Goal: Transaction & Acquisition: Book appointment/travel/reservation

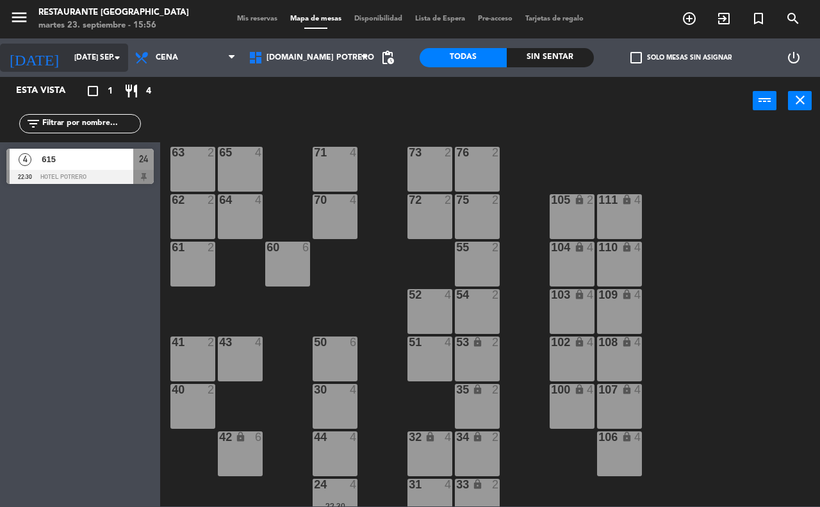
click at [88, 56] on input "[DATE] sep." at bounding box center [119, 58] width 102 height 22
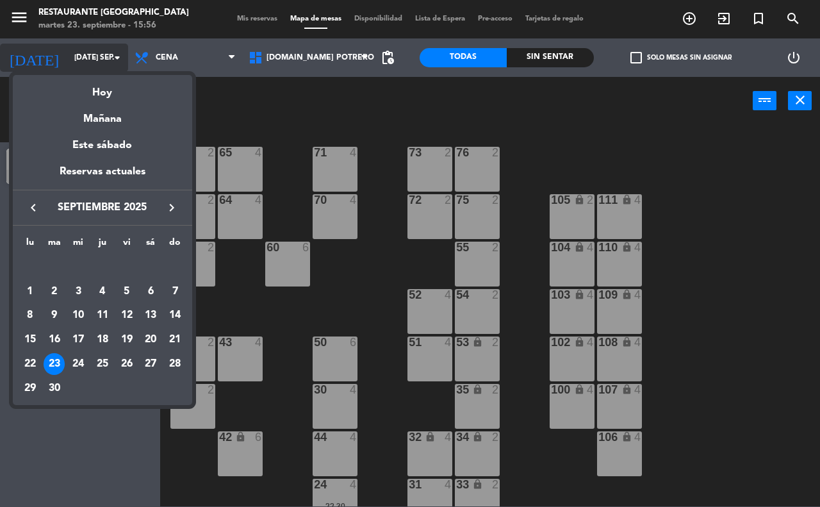
click at [88, 56] on div at bounding box center [410, 253] width 820 height 507
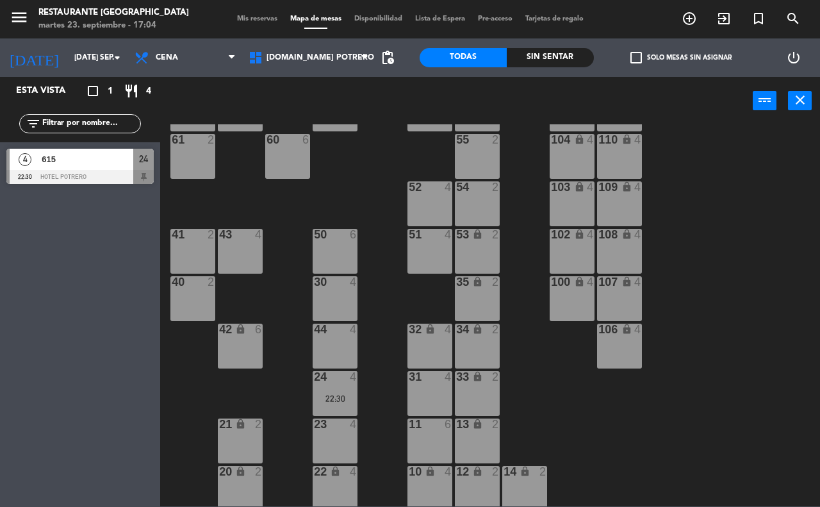
scroll to position [112, 0]
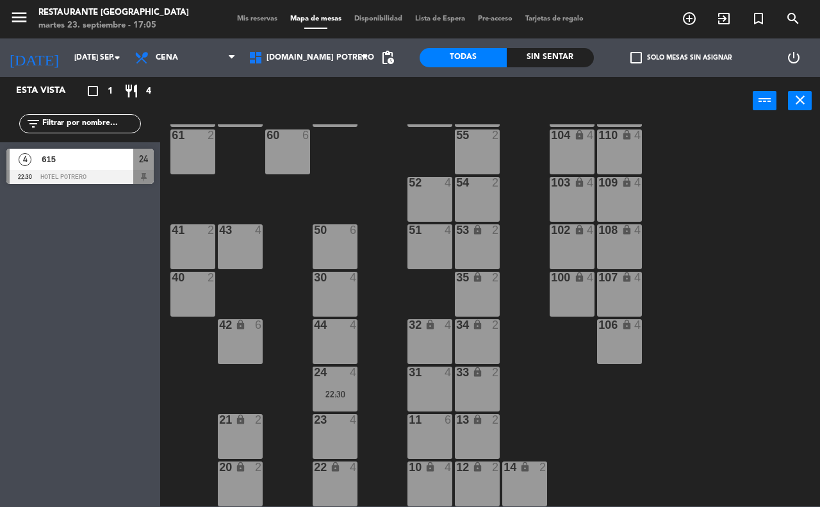
click at [482, 348] on div "34 lock 2" at bounding box center [477, 341] width 45 height 45
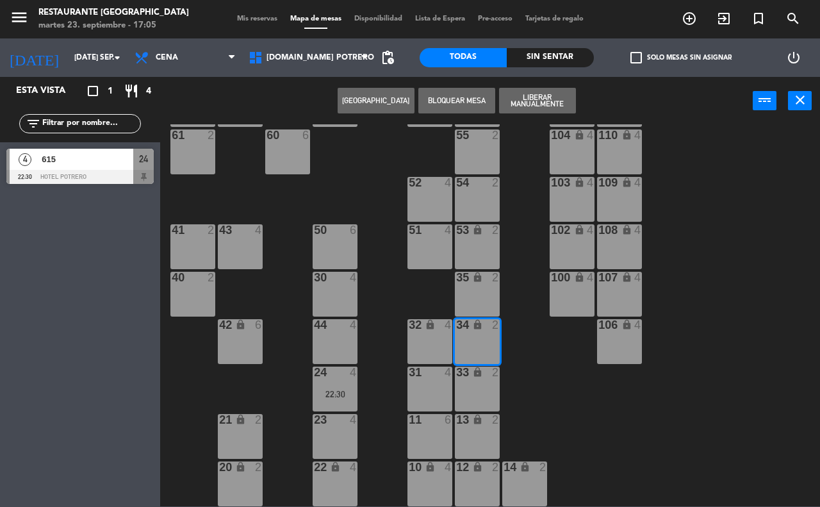
click at [385, 93] on button "[GEOGRAPHIC_DATA]" at bounding box center [375, 101] width 77 height 26
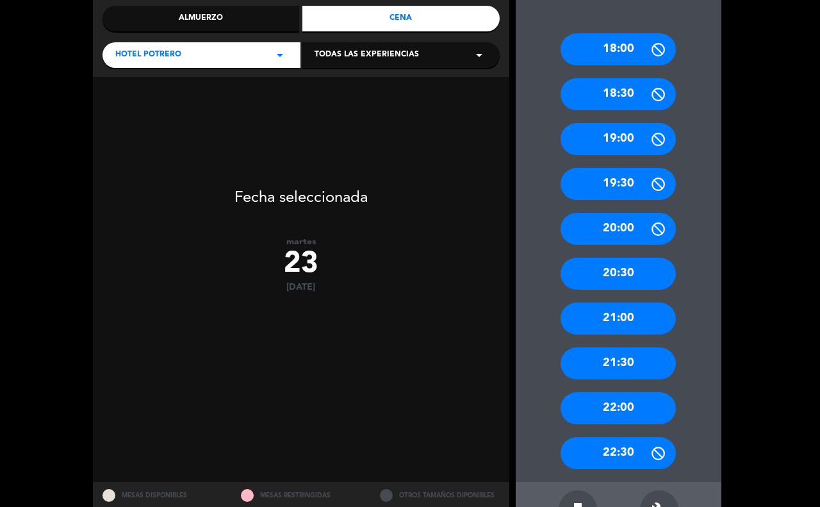
scroll to position [160, 0]
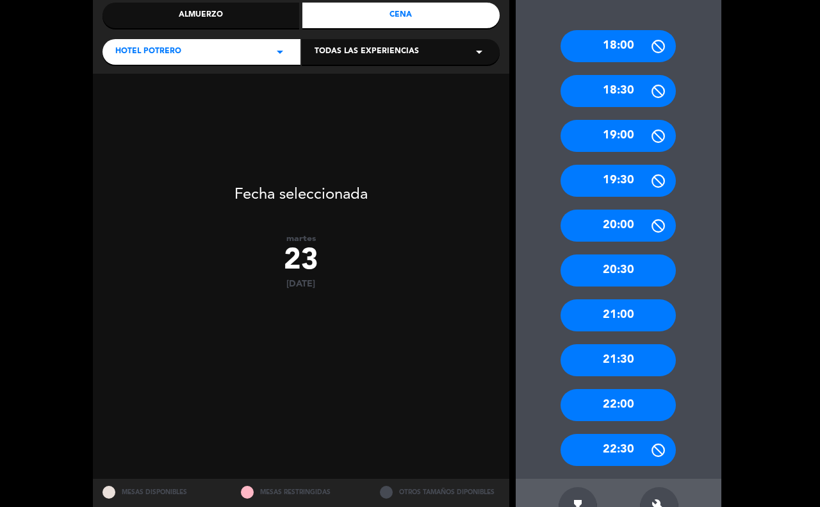
click at [590, 314] on div "21:00" at bounding box center [617, 315] width 115 height 32
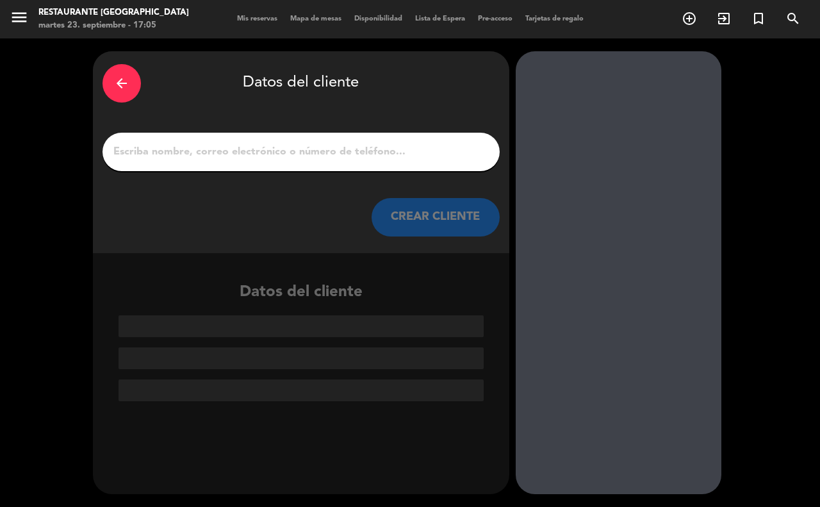
scroll to position [0, 0]
drag, startPoint x: 165, startPoint y: 147, endPoint x: 162, endPoint y: 154, distance: 7.2
click at [165, 148] on input "1" at bounding box center [301, 152] width 378 height 18
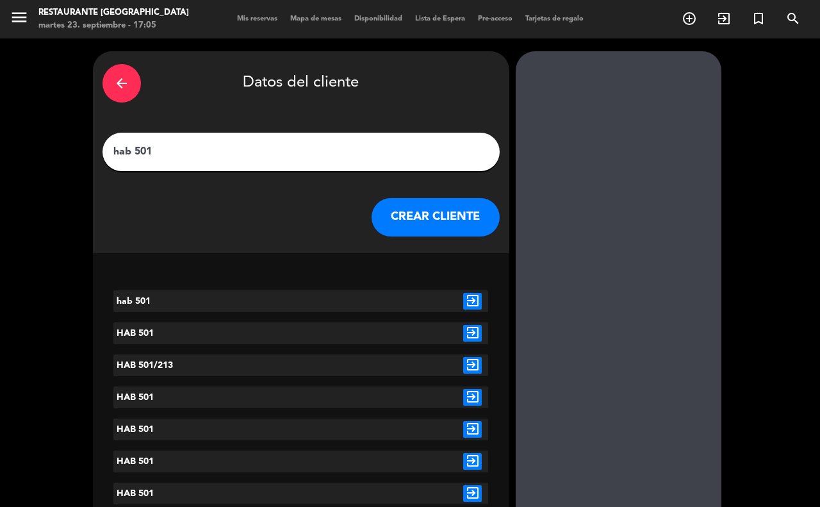
type input "hab 501"
click at [423, 222] on button "CREAR CLIENTE" at bounding box center [435, 217] width 128 height 38
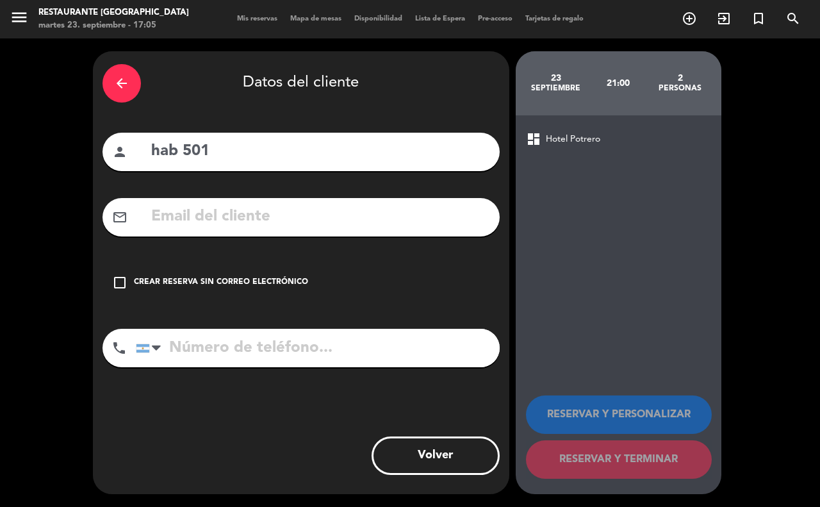
click at [116, 283] on icon "check_box_outline_blank" at bounding box center [119, 282] width 15 height 15
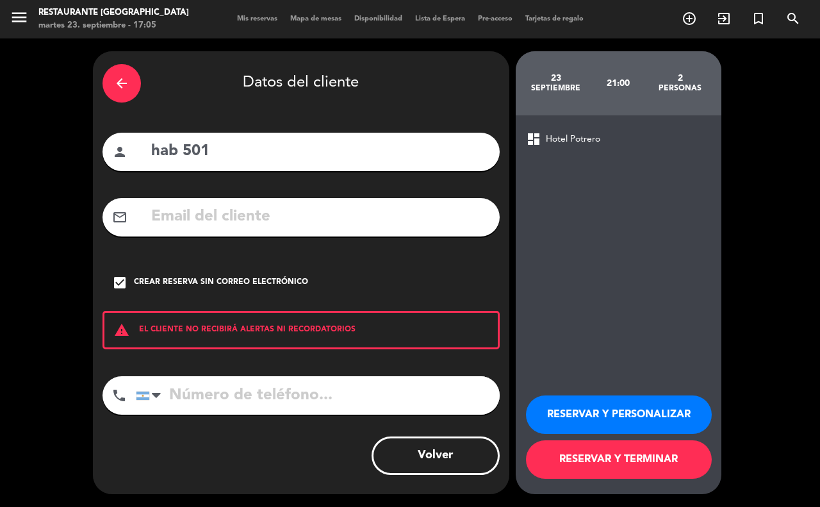
click at [661, 466] on button "RESERVAR Y TERMINAR" at bounding box center [619, 459] width 186 height 38
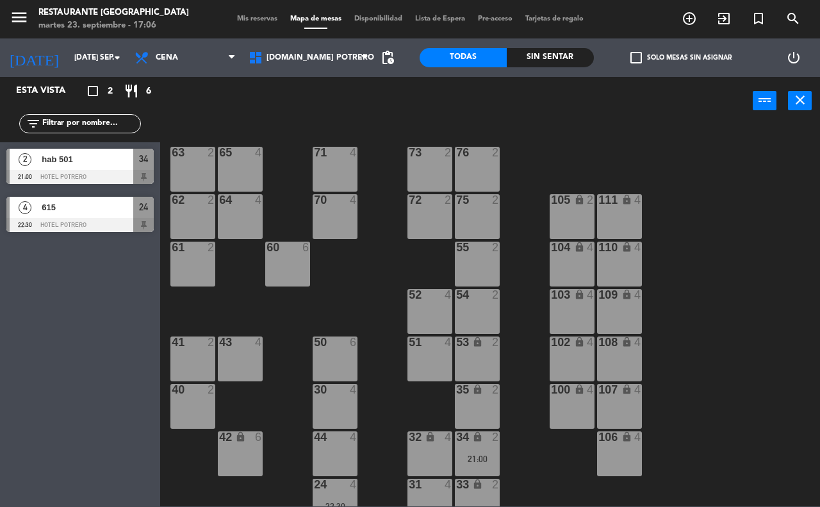
click at [63, 162] on span "hab 501" at bounding box center [88, 158] width 92 height 13
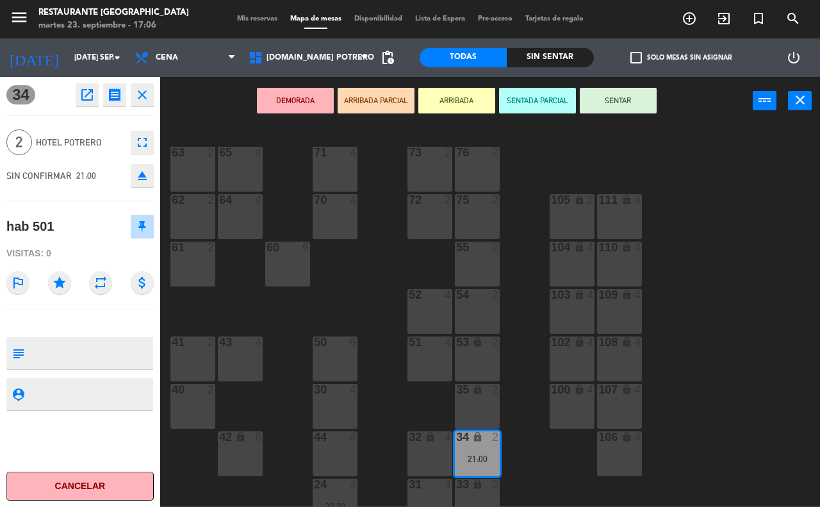
click at [84, 95] on icon "open_in_new" at bounding box center [86, 94] width 15 height 15
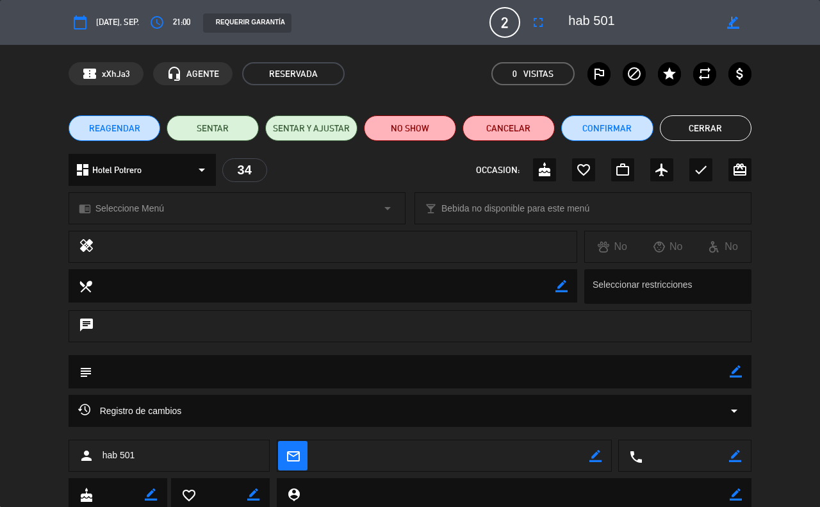
click at [731, 23] on icon "border_color" at bounding box center [733, 23] width 12 height 12
type textarea "hab 501 m34"
click at [735, 26] on icon at bounding box center [733, 23] width 12 height 12
click at [724, 132] on button "Cerrar" at bounding box center [706, 128] width 92 height 26
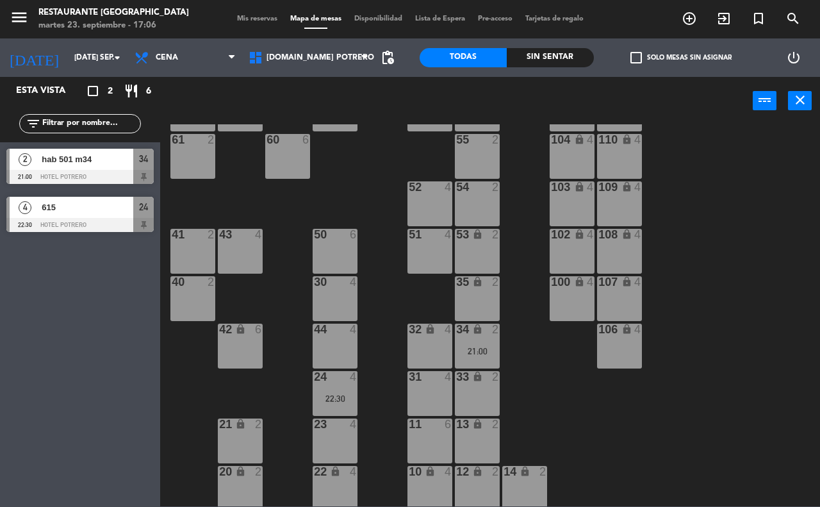
scroll to position [112, 0]
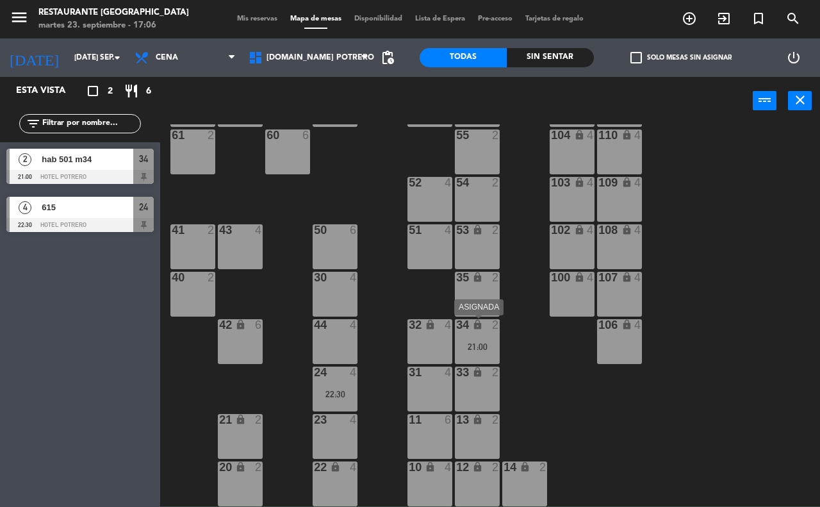
click at [477, 350] on div "21:00" at bounding box center [477, 346] width 45 height 9
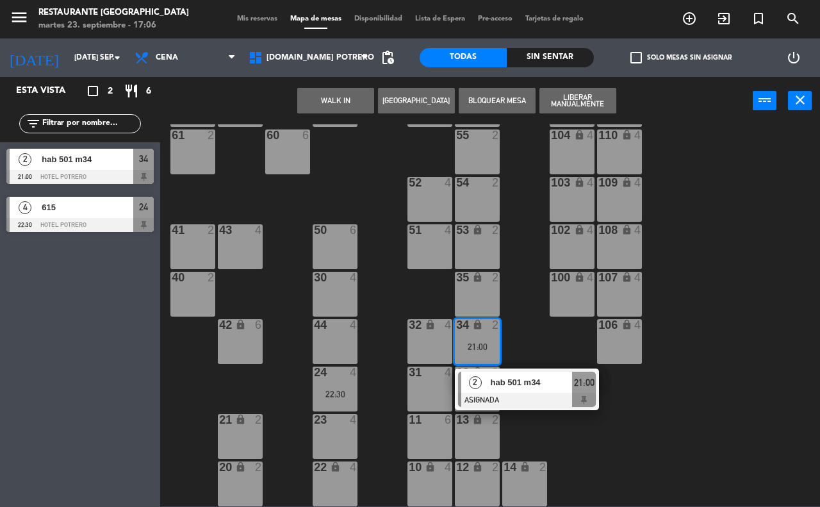
click at [602, 239] on div "108 lock 4" at bounding box center [619, 246] width 45 height 45
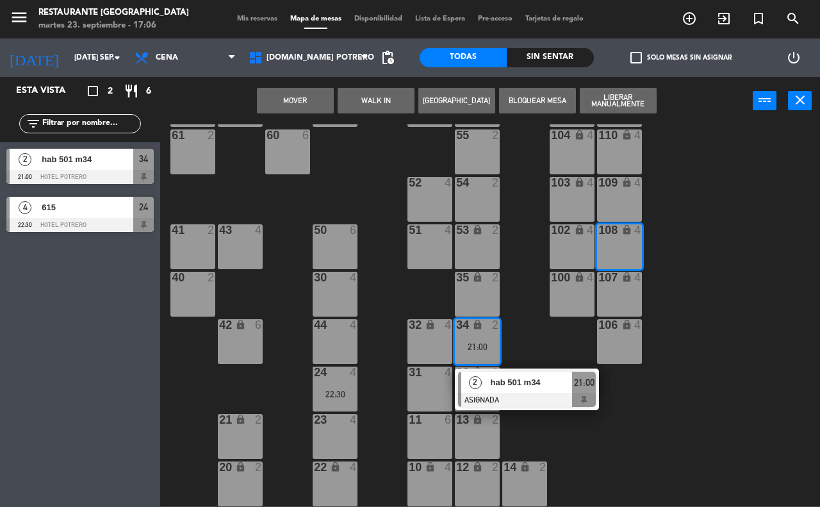
click at [311, 97] on button "Mover" at bounding box center [295, 101] width 77 height 26
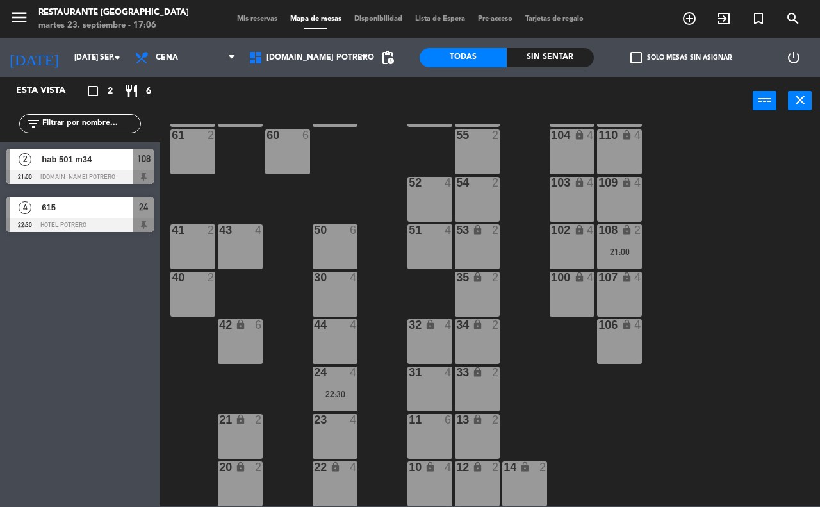
click at [475, 330] on div "lock" at bounding box center [477, 325] width 21 height 12
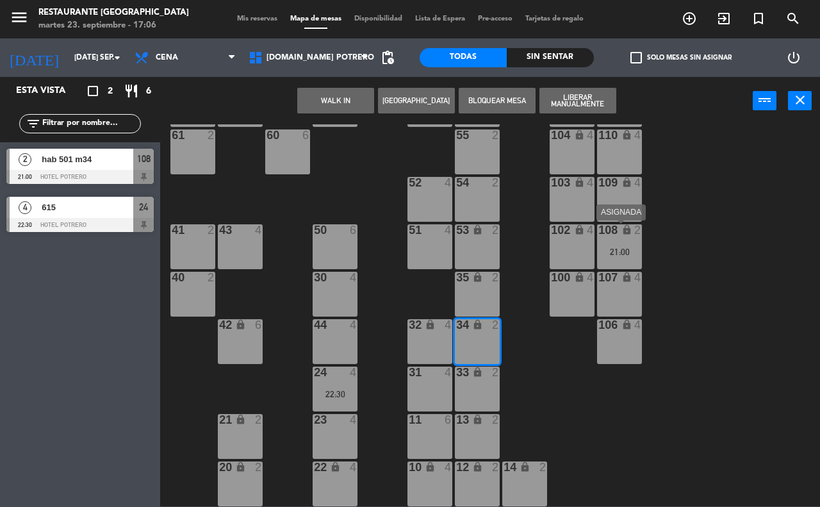
click at [631, 248] on div "21:00" at bounding box center [619, 251] width 45 height 9
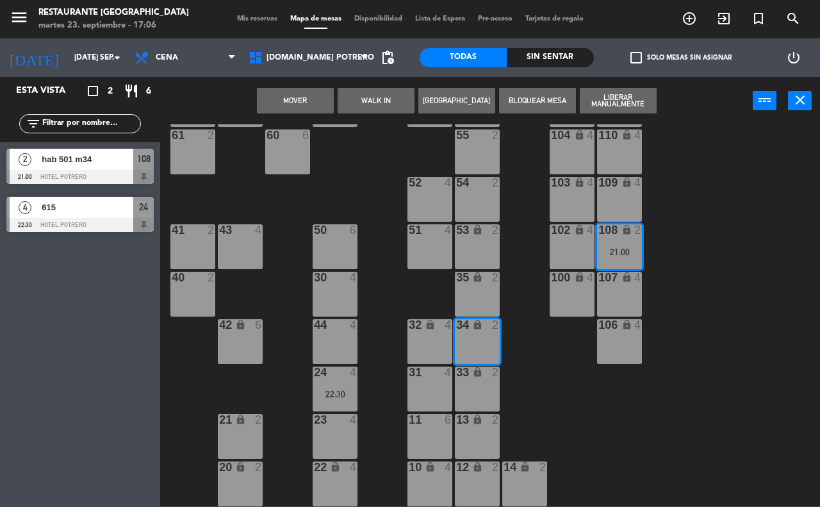
click at [571, 385] on div "65 4 71 4 73 2 76 2 63 2 64 4 62 2 70 4 72 2 75 2 105 lock 2 111 lock 4 55 2 60…" at bounding box center [493, 315] width 651 height 382
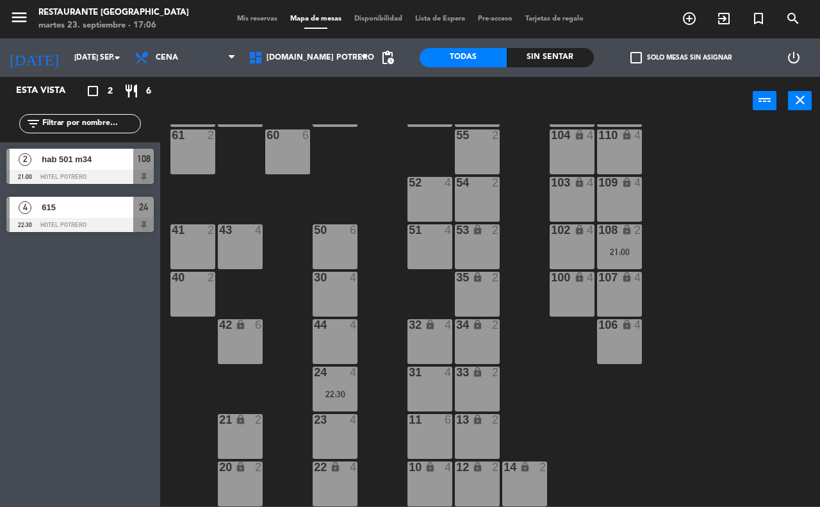
click at [624, 237] on div "108 lock 2" at bounding box center [619, 230] width 45 height 13
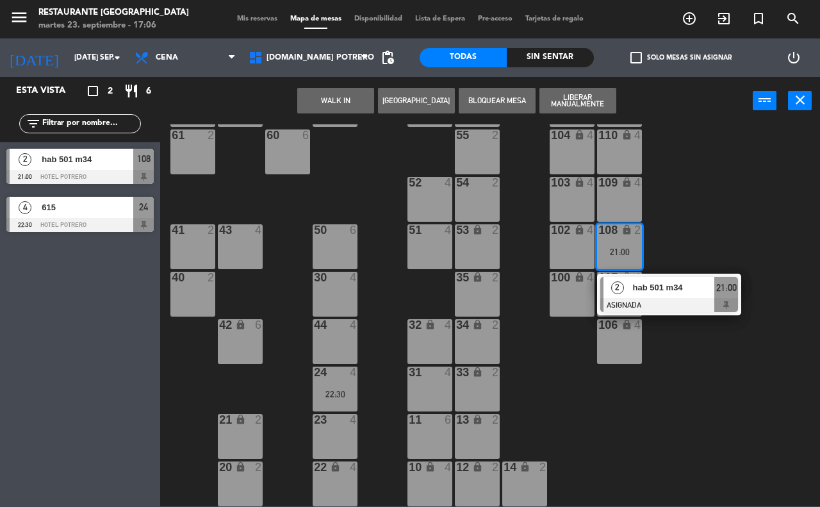
click at [468, 341] on div "34 lock 2" at bounding box center [477, 341] width 45 height 45
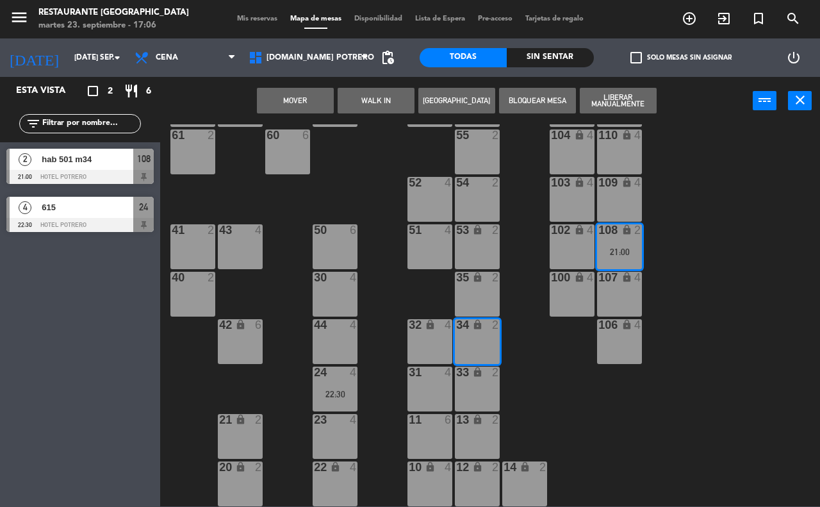
click at [290, 110] on button "Mover" at bounding box center [295, 101] width 77 height 26
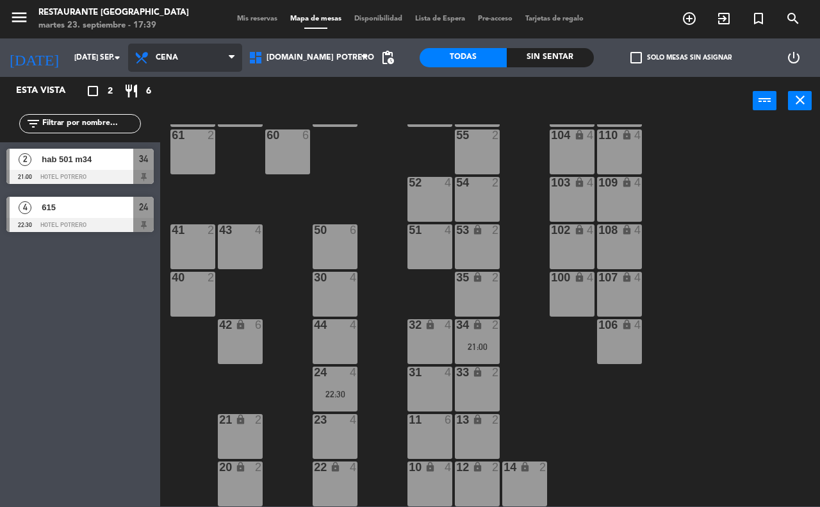
click at [184, 62] on span "Cena" at bounding box center [185, 58] width 114 height 28
click at [203, 65] on span "Cena" at bounding box center [185, 58] width 114 height 28
click at [103, 72] on div "[DATE] [DATE] sep. arrow_drop_down" at bounding box center [64, 57] width 128 height 38
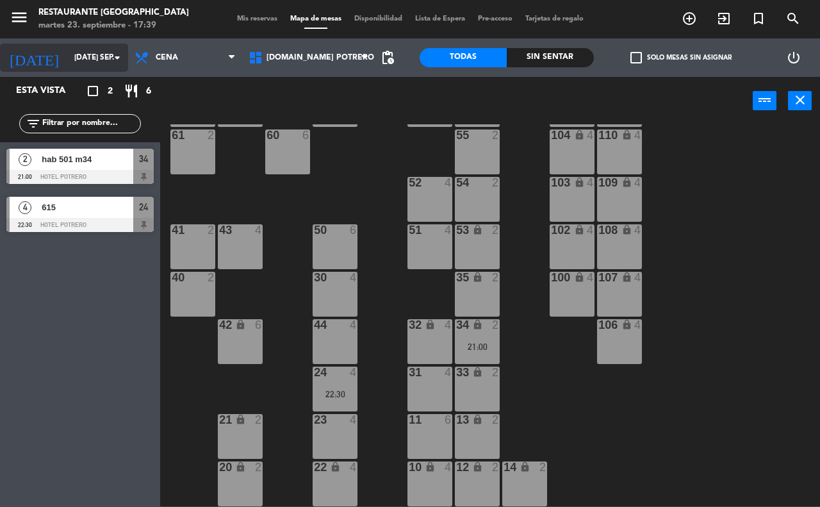
click at [104, 67] on input "[DATE] sep." at bounding box center [119, 58] width 102 height 22
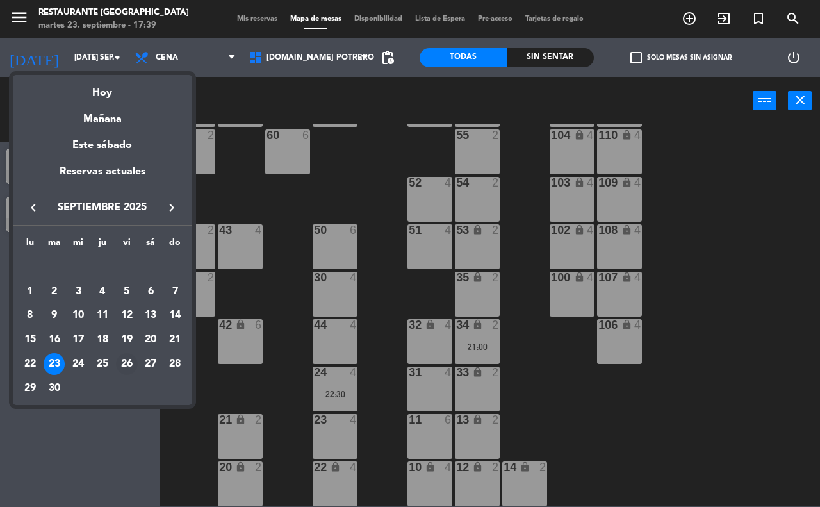
click at [127, 357] on div "26" at bounding box center [127, 364] width 22 height 22
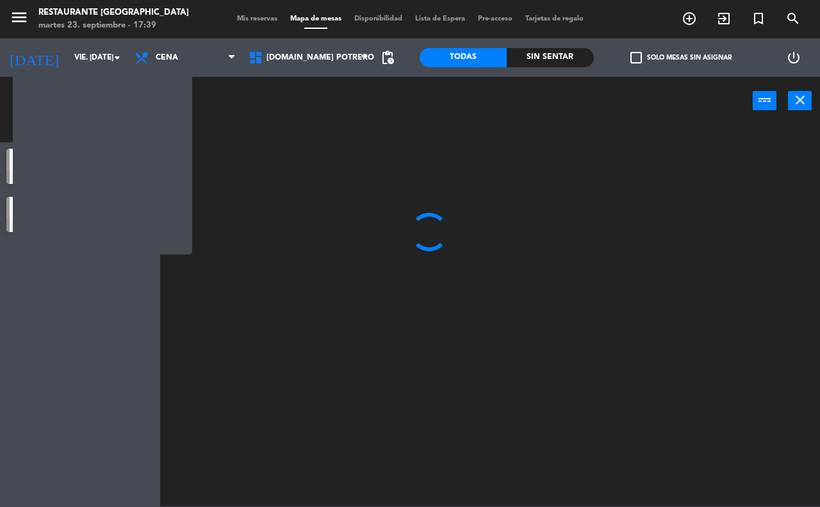
scroll to position [0, 0]
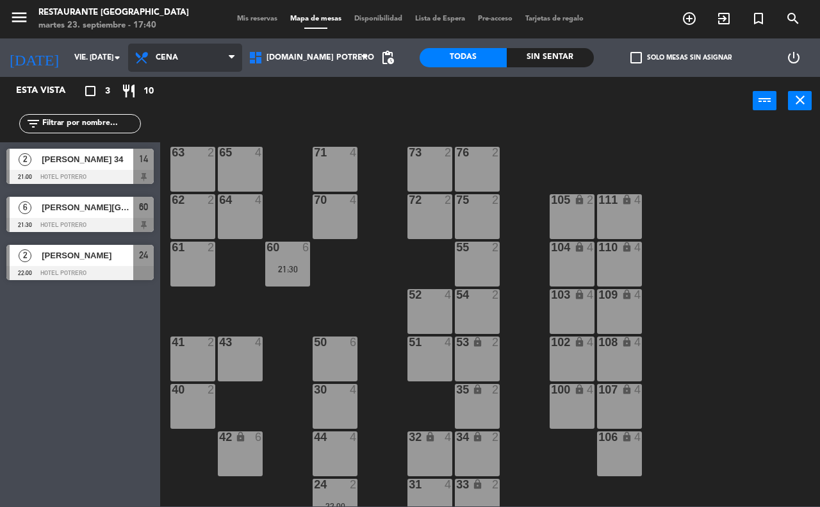
click at [213, 69] on span "Cena" at bounding box center [185, 58] width 114 height 28
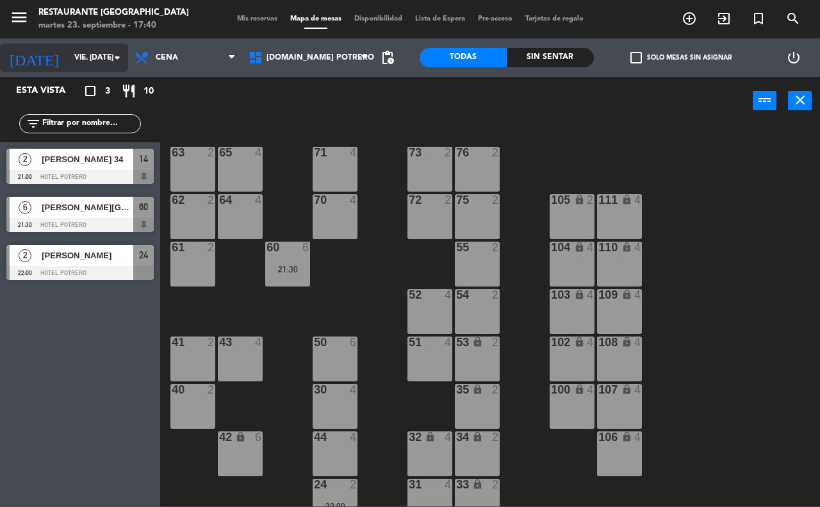
click at [113, 66] on input "vie. [DATE]" at bounding box center [119, 58] width 102 height 22
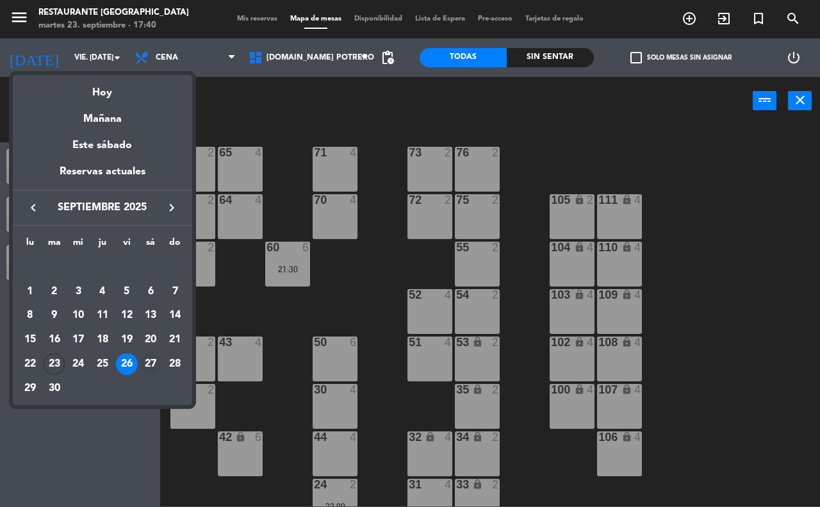
click at [142, 356] on td "27" at bounding box center [151, 364] width 24 height 24
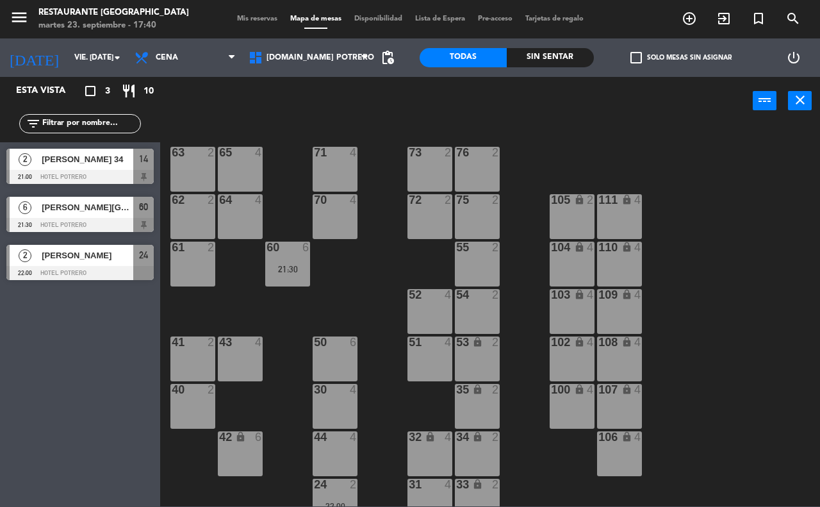
type input "sáb. [DATE]"
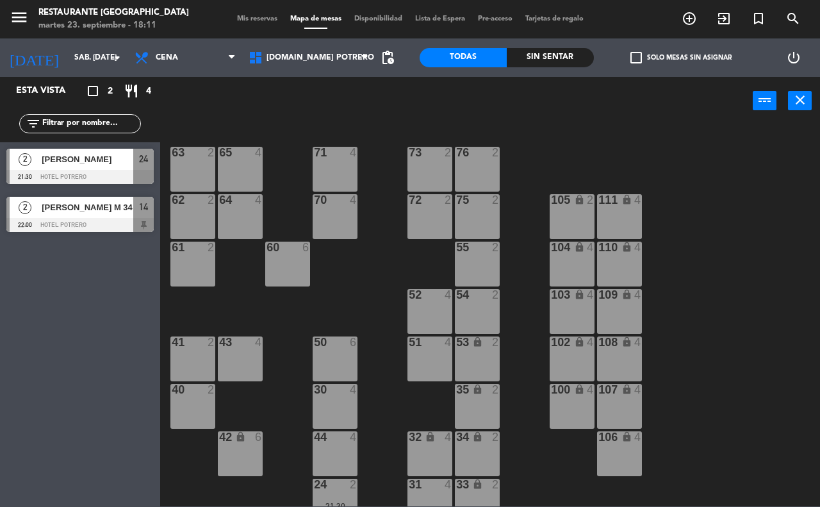
click at [480, 351] on div "53 lock 2" at bounding box center [477, 358] width 45 height 45
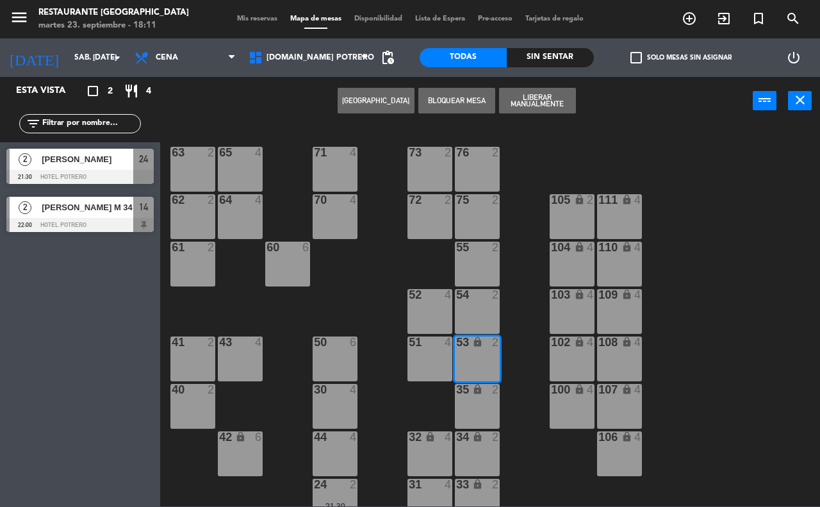
click at [432, 93] on button "Bloquear Mesa" at bounding box center [456, 101] width 77 height 26
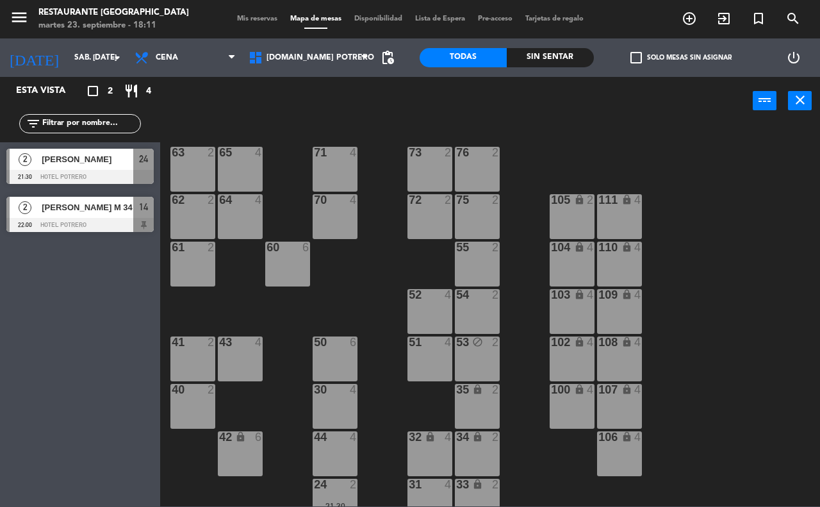
click at [530, 349] on div "65 4 71 4 73 2 76 2 63 2 64 4 62 2 70 4 72 2 75 2 105 lock 2 111 lock 4 55 2 60…" at bounding box center [493, 315] width 651 height 382
click at [478, 359] on div "53 block 2" at bounding box center [477, 358] width 45 height 45
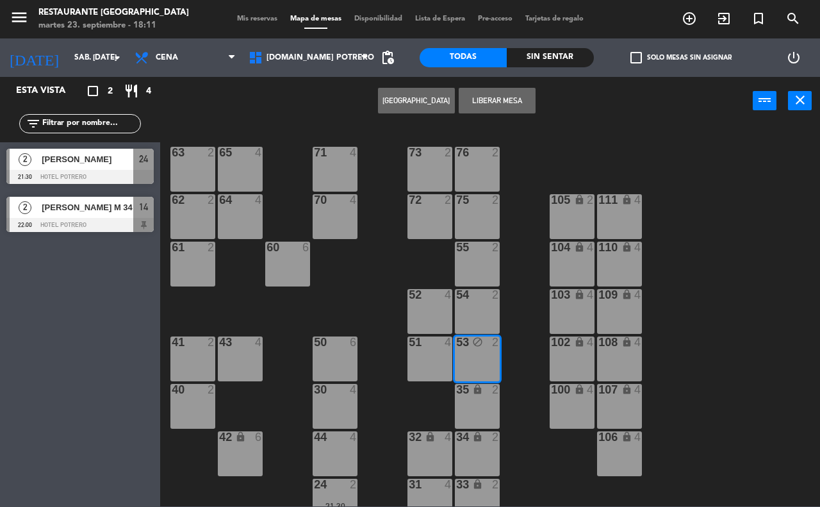
click at [489, 99] on button "Liberar Mesa" at bounding box center [496, 101] width 77 height 26
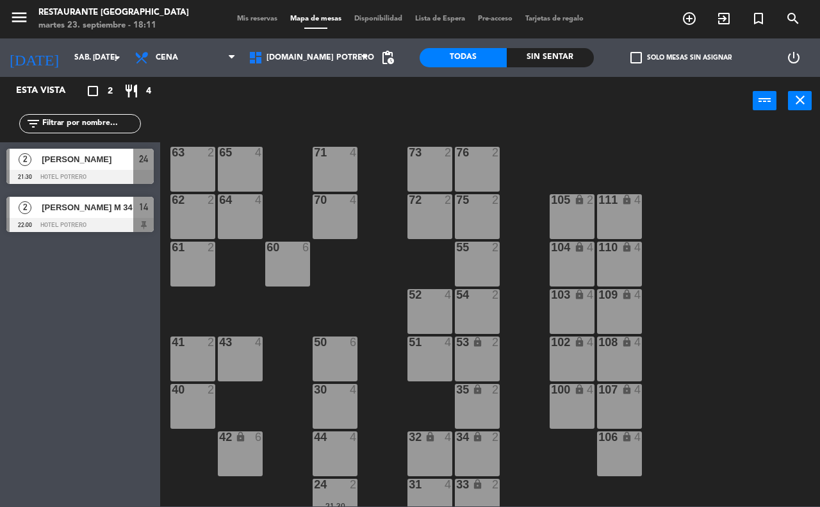
click at [476, 366] on div "53 lock 2" at bounding box center [477, 358] width 45 height 45
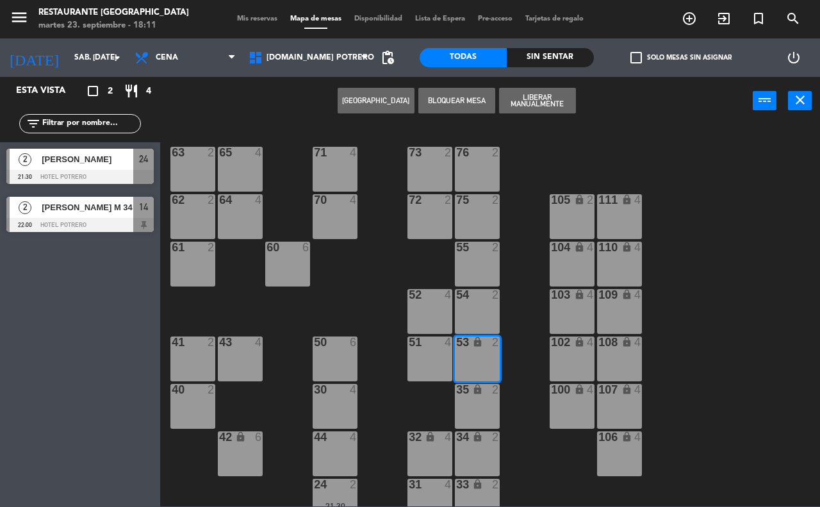
click at [388, 100] on button "[GEOGRAPHIC_DATA]" at bounding box center [375, 101] width 77 height 26
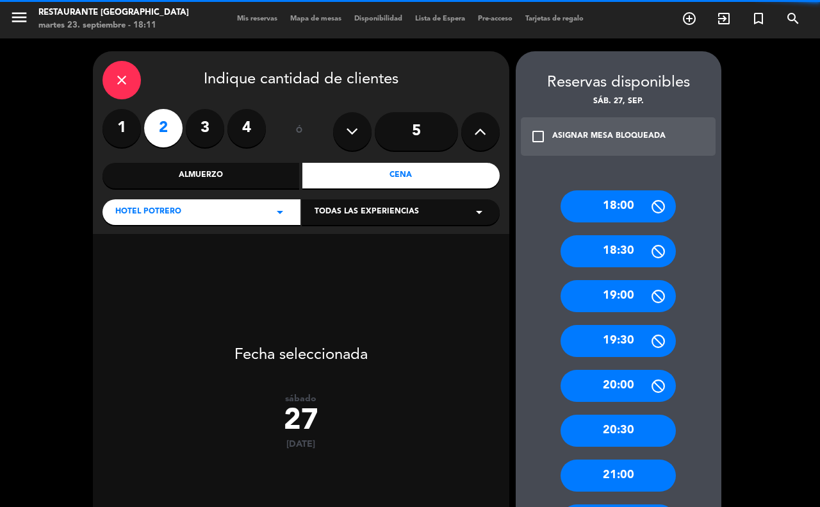
click at [173, 134] on label "2" at bounding box center [163, 128] width 38 height 38
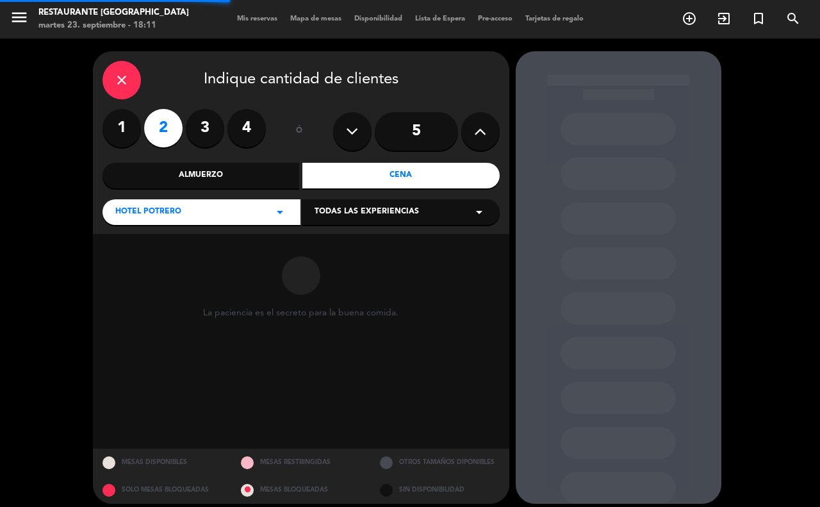
click at [343, 171] on div "Cena" at bounding box center [400, 176] width 197 height 26
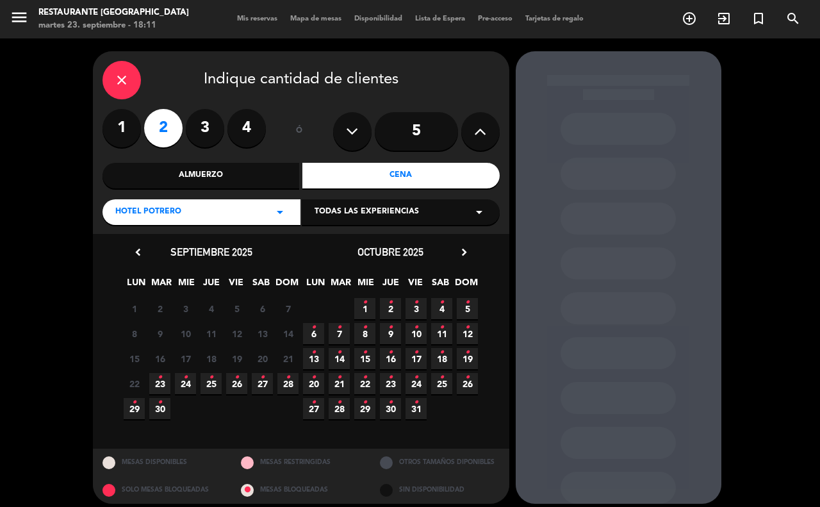
click at [154, 384] on span "23 •" at bounding box center [159, 383] width 21 height 21
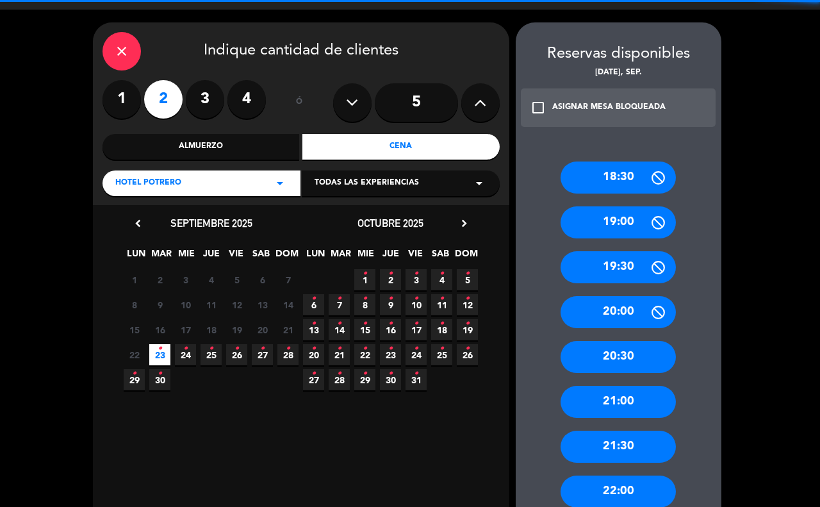
scroll to position [80, 0]
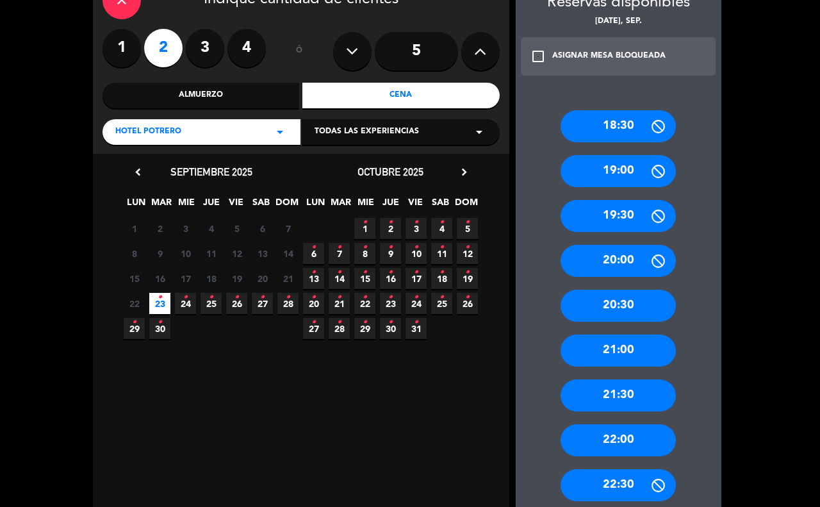
click at [596, 340] on div "21:00" at bounding box center [617, 350] width 115 height 32
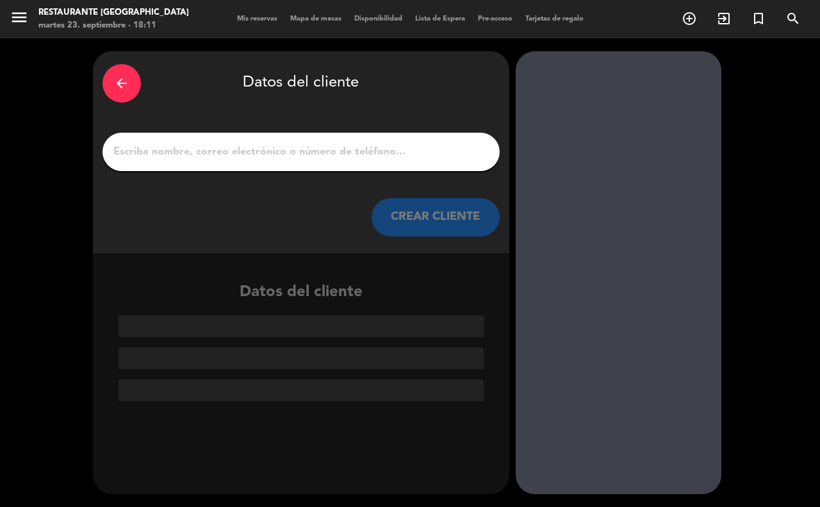
click at [330, 152] on input "1" at bounding box center [301, 152] width 378 height 18
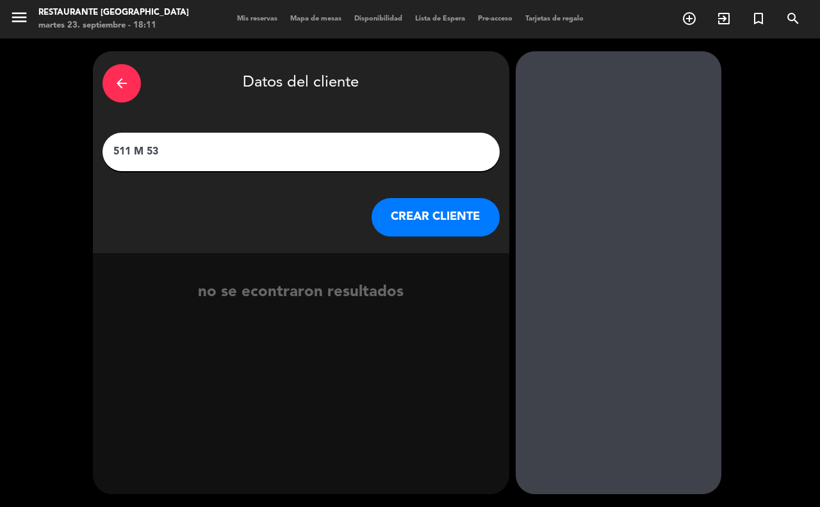
type input "511 M 53"
click at [414, 213] on button "CREAR CLIENTE" at bounding box center [435, 217] width 128 height 38
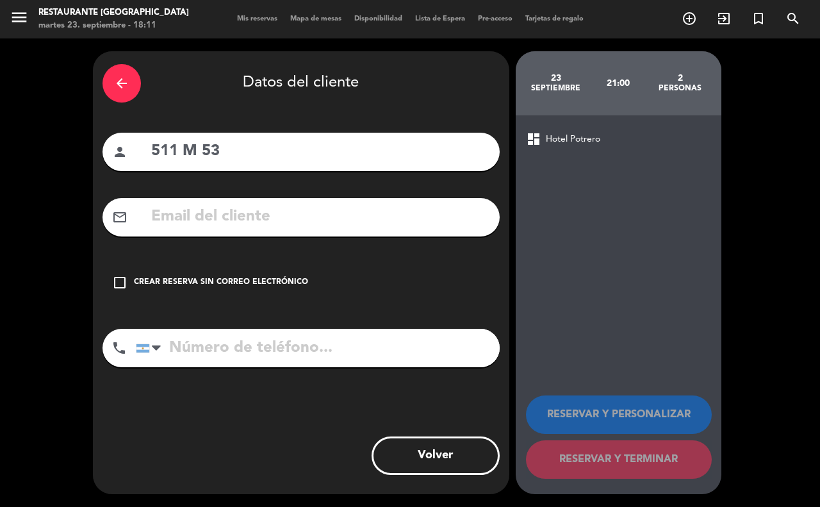
click at [122, 282] on icon "check_box_outline_blank" at bounding box center [119, 282] width 15 height 15
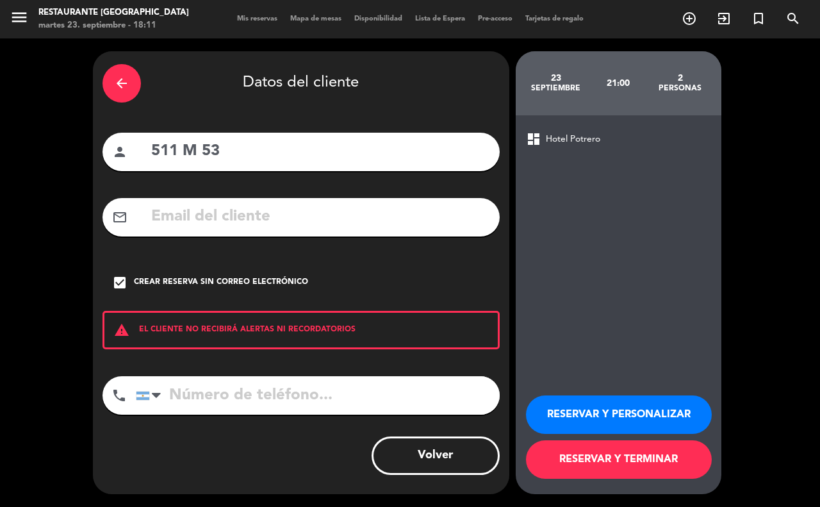
click at [553, 458] on button "RESERVAR Y TERMINAR" at bounding box center [619, 459] width 186 height 38
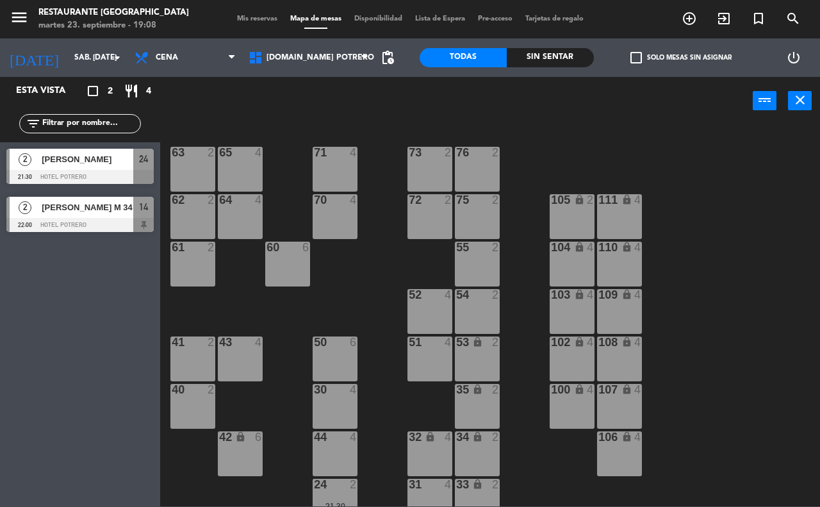
click at [65, 124] on input "text" at bounding box center [90, 124] width 99 height 14
click at [82, 72] on div "[DATE] sáb. [DATE] arrow_drop_down" at bounding box center [64, 57] width 128 height 38
click at [86, 61] on input "sáb. [DATE]" at bounding box center [119, 58] width 102 height 22
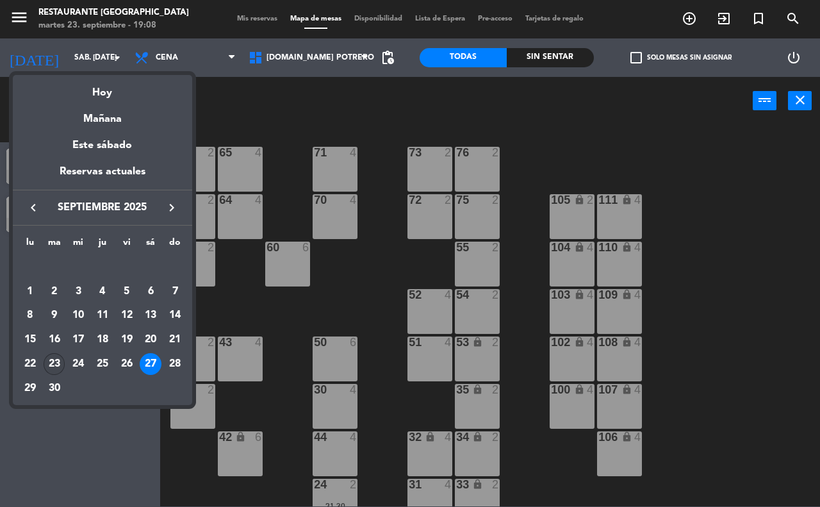
click at [56, 364] on div "23" at bounding box center [55, 364] width 22 height 22
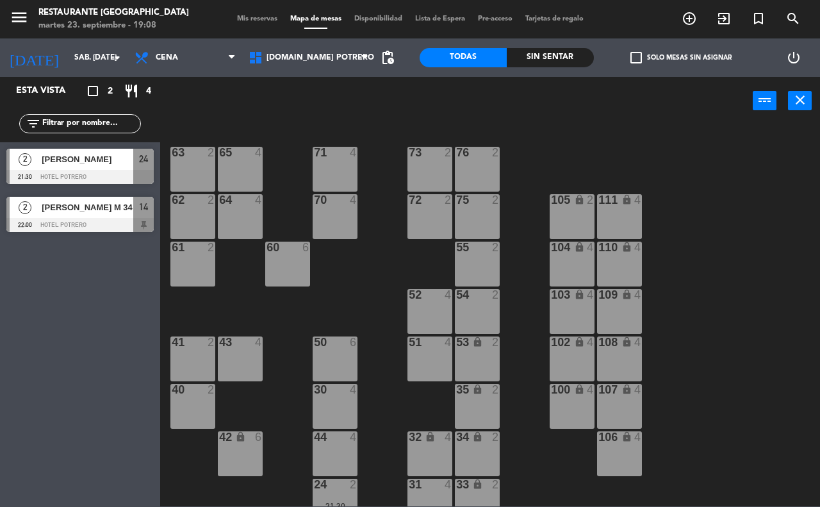
type input "[DATE] sep."
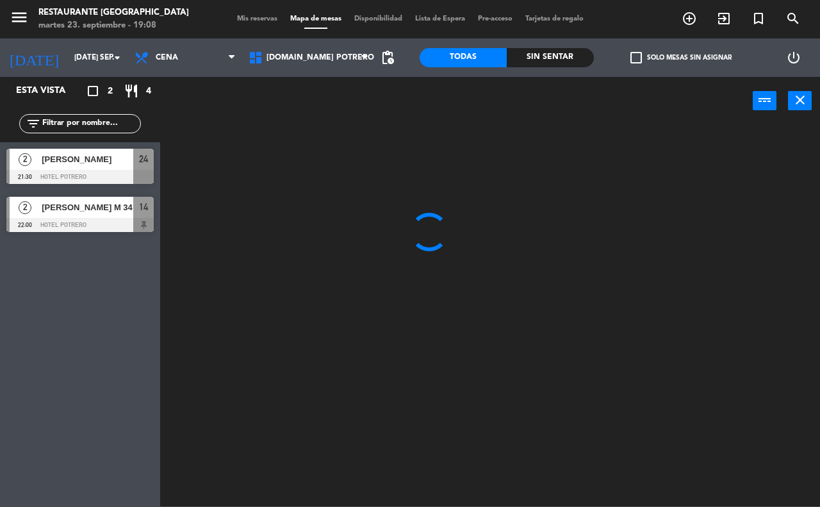
click at [92, 128] on input "text" at bounding box center [90, 124] width 99 height 14
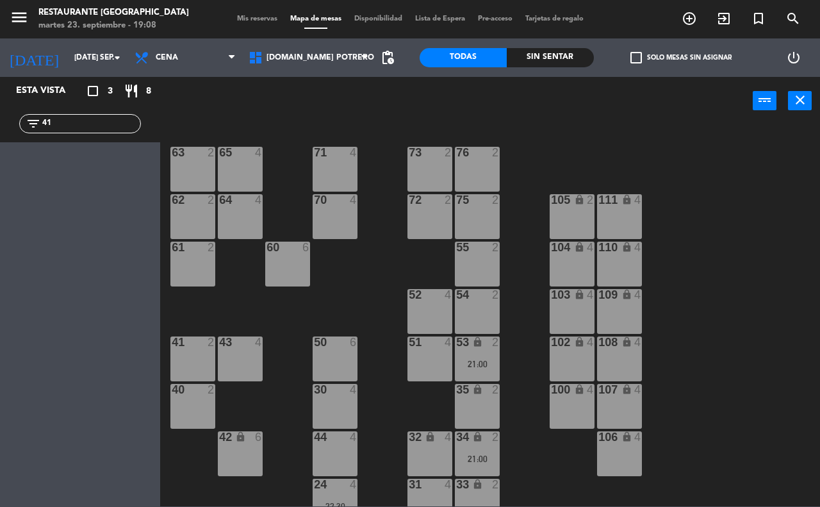
type input "4"
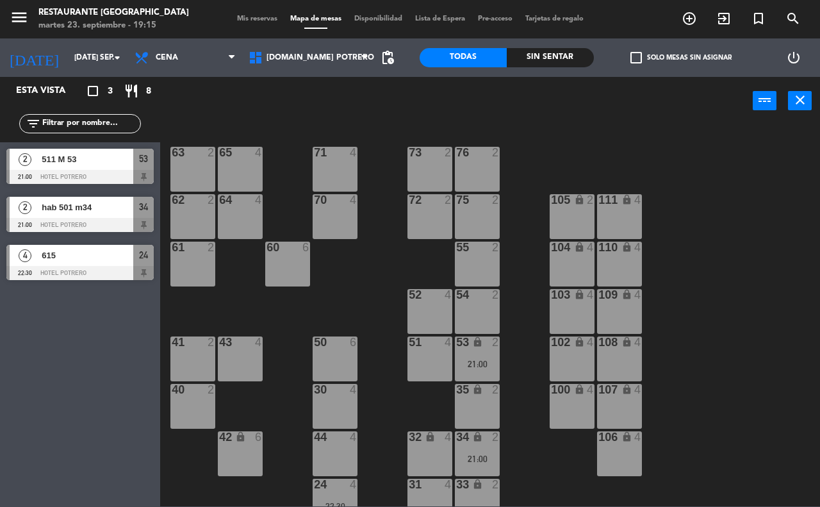
click at [84, 123] on input "text" at bounding box center [90, 124] width 99 height 14
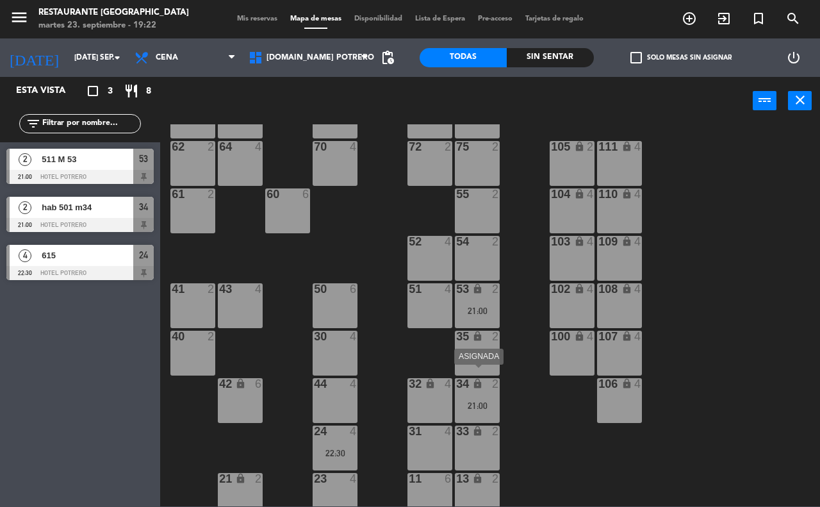
scroll to position [80, 0]
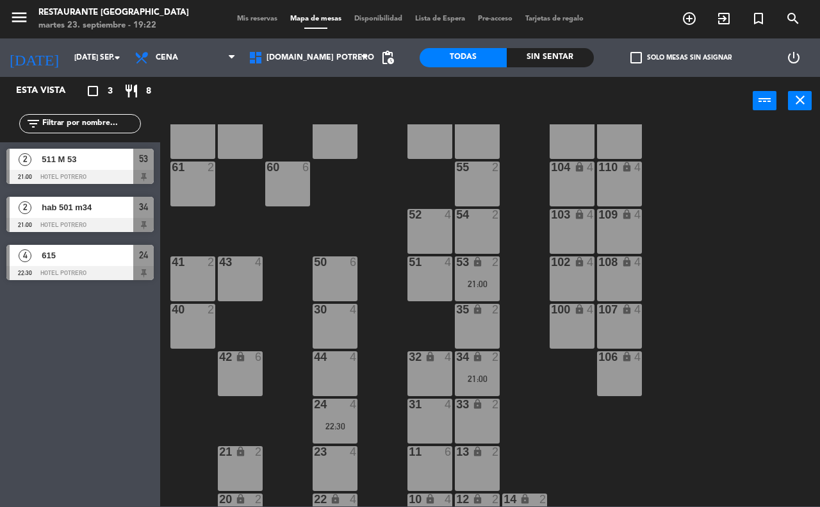
click at [428, 269] on div "51 4" at bounding box center [429, 262] width 45 height 13
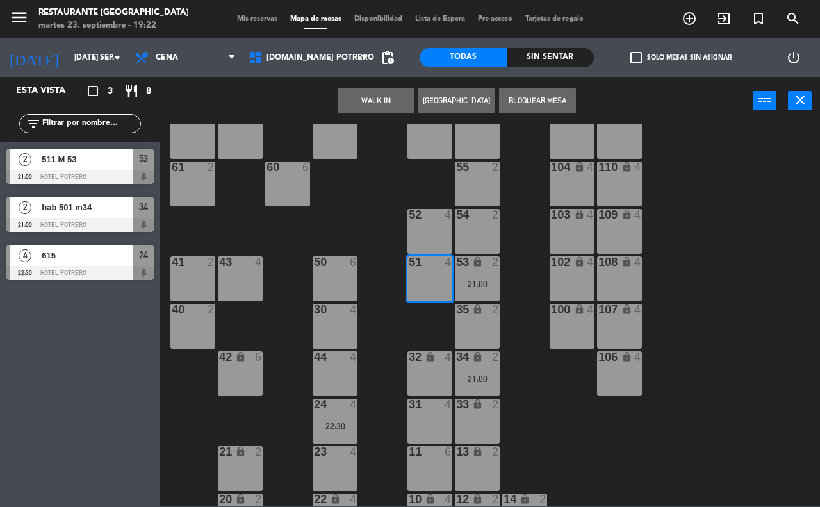
click at [450, 93] on button "[GEOGRAPHIC_DATA]" at bounding box center [456, 101] width 77 height 26
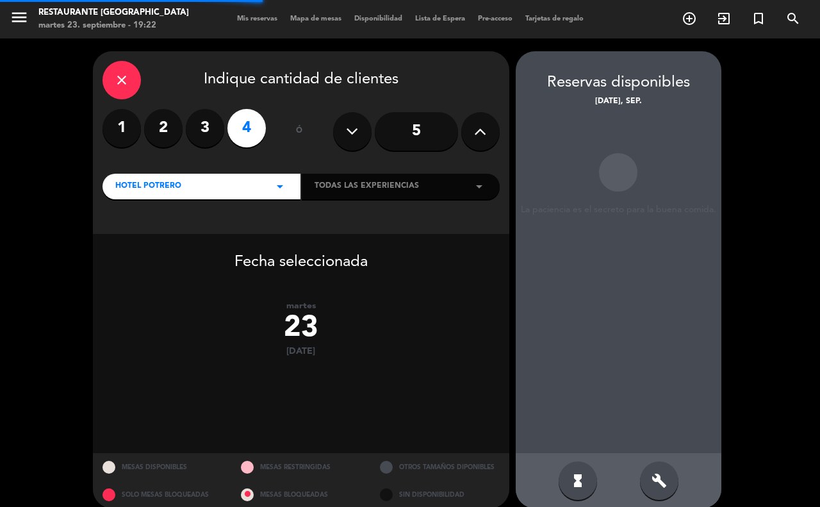
click at [205, 125] on label "3" at bounding box center [205, 128] width 38 height 38
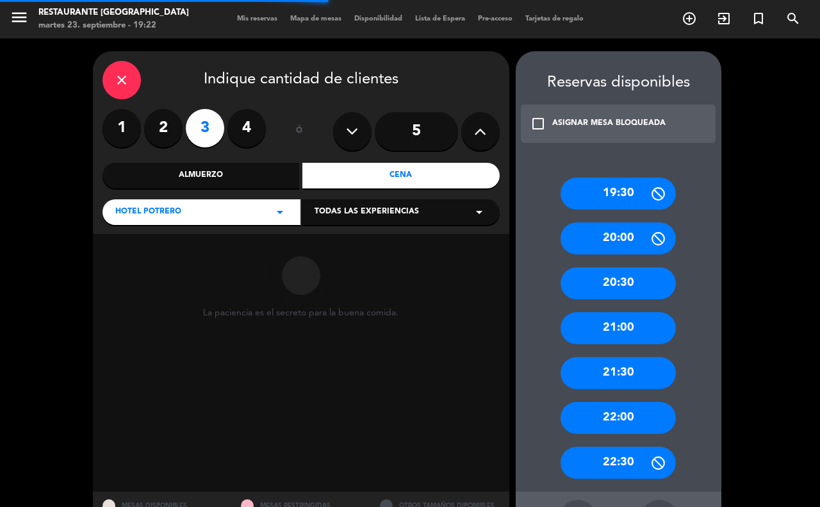
click at [341, 172] on div "Cena" at bounding box center [400, 176] width 197 height 26
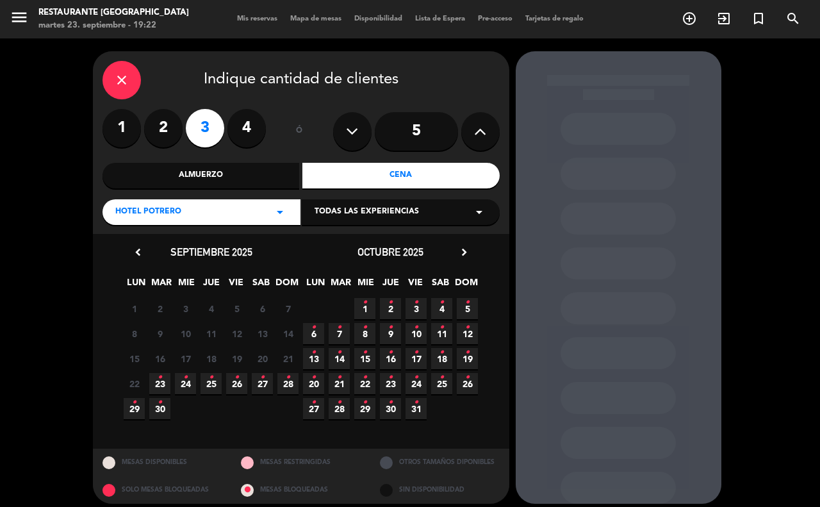
click at [152, 380] on span "23 •" at bounding box center [159, 383] width 21 height 21
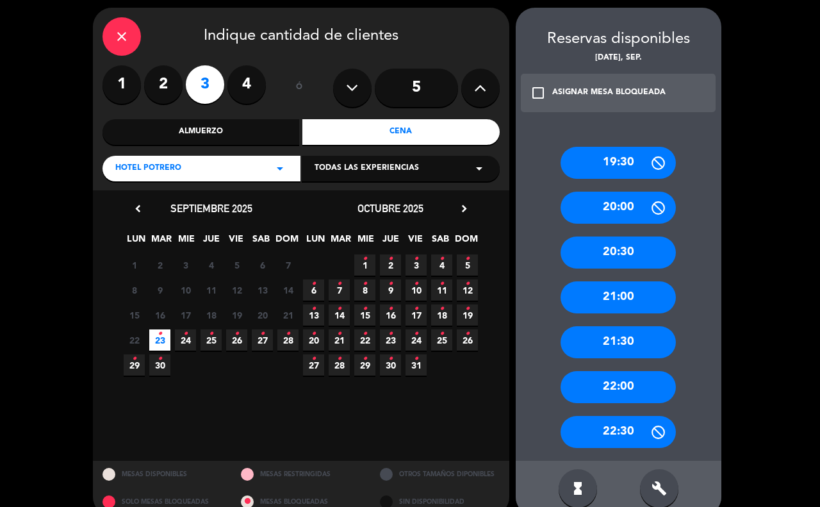
scroll to position [65, 0]
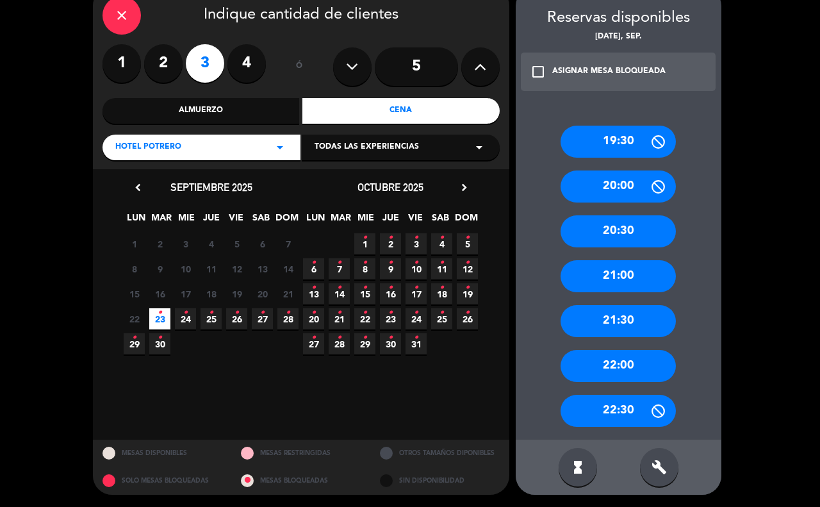
click at [616, 369] on div "22:00" at bounding box center [617, 366] width 115 height 32
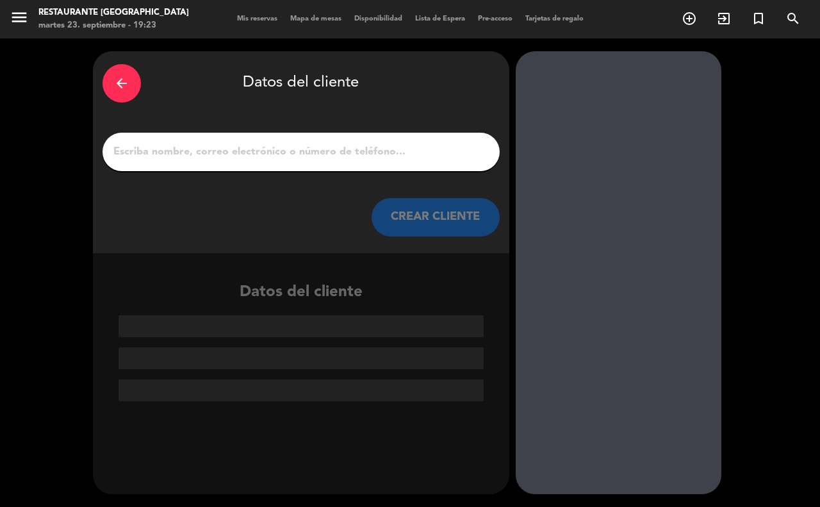
click at [208, 156] on input "1" at bounding box center [301, 152] width 378 height 18
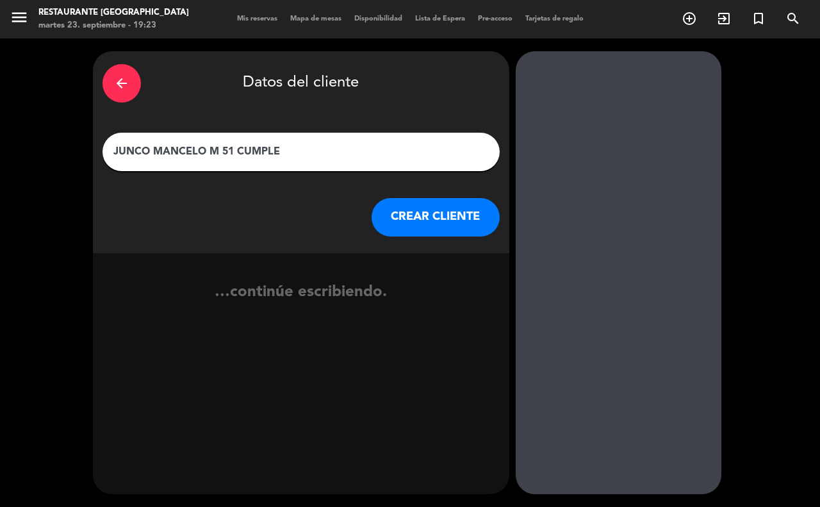
type input "JUNCO MANCELO M 51 CUMPLE"
click at [404, 215] on button "CREAR CLIENTE" at bounding box center [435, 217] width 128 height 38
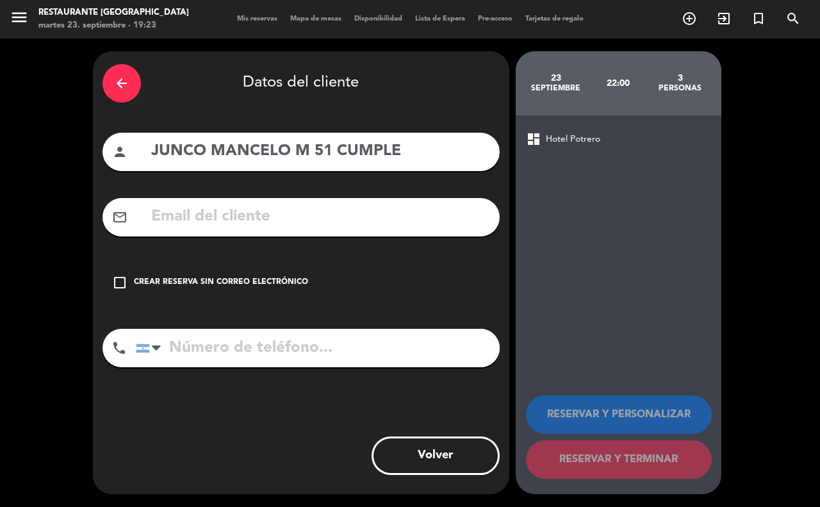
click at [129, 279] on div "check_box_outline_blank Crear reserva sin correo electrónico" at bounding box center [300, 282] width 397 height 38
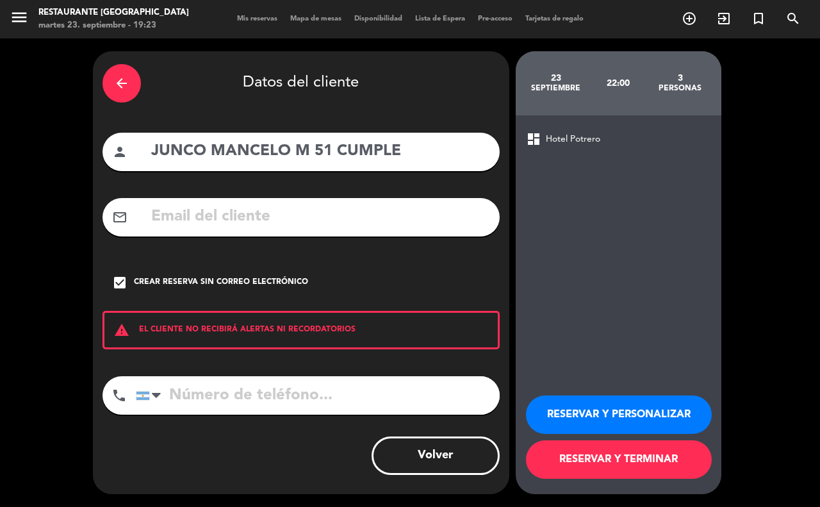
click at [607, 453] on button "RESERVAR Y TERMINAR" at bounding box center [619, 459] width 186 height 38
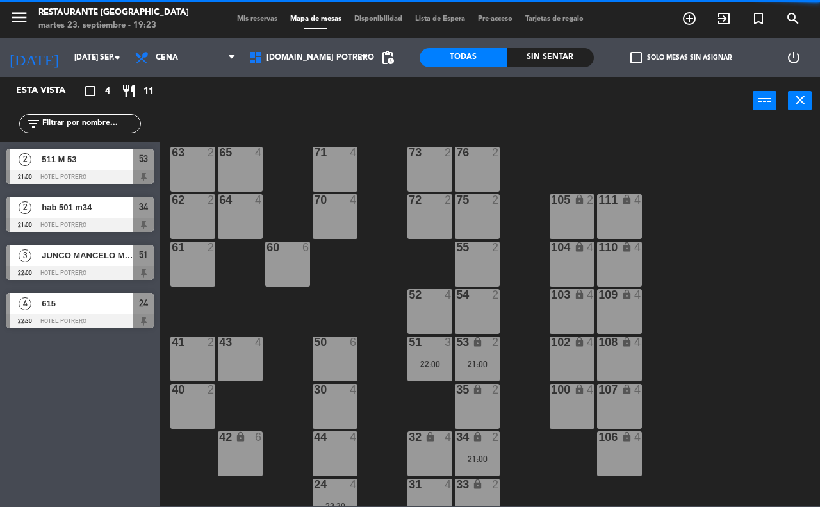
click at [65, 266] on div at bounding box center [79, 273] width 147 height 14
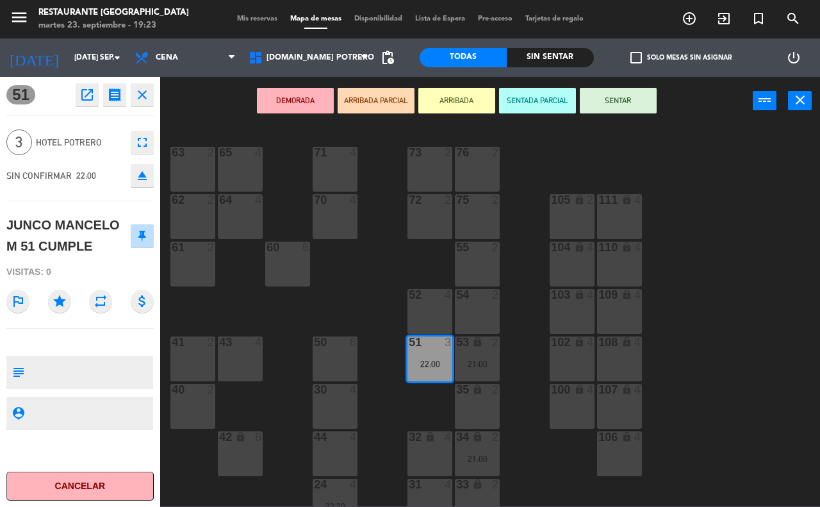
click at [400, 427] on div "65 4 71 4 73 2 76 2 63 2 64 4 62 2 70 4 72 2 75 2 105 lock 2 111 lock 4 55 2 60…" at bounding box center [493, 315] width 651 height 382
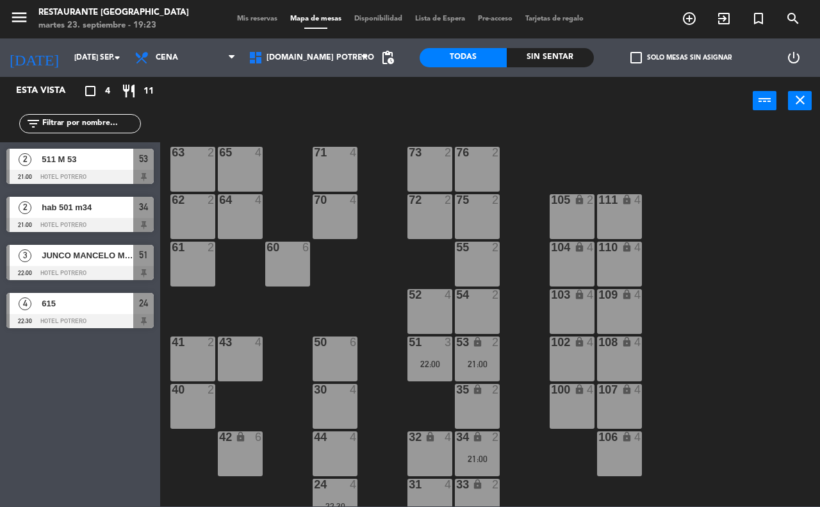
click at [442, 357] on div "51 3 22:00" at bounding box center [429, 358] width 45 height 45
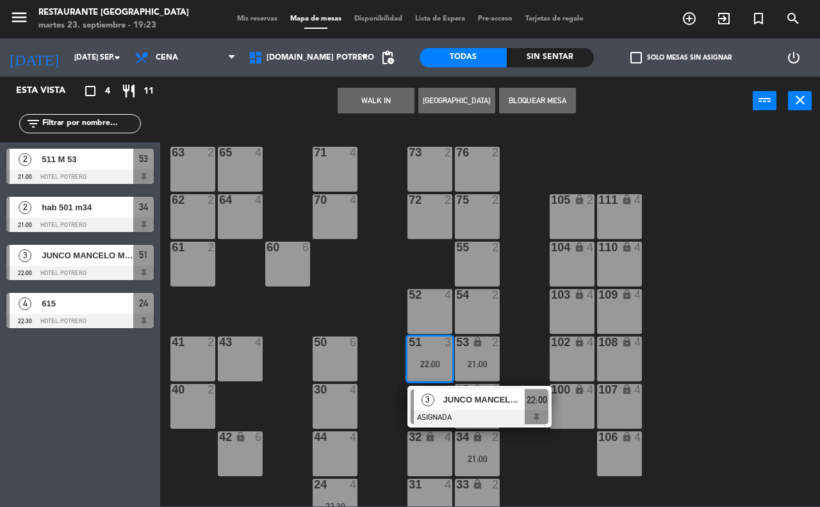
click at [458, 400] on span "JUNCO MANCELO M 51 CUMPLE" at bounding box center [484, 399] width 82 height 13
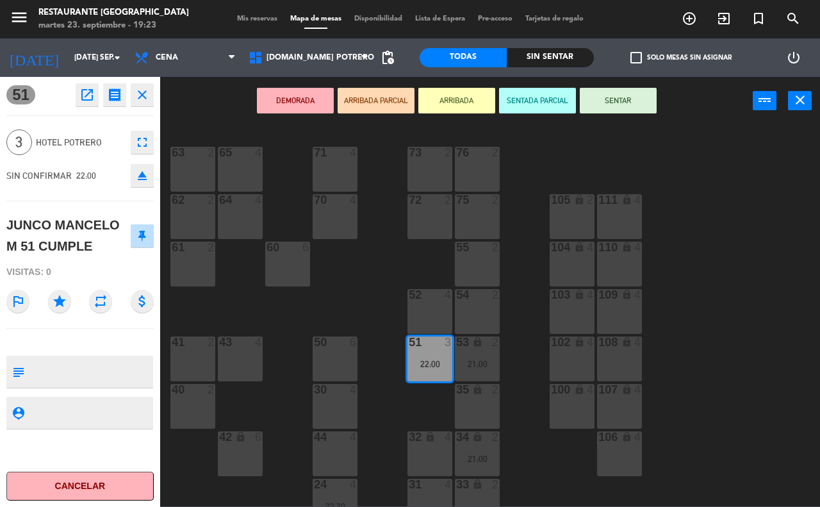
click at [88, 367] on textarea at bounding box center [90, 371] width 122 height 27
type textarea "CUMPLE"
click at [77, 328] on hr at bounding box center [79, 328] width 147 height 1
click at [108, 333] on div "51 open_in_new receipt 10:00 PM mar., [DATE] 3 personas JUNCO MANCELO M [GEOGRA…" at bounding box center [80, 292] width 160 height 430
click at [288, 309] on div "65 4 71 4 73 2 76 2 63 2 64 4 62 2 70 4 72 2 75 2 105 lock 2 111 lock 4 55 2 60…" at bounding box center [493, 315] width 651 height 382
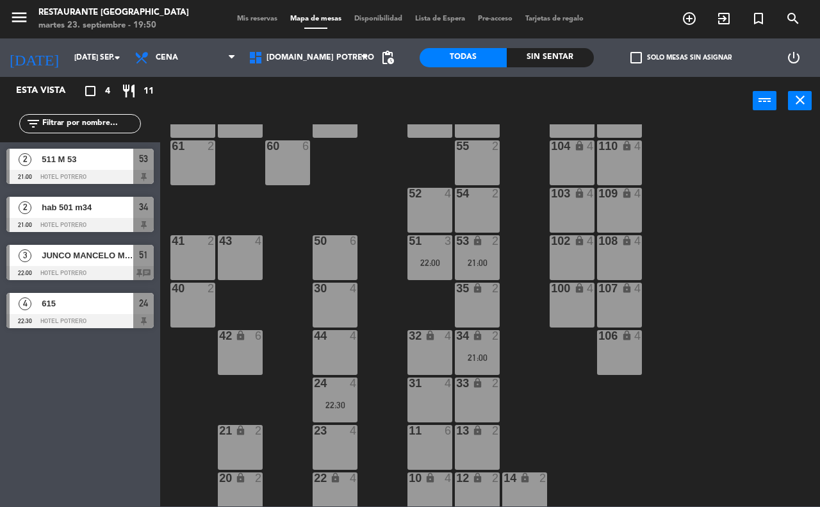
scroll to position [112, 0]
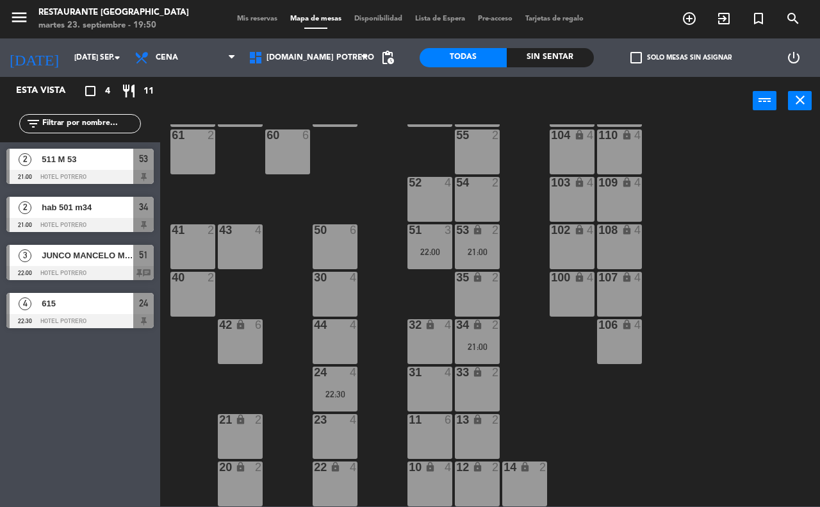
click at [462, 298] on div "35 lock 2" at bounding box center [477, 294] width 45 height 45
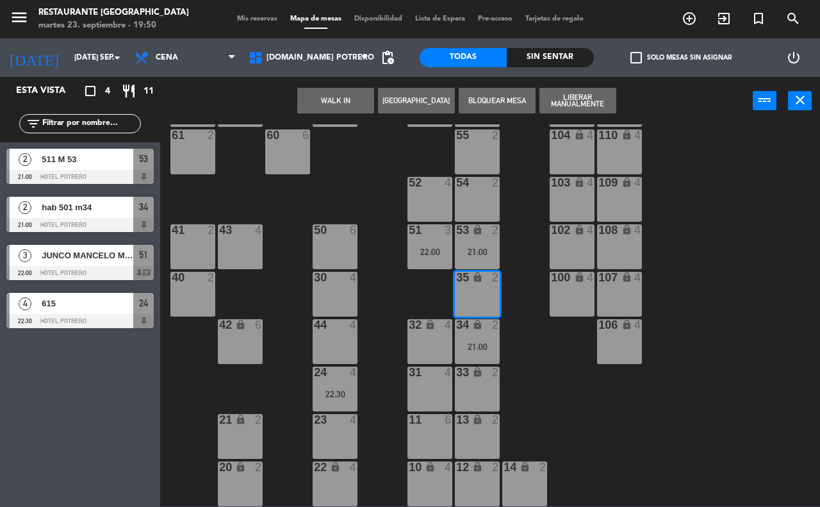
click at [415, 91] on button "[GEOGRAPHIC_DATA]" at bounding box center [416, 101] width 77 height 26
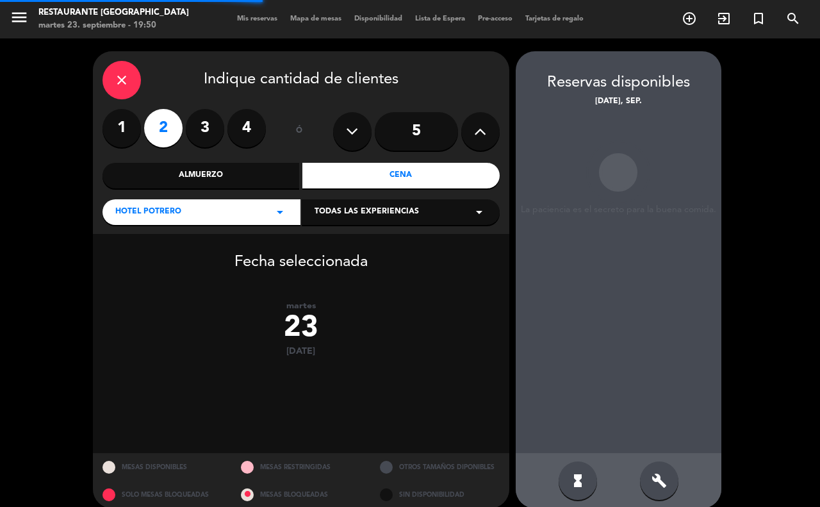
click at [156, 127] on label "2" at bounding box center [163, 128] width 38 height 38
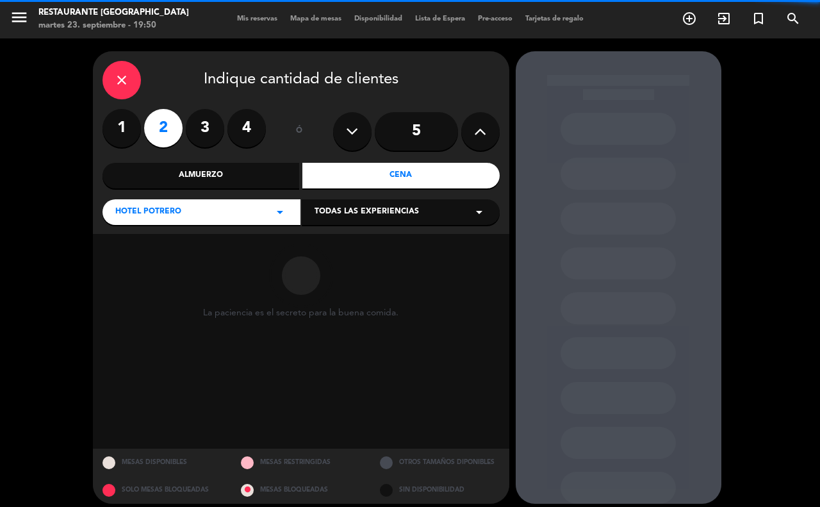
click at [343, 164] on div "Cena" at bounding box center [400, 176] width 197 height 26
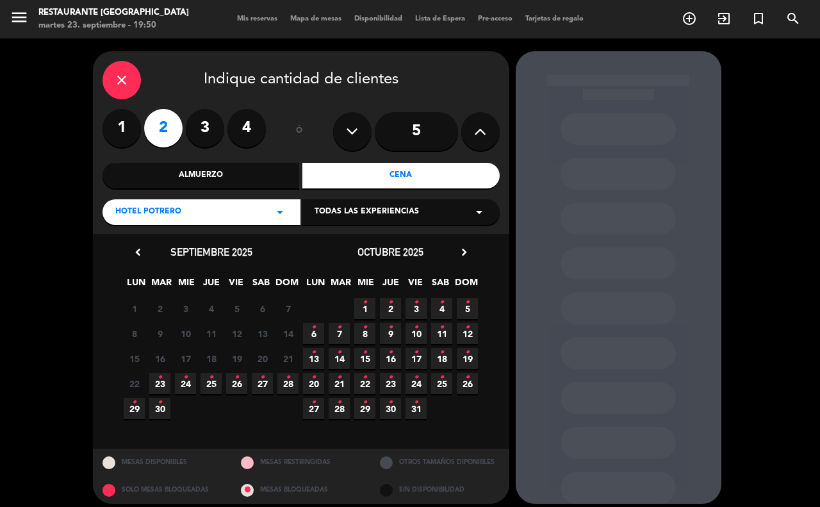
click at [154, 389] on span "23 •" at bounding box center [159, 383] width 21 height 21
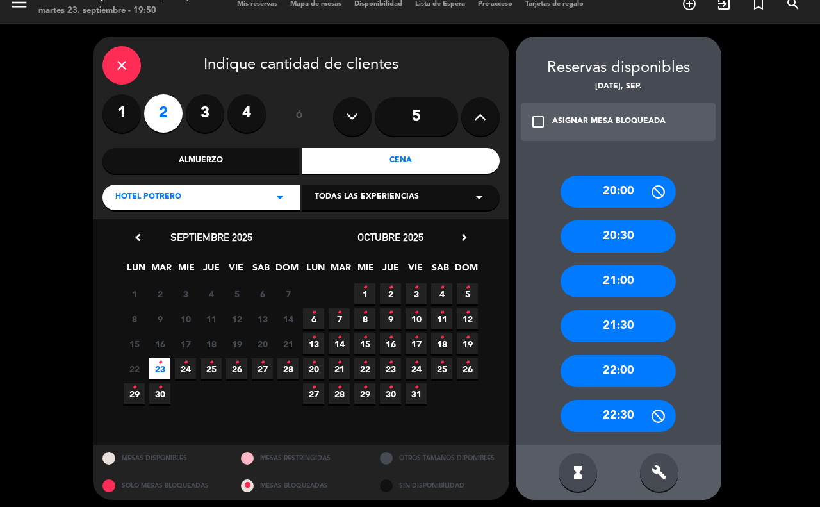
scroll to position [20, 0]
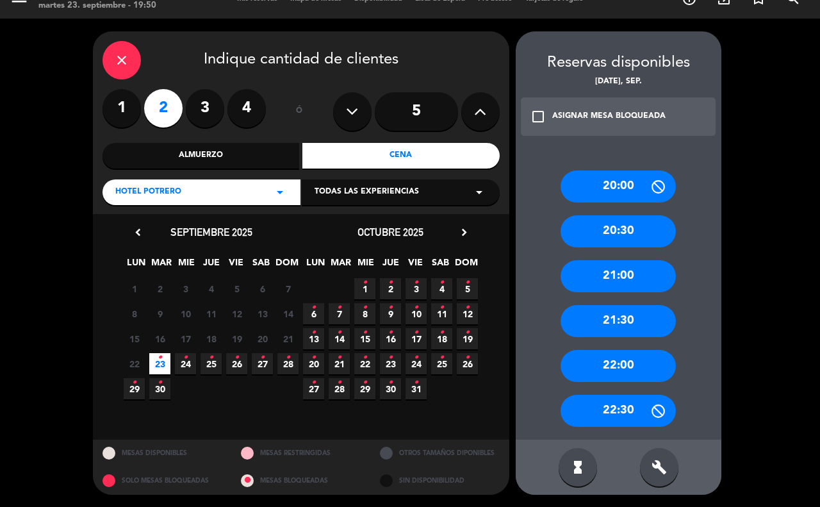
click at [603, 317] on div "21:30" at bounding box center [617, 321] width 115 height 32
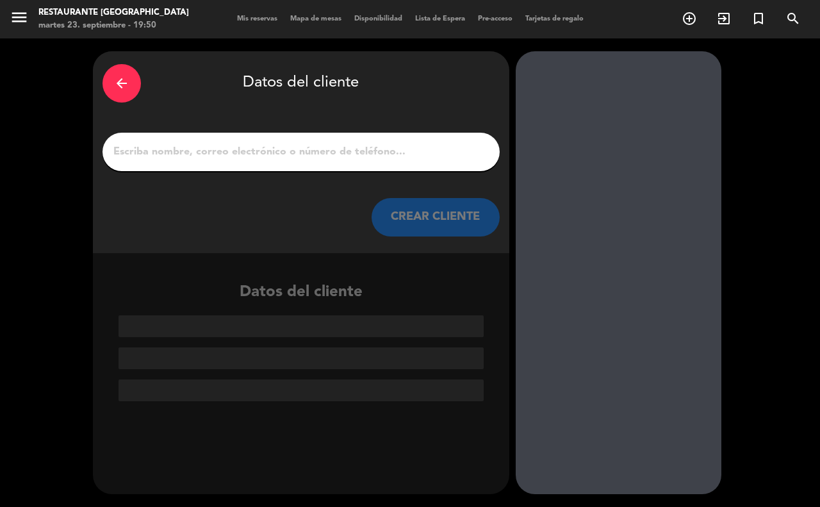
scroll to position [0, 0]
click at [245, 152] on input "1" at bounding box center [301, 152] width 378 height 18
type input "P"
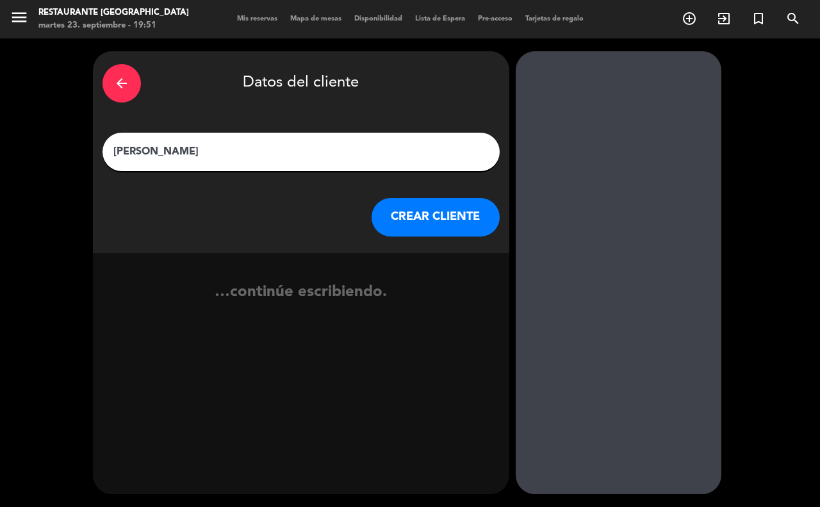
type input "[PERSON_NAME]"
click at [394, 225] on button "CREAR CLIENTE" at bounding box center [435, 217] width 128 height 38
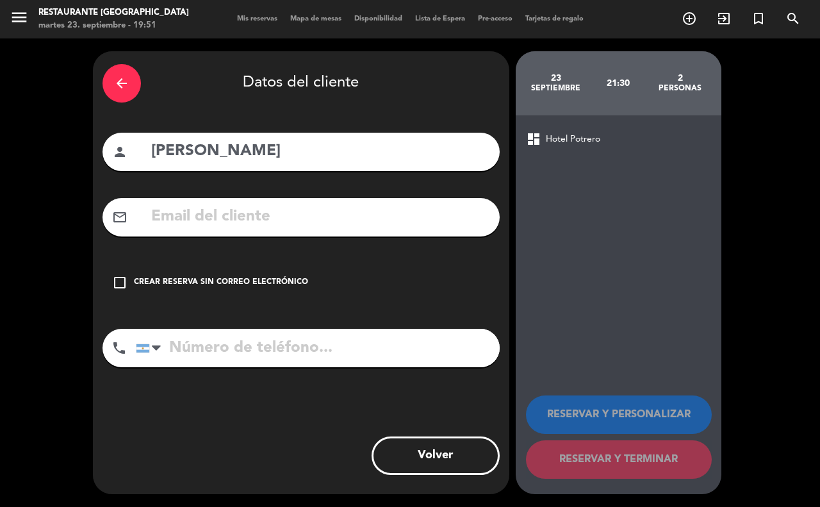
click at [187, 280] on div "Crear reserva sin correo electrónico" at bounding box center [221, 282] width 174 height 13
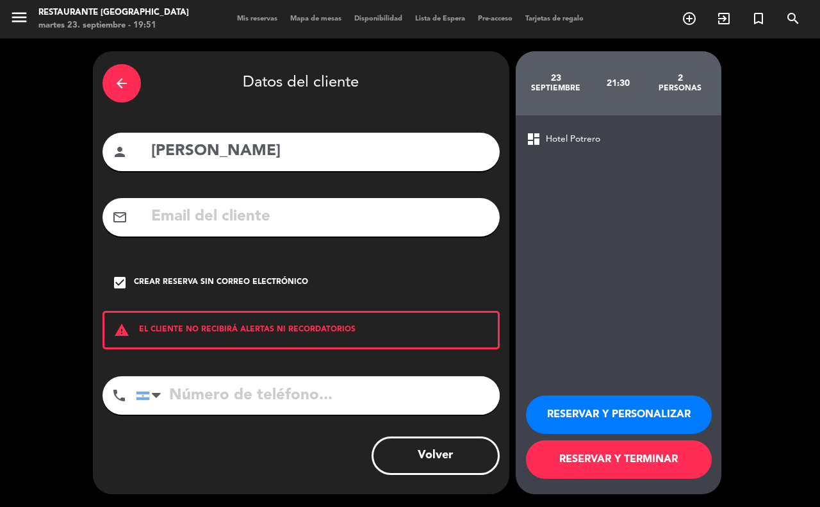
click at [654, 455] on button "RESERVAR Y TERMINAR" at bounding box center [619, 459] width 186 height 38
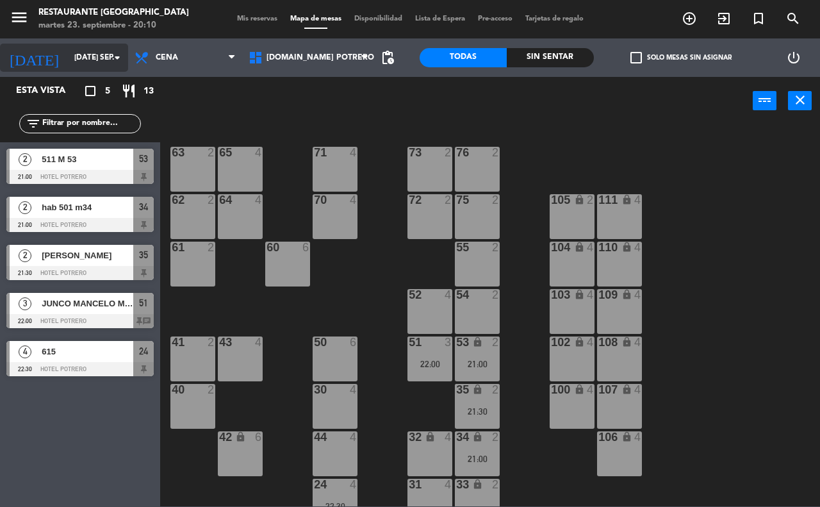
click at [68, 63] on input "[DATE] sep." at bounding box center [119, 58] width 102 height 22
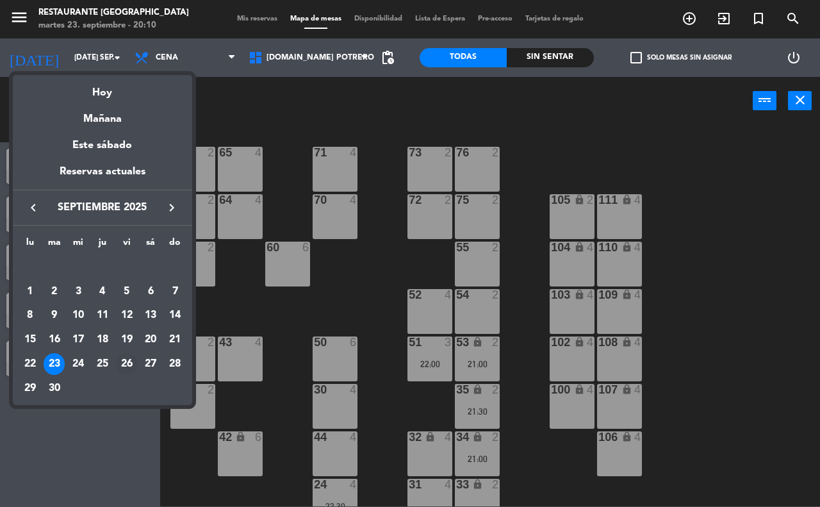
click at [123, 359] on div "26" at bounding box center [127, 364] width 22 height 22
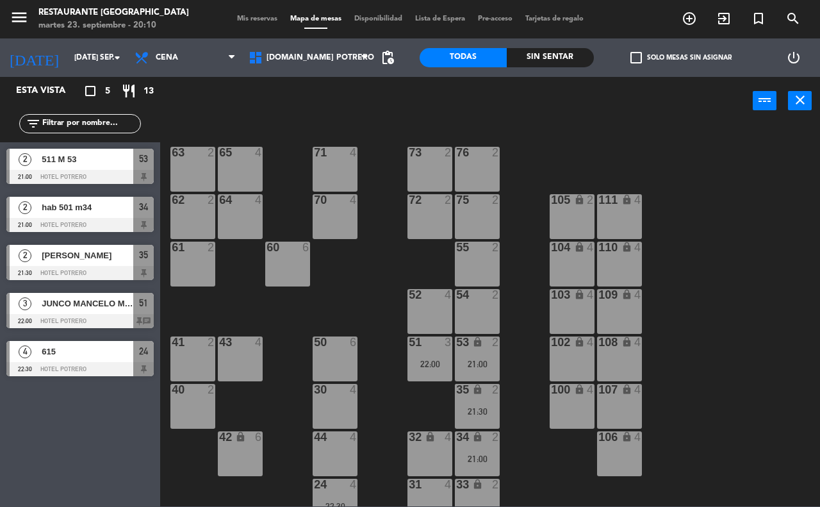
type input "vie. [DATE]"
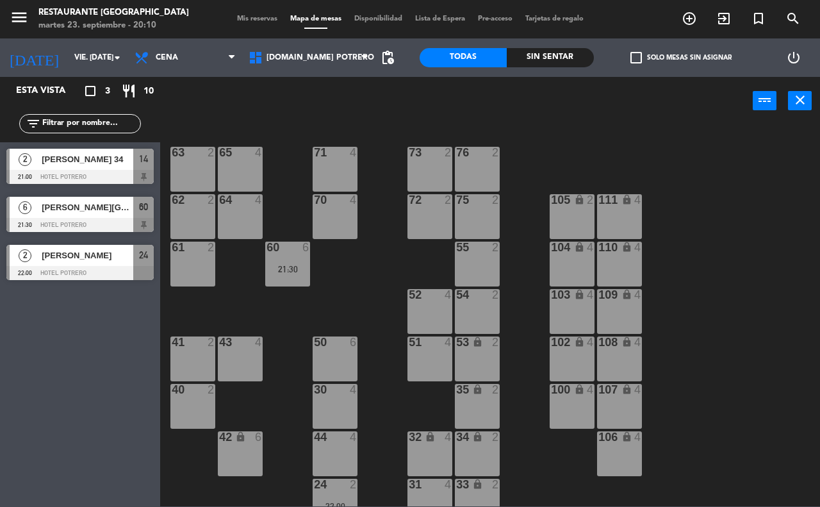
click at [317, 167] on div "71 4" at bounding box center [334, 169] width 45 height 45
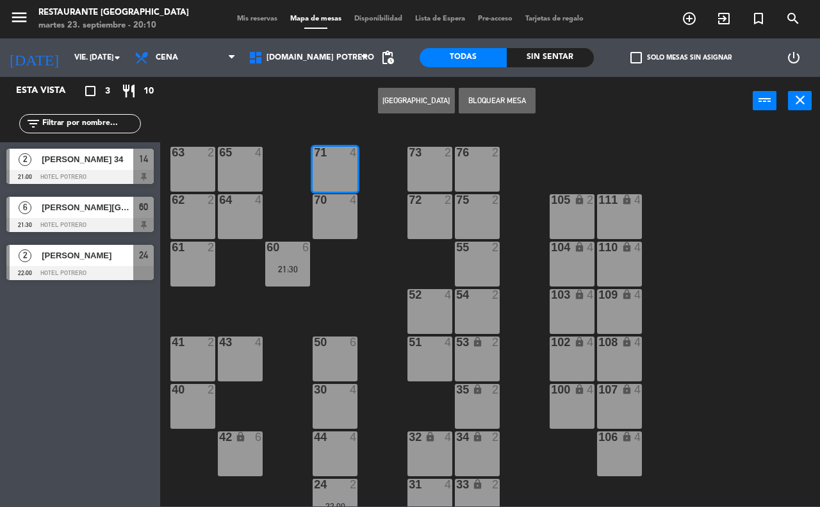
click at [286, 179] on div "65 4 71 4 73 2 76 2 63 2 64 4 62 2 70 4 72 2 75 2 105 lock 2 111 lock 4 55 2 60…" at bounding box center [493, 315] width 651 height 382
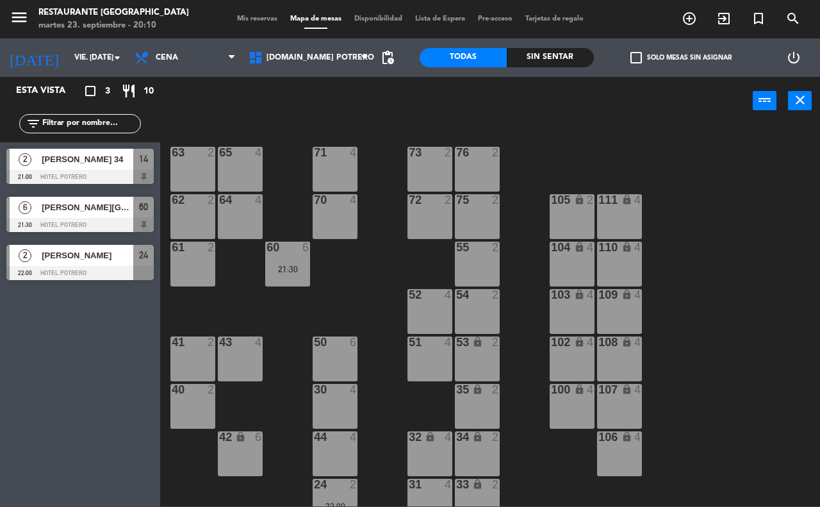
click at [340, 352] on div "50 6" at bounding box center [334, 358] width 45 height 45
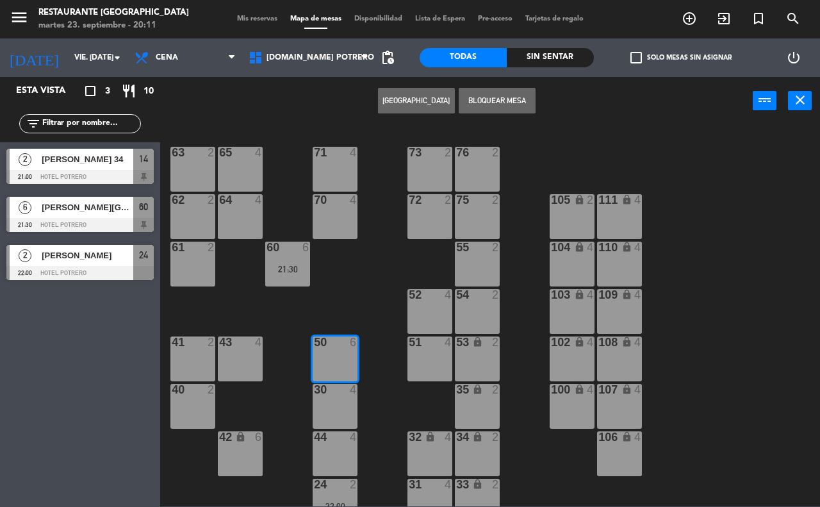
click at [428, 95] on button "[GEOGRAPHIC_DATA]" at bounding box center [416, 101] width 77 height 26
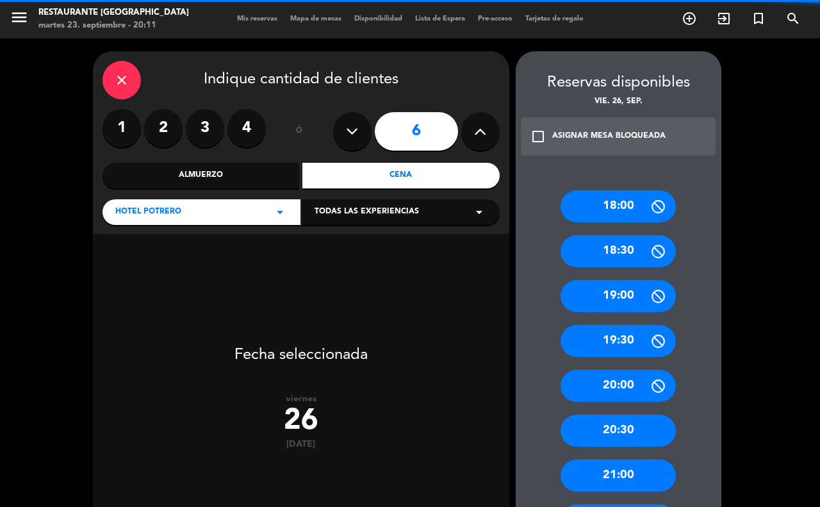
click at [405, 124] on input "6" at bounding box center [416, 131] width 83 height 38
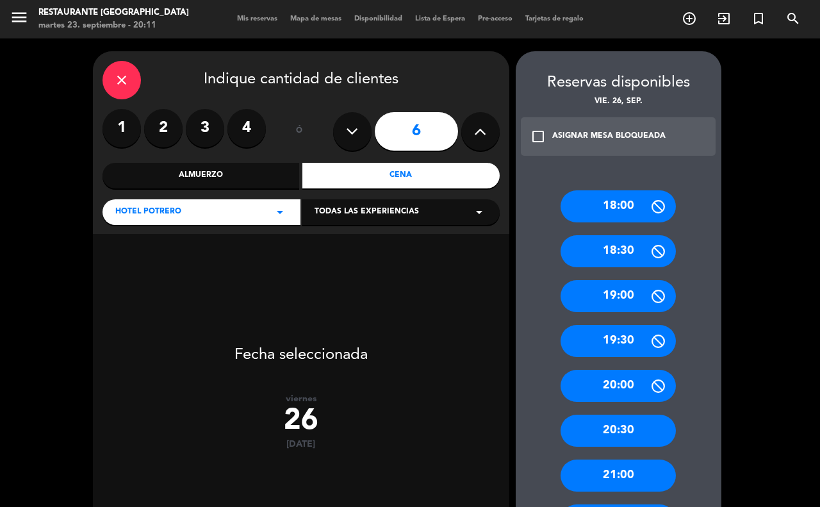
click at [392, 168] on div "Cena" at bounding box center [400, 176] width 197 height 26
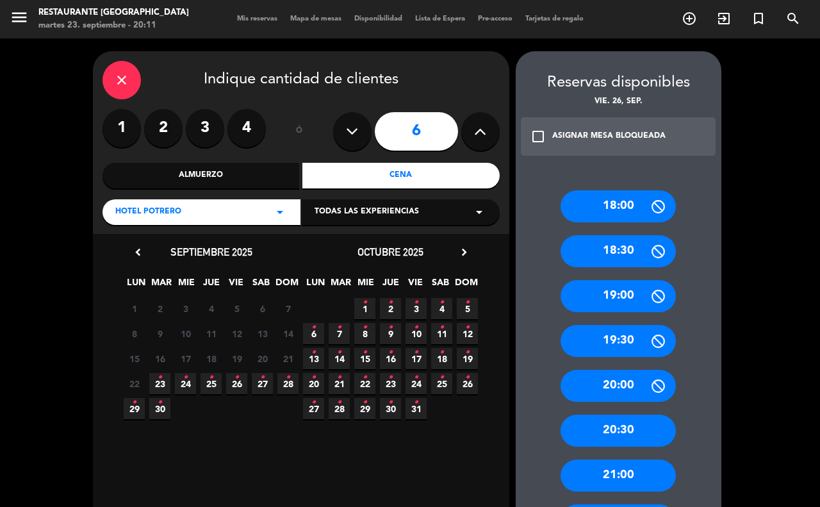
click at [122, 72] on icon "close" at bounding box center [121, 79] width 15 height 15
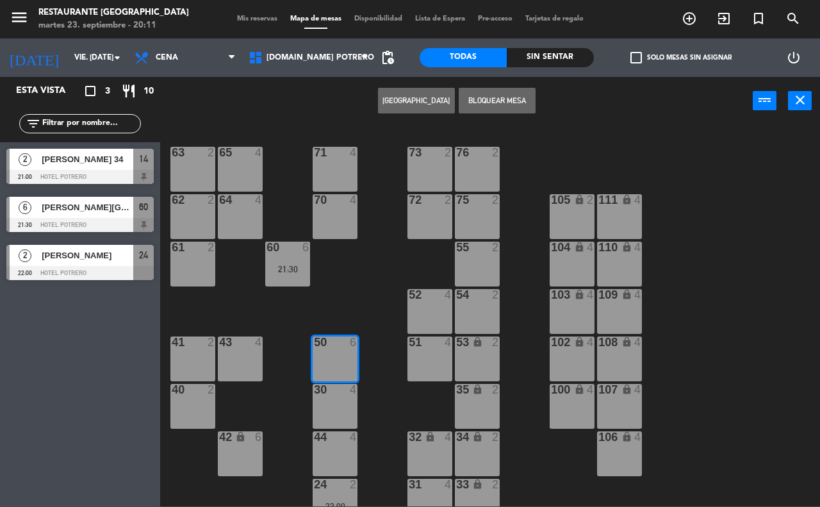
click at [355, 279] on div "65 4 71 4 73 2 76 2 63 2 64 4 62 2 70 4 72 2 75 2 105 lock 2 111 lock 4 55 2 60…" at bounding box center [493, 315] width 651 height 382
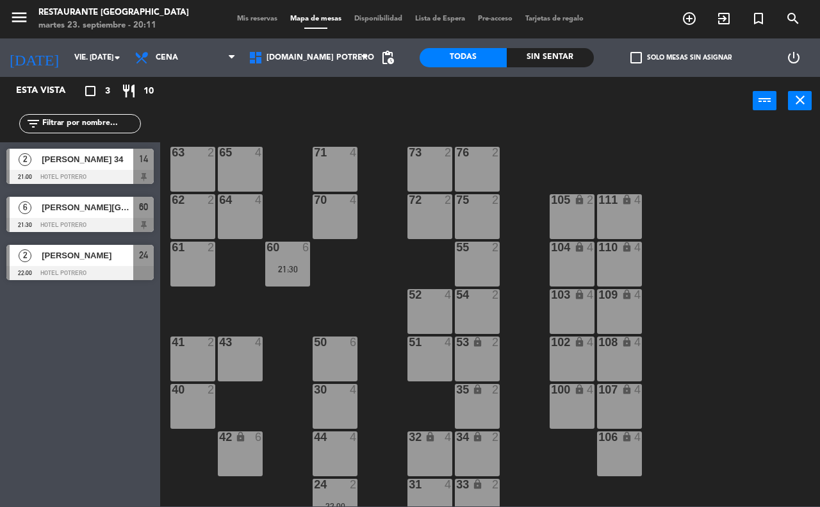
click at [325, 165] on div "71 4" at bounding box center [334, 169] width 45 height 45
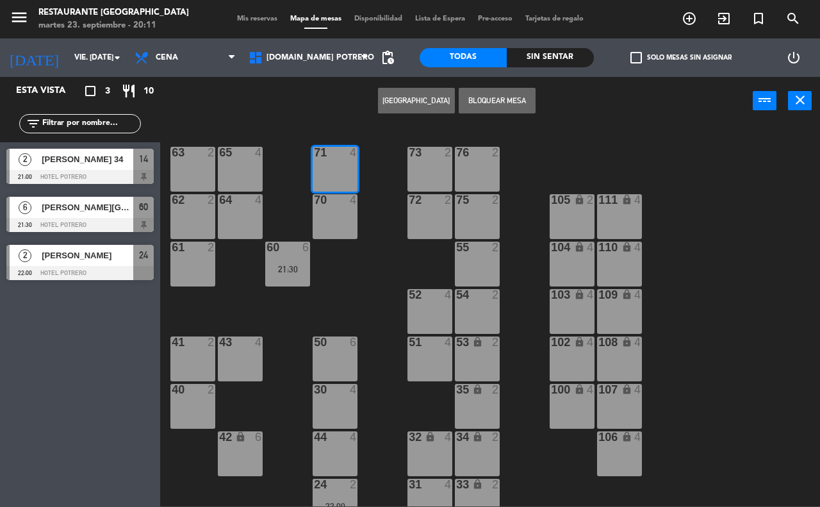
click at [236, 167] on div "65 4" at bounding box center [240, 169] width 45 height 45
click at [420, 93] on button "[GEOGRAPHIC_DATA]" at bounding box center [416, 101] width 77 height 26
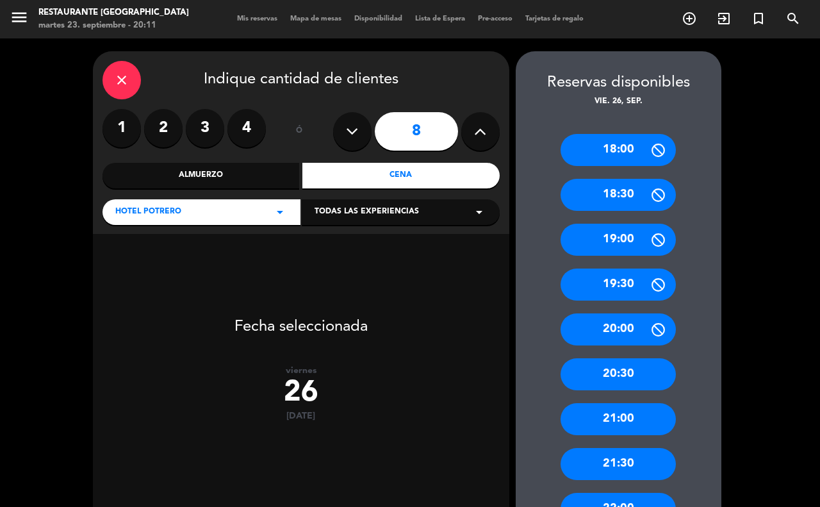
click at [393, 131] on input "8" at bounding box center [416, 131] width 83 height 38
click at [366, 170] on div "Cena" at bounding box center [400, 176] width 197 height 26
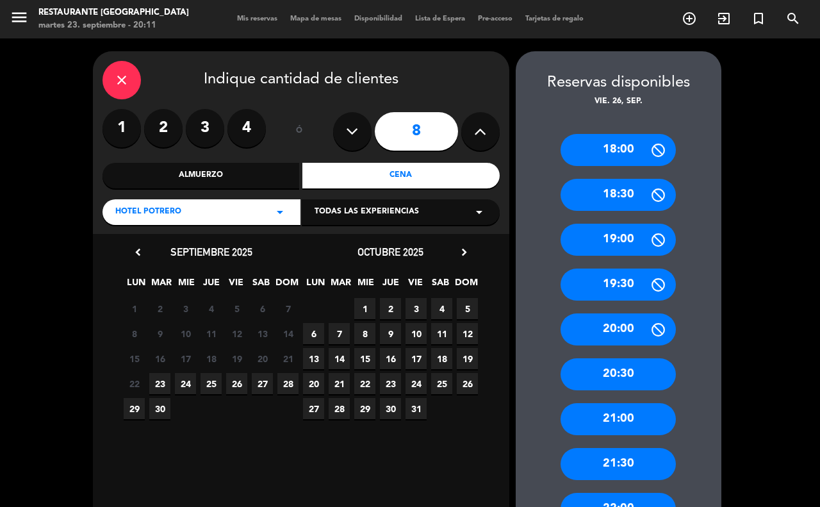
click at [231, 384] on span "26" at bounding box center [236, 383] width 21 height 21
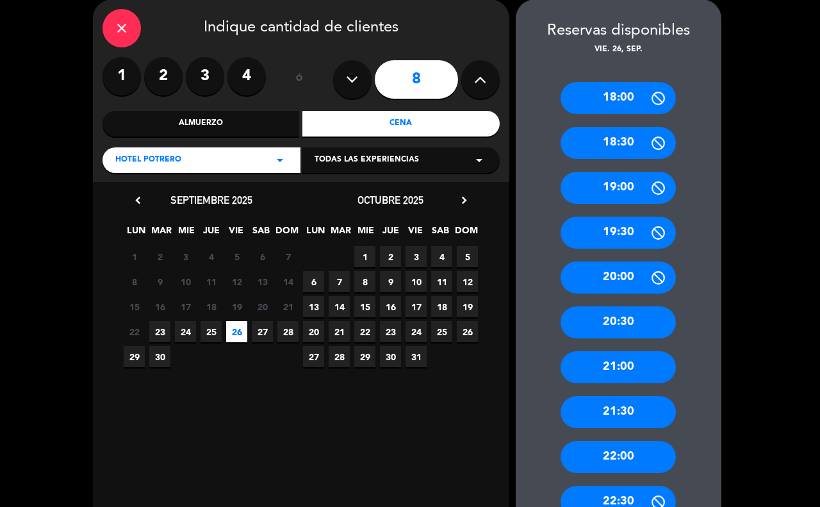
scroll to position [80, 0]
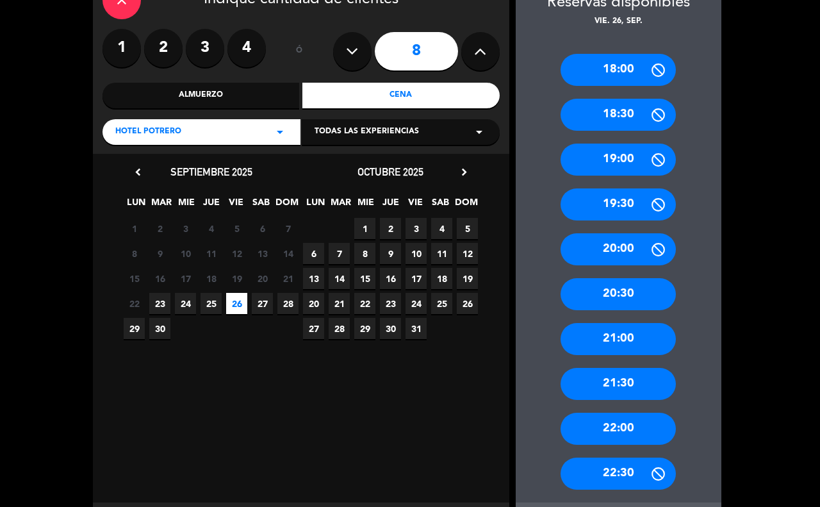
click at [637, 431] on div "22:00" at bounding box center [617, 428] width 115 height 32
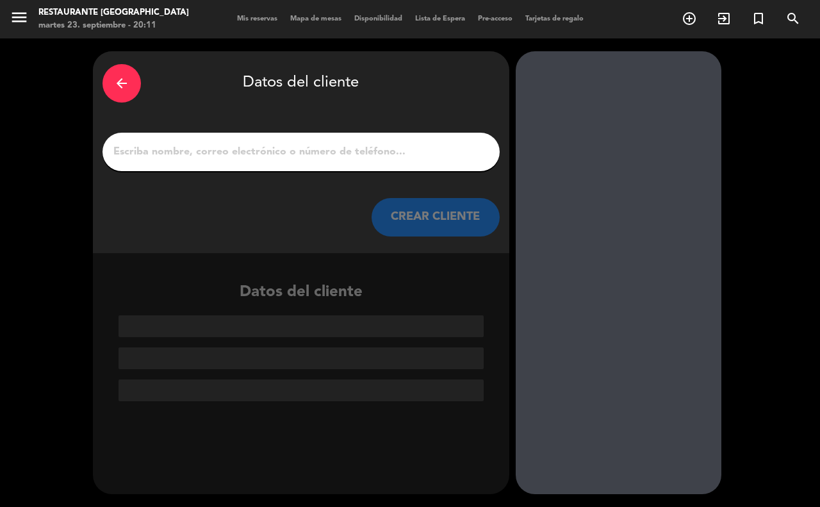
click at [172, 156] on input "1" at bounding box center [301, 152] width 378 height 18
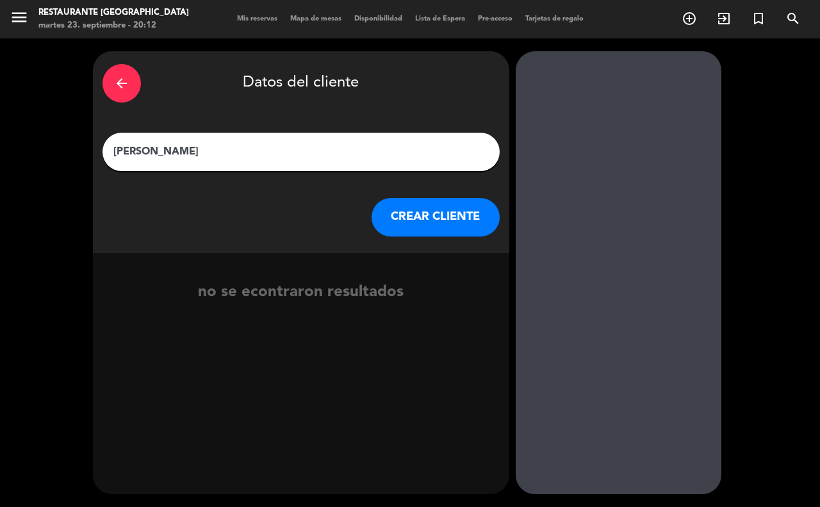
type input "[PERSON_NAME]"
click at [389, 220] on button "CREAR CLIENTE" at bounding box center [435, 217] width 128 height 38
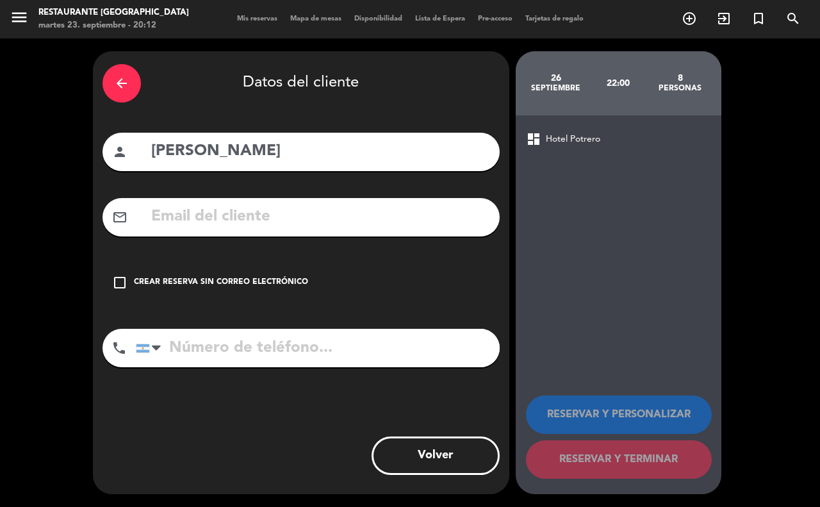
click at [204, 279] on div "Crear reserva sin correo electrónico" at bounding box center [221, 282] width 174 height 13
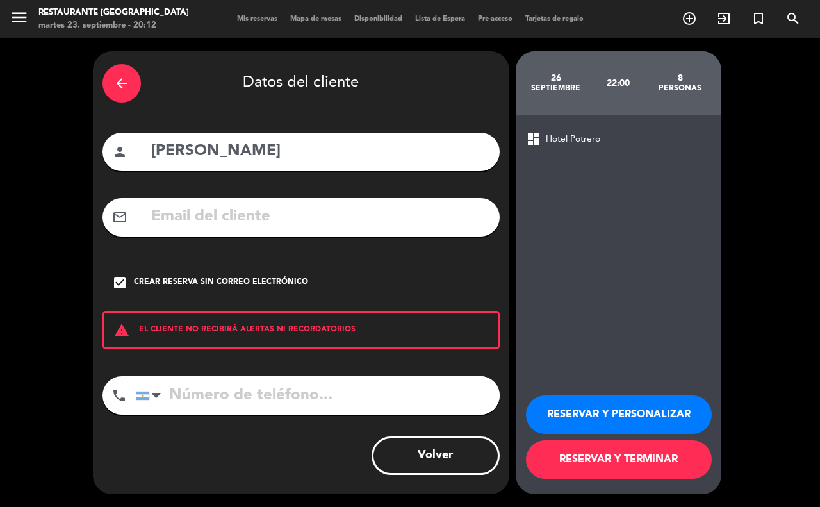
click at [172, 386] on input "tel" at bounding box center [318, 395] width 364 height 38
type input "2664547380"
click at [592, 453] on button "RESERVAR Y TERMINAR" at bounding box center [619, 459] width 186 height 38
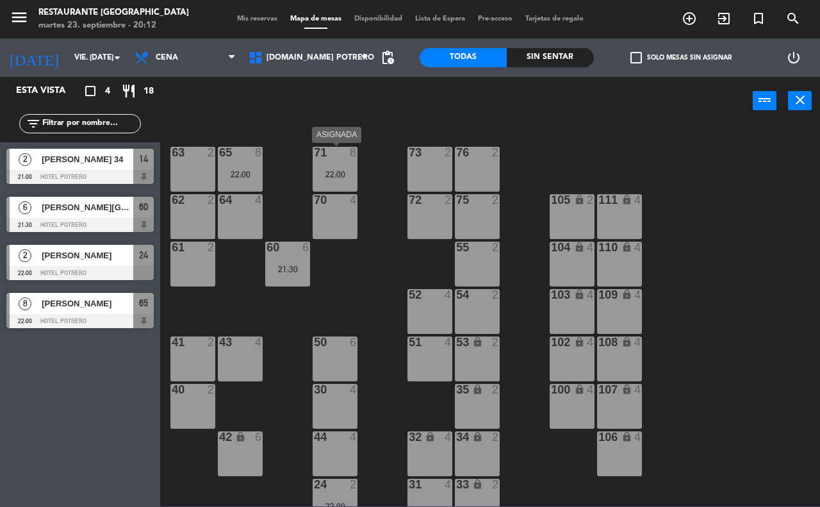
click at [323, 181] on div "71 8 22:00" at bounding box center [334, 169] width 45 height 45
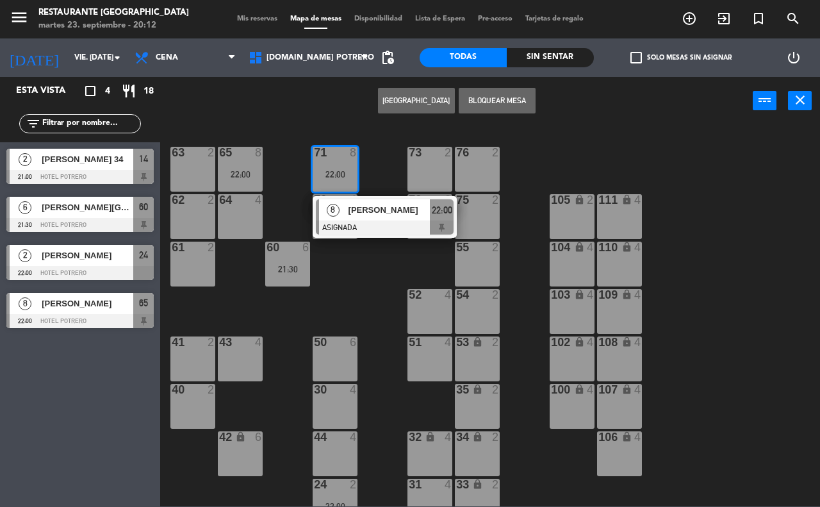
click at [364, 222] on div "8 [PERSON_NAME] CUMPLE ASIGNADA 22:00" at bounding box center [384, 217] width 163 height 42
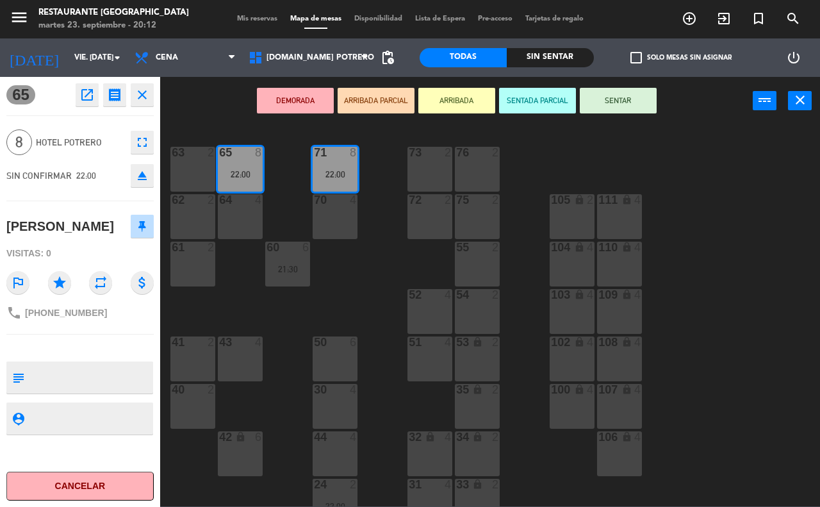
click at [42, 391] on textarea at bounding box center [90, 377] width 122 height 27
type textarea "CUMPLE"
click at [95, 334] on hr at bounding box center [79, 334] width 147 height 1
click at [818, 316] on div "65 8 22:00 71 8 22:00 73 2 76 2 63 2 64 4 62 2 70 4 72 2 75 2 105 lock 2 111 lo…" at bounding box center [493, 315] width 651 height 382
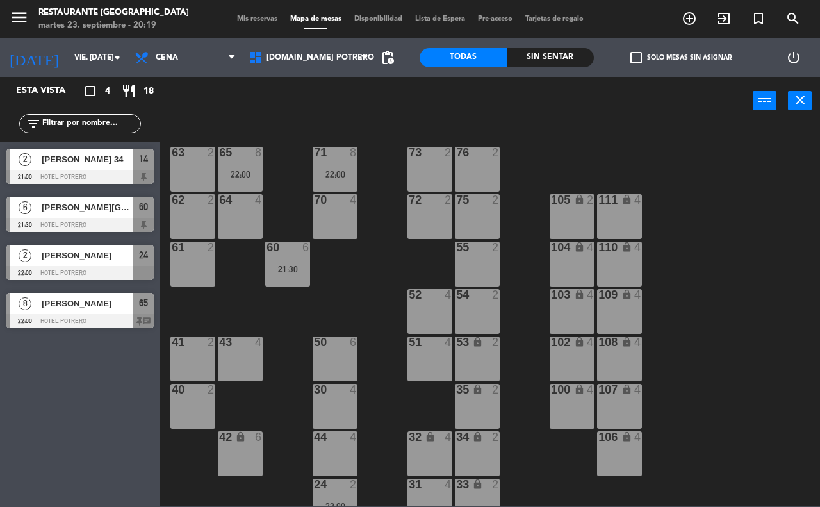
click at [64, 314] on div "8 [PERSON_NAME] CUMPLE 22:00 Hotel Potrero 65 chat" at bounding box center [80, 310] width 160 height 48
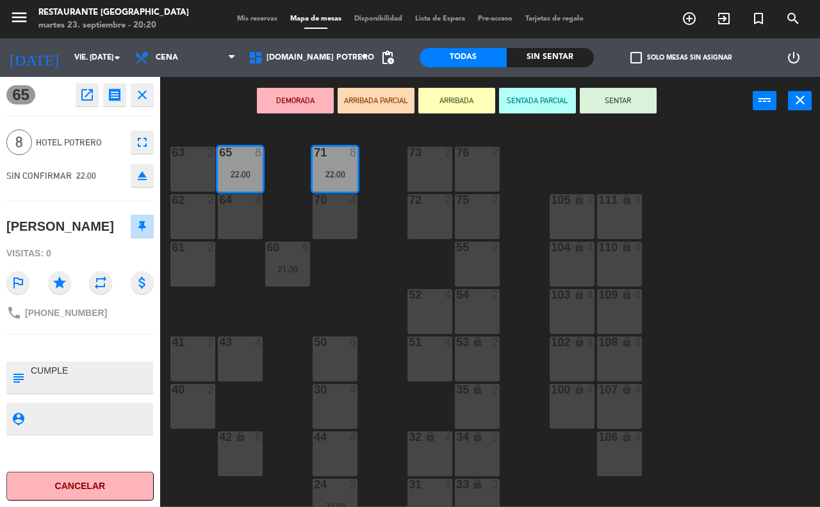
click at [670, 181] on div "65 8 22:00 71 8 22:00 73 2 76 2 63 2 64 4 62 2 70 4 72 2 75 2 105 lock 2 111 lo…" at bounding box center [493, 315] width 651 height 382
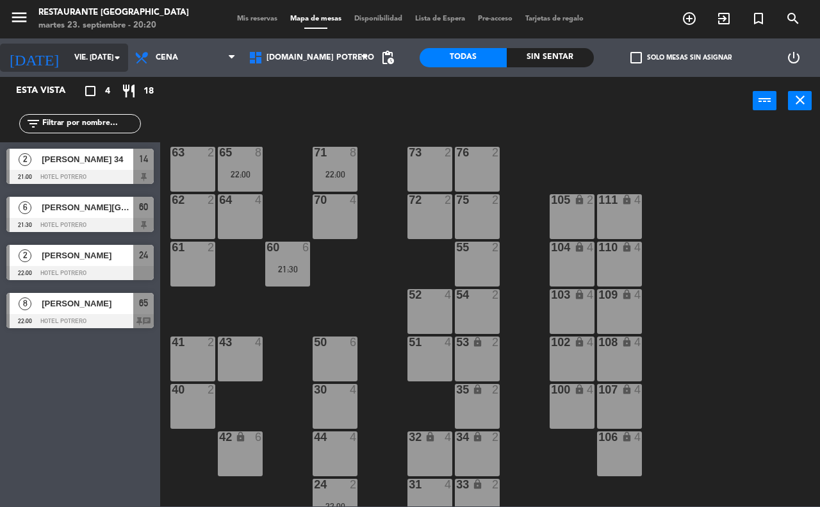
click at [68, 59] on input "vie. [DATE]" at bounding box center [119, 58] width 102 height 22
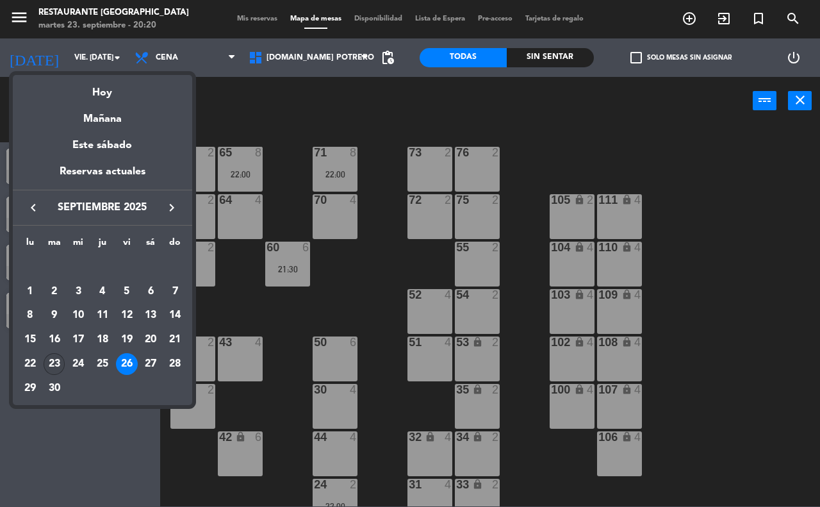
click at [53, 357] on div "23" at bounding box center [55, 364] width 22 height 22
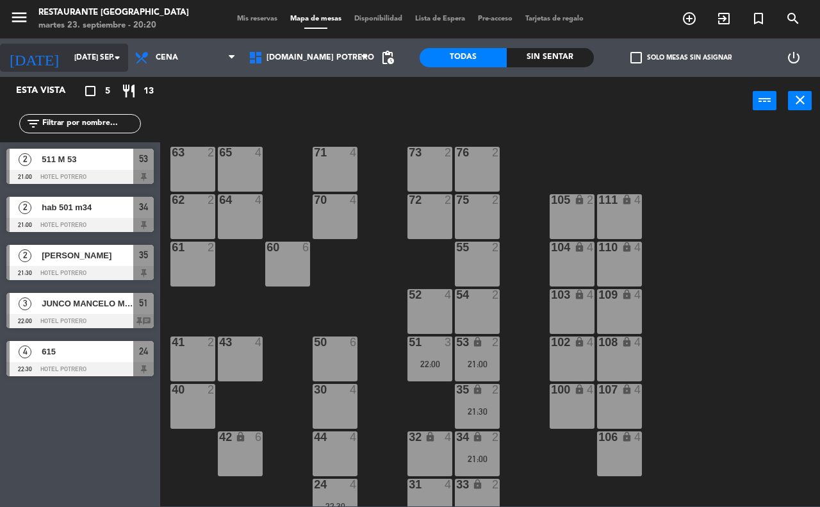
click at [106, 58] on input "[DATE] sep." at bounding box center [119, 58] width 102 height 22
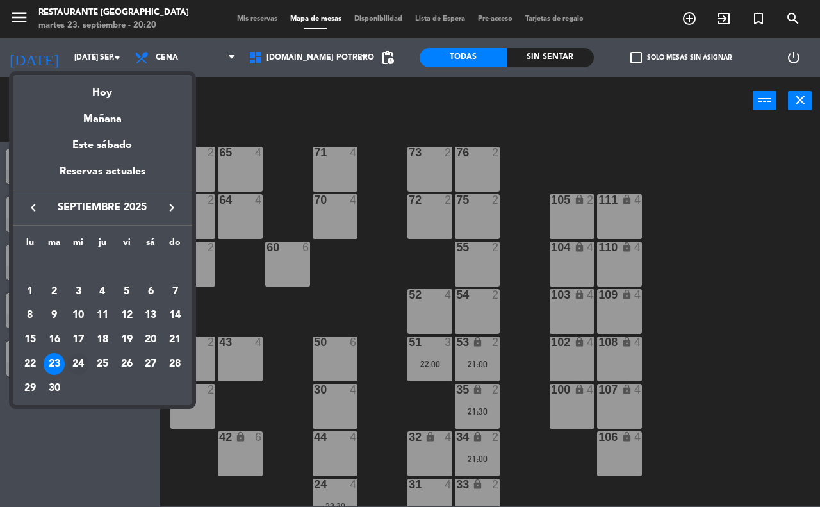
click at [74, 357] on div "24" at bounding box center [78, 364] width 22 height 22
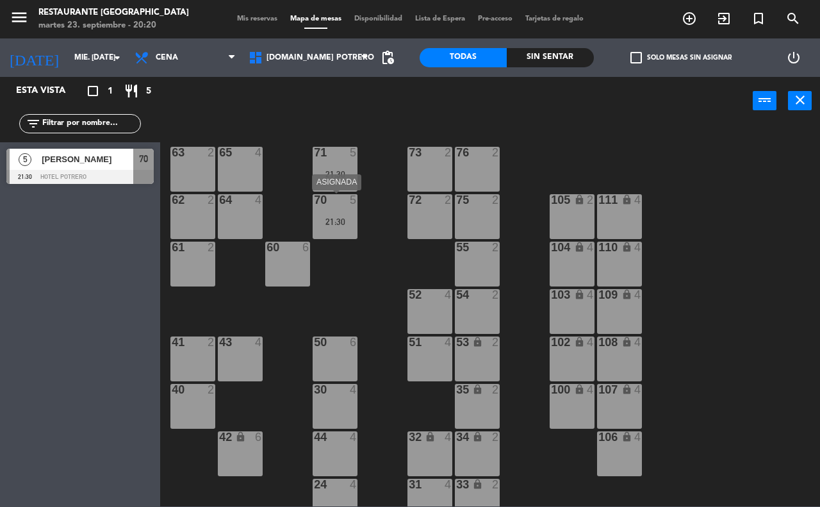
click at [352, 202] on div "5" at bounding box center [354, 200] width 8 height 12
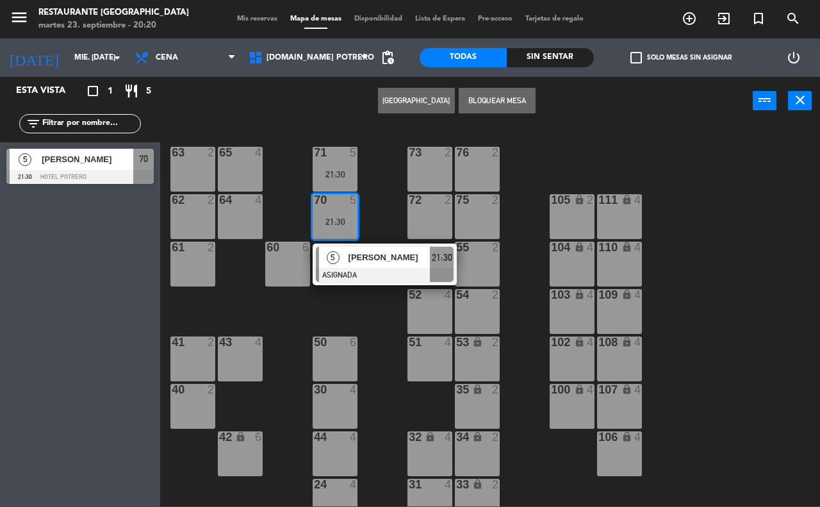
click at [282, 257] on div "60 6" at bounding box center [287, 263] width 45 height 45
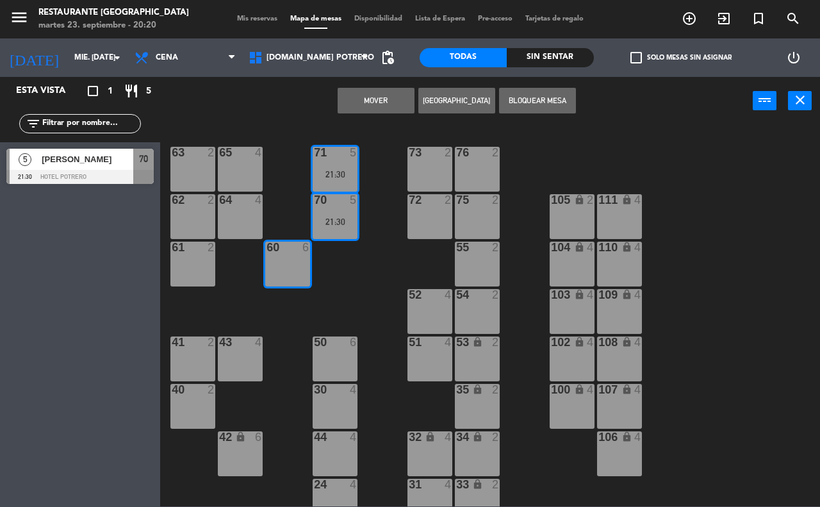
click at [365, 101] on button "Mover" at bounding box center [375, 101] width 77 height 26
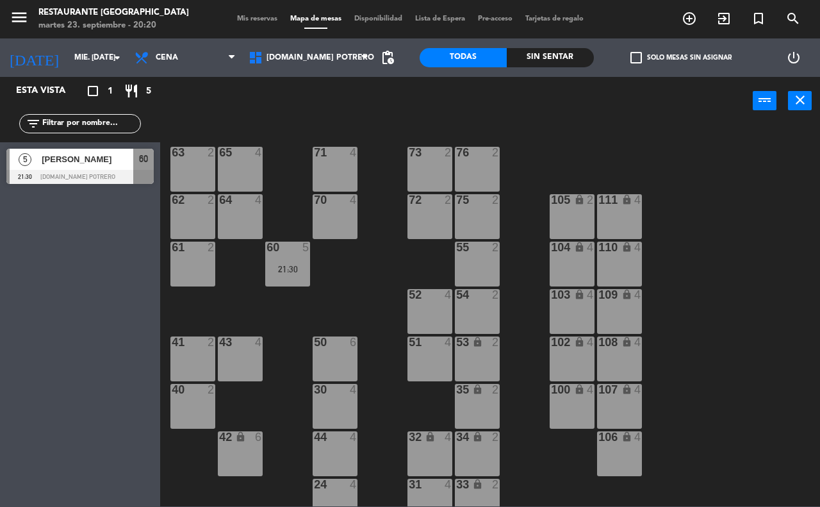
click at [329, 150] on div at bounding box center [335, 153] width 21 height 12
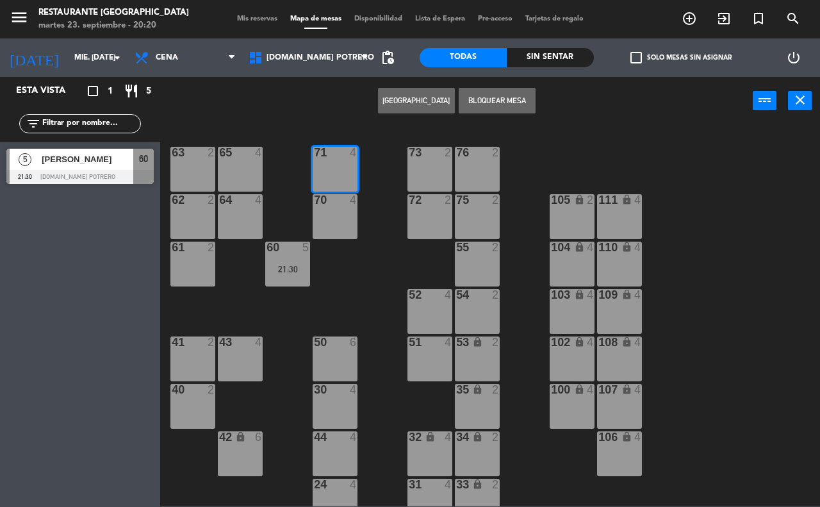
click at [229, 166] on div "65 4" at bounding box center [240, 169] width 45 height 45
click at [321, 117] on div "Crear Reserva Bloquear Mesa power_input close" at bounding box center [456, 101] width 592 height 49
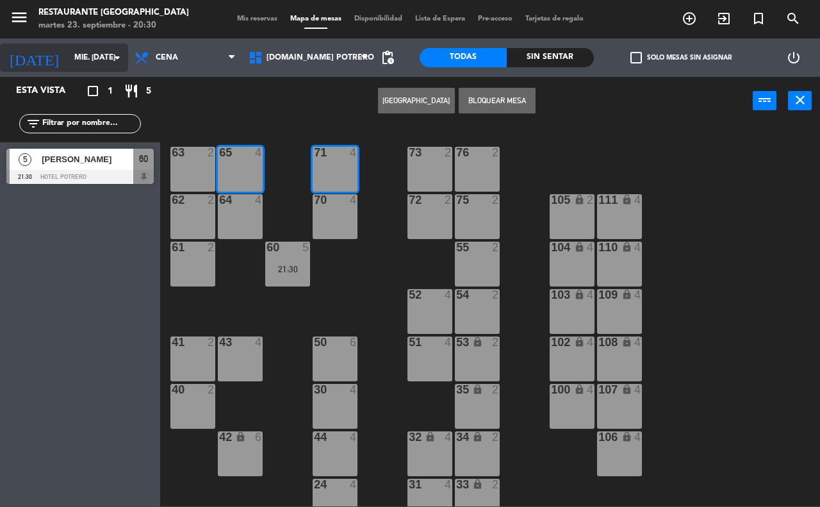
click at [118, 54] on icon "arrow_drop_down" at bounding box center [117, 57] width 15 height 15
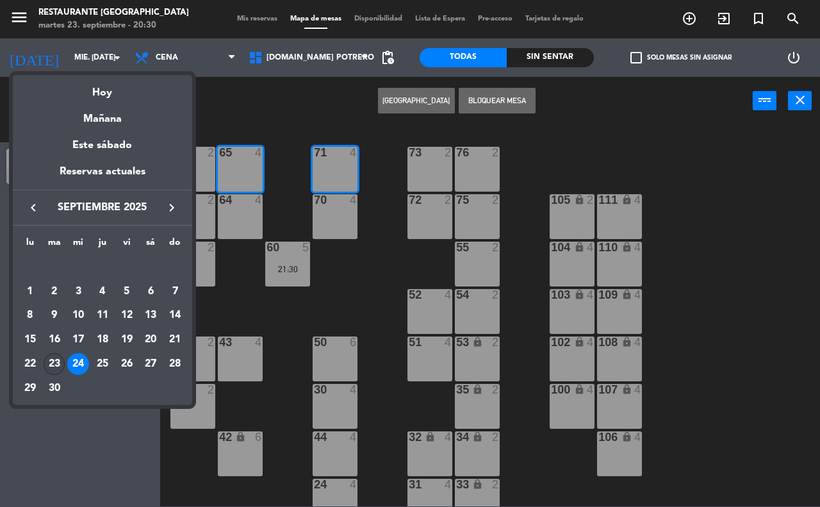
click at [55, 362] on div "23" at bounding box center [55, 364] width 22 height 22
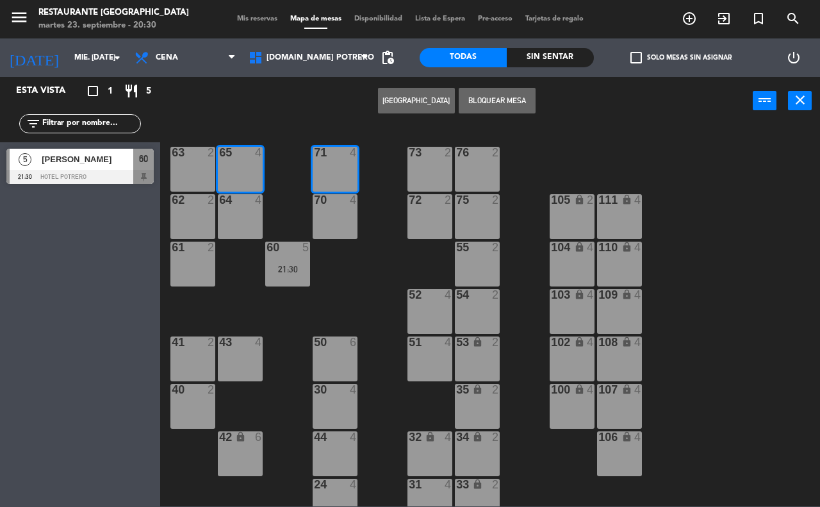
type input "[DATE] sep."
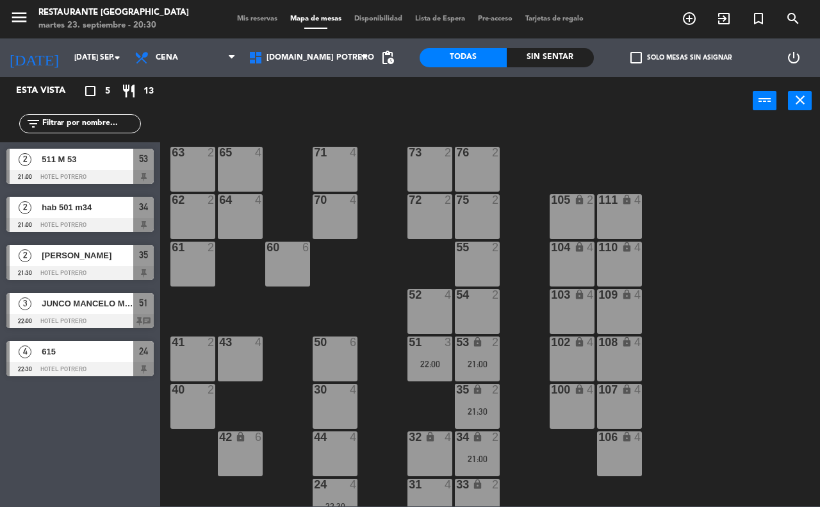
click at [817, 270] on div "65 4 71 4 73 2 76 2 63 2 64 4 62 2 70 4 72 2 75 2 105 lock 2 111 lock 4 55 2 60…" at bounding box center [493, 315] width 651 height 382
click at [91, 364] on div at bounding box center [79, 369] width 147 height 14
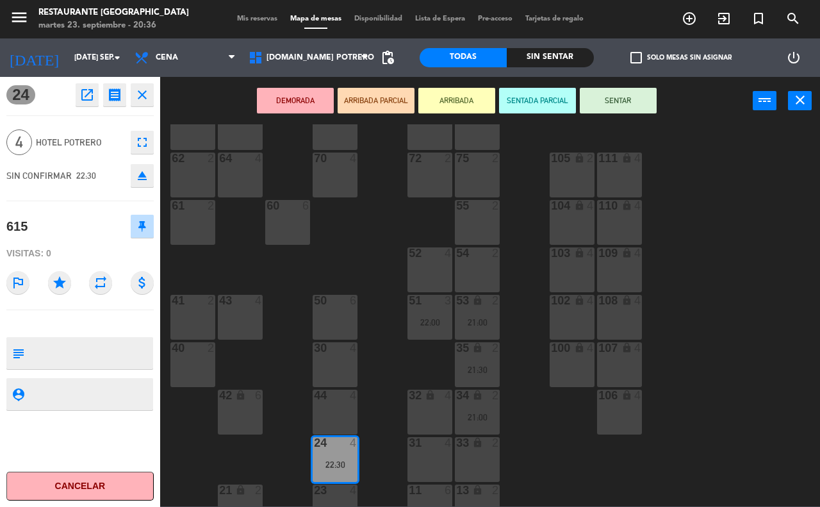
scroll to position [80, 0]
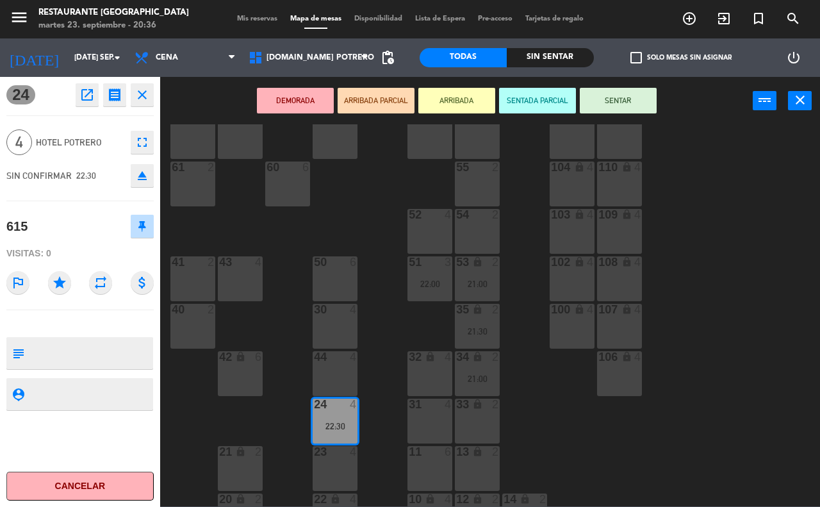
click at [325, 426] on div "22:30" at bounding box center [334, 425] width 45 height 9
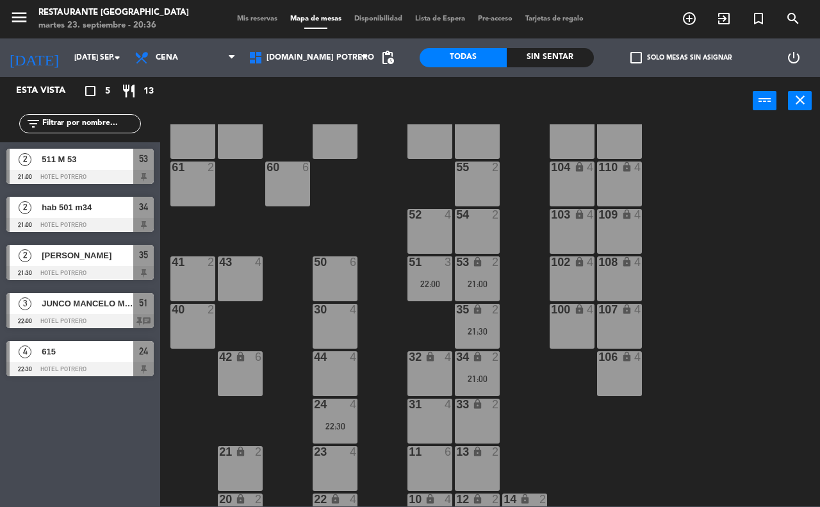
click at [341, 426] on div "22:30" at bounding box center [334, 425] width 45 height 9
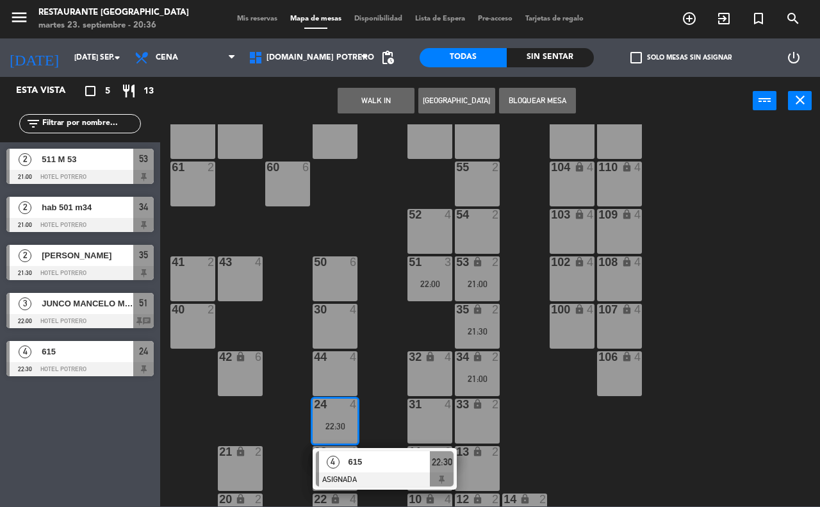
click at [355, 468] on span "615" at bounding box center [389, 461] width 82 height 13
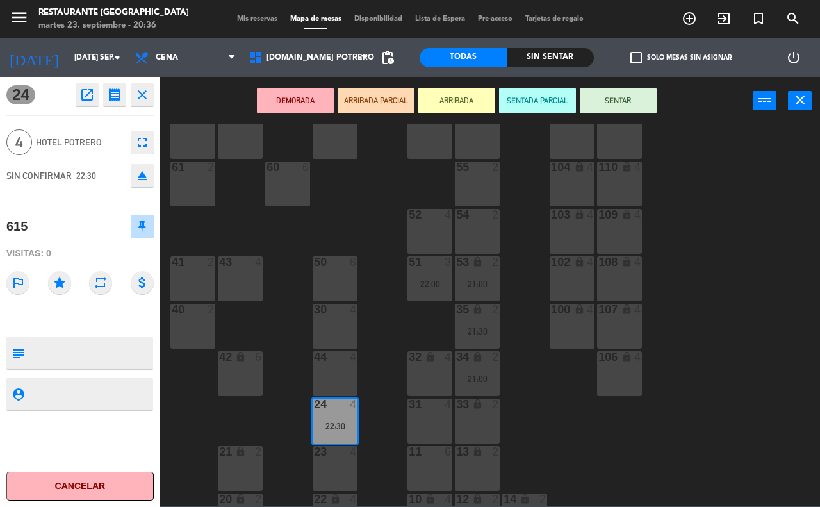
click at [394, 344] on div "65 4 71 4 73 2 76 2 63 2 64 4 62 2 70 4 72 2 75 2 105 lock 2 111 lock 4 55 2 60…" at bounding box center [493, 315] width 651 height 382
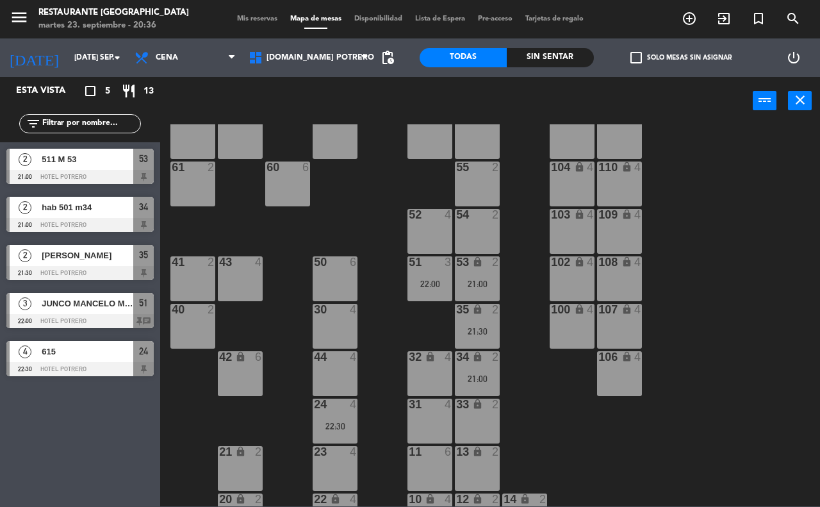
click at [344, 405] on div at bounding box center [335, 404] width 21 height 12
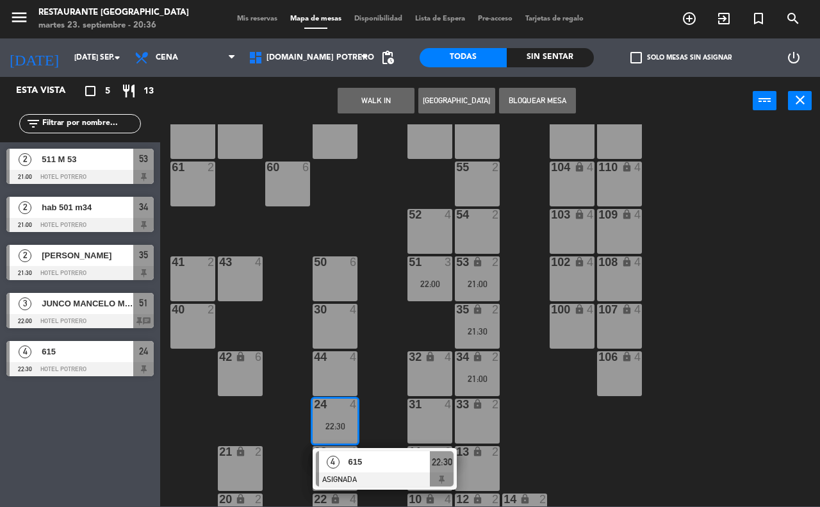
click at [356, 466] on span "615" at bounding box center [389, 461] width 82 height 13
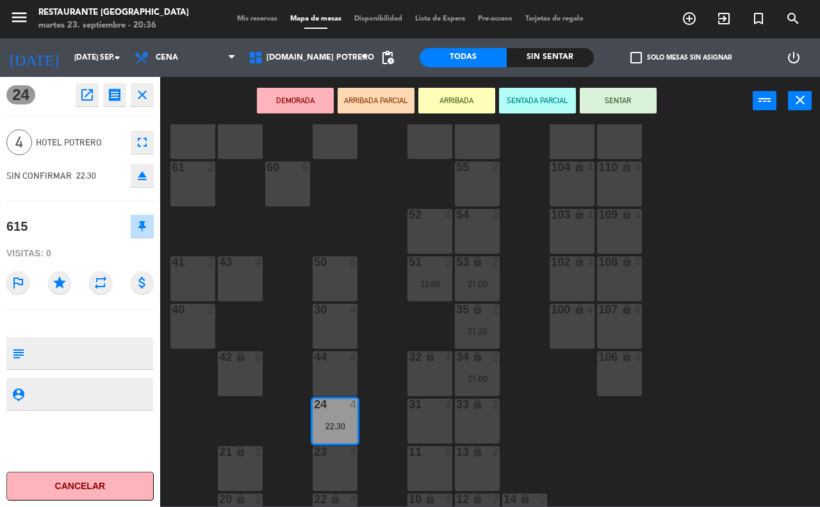
click at [629, 106] on button "SENTAR" at bounding box center [618, 101] width 77 height 26
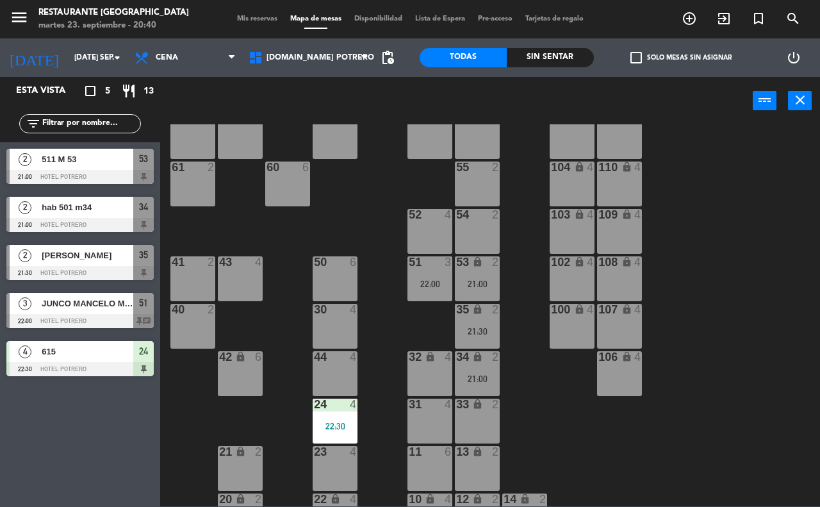
click at [378, 341] on div "65 4 71 4 73 2 76 2 63 2 64 4 62 2 70 4 72 2 75 2 105 lock 2 111 lock 4 55 2 60…" at bounding box center [493, 315] width 651 height 382
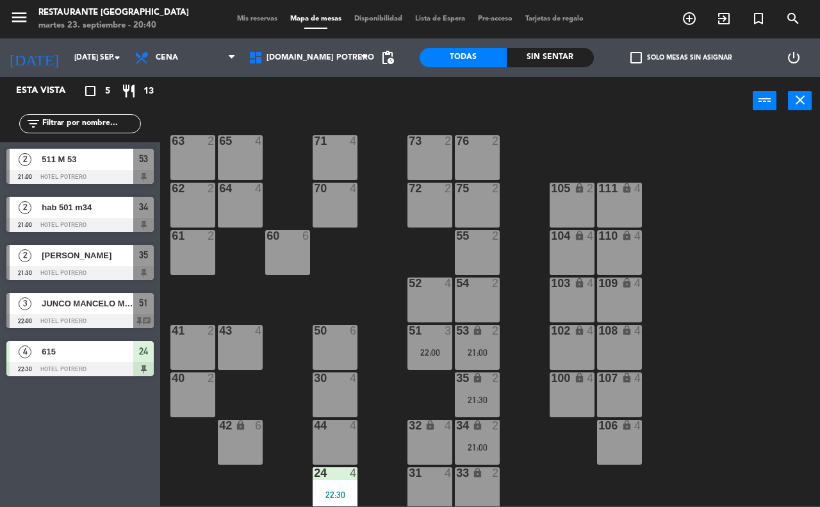
scroll to position [0, 0]
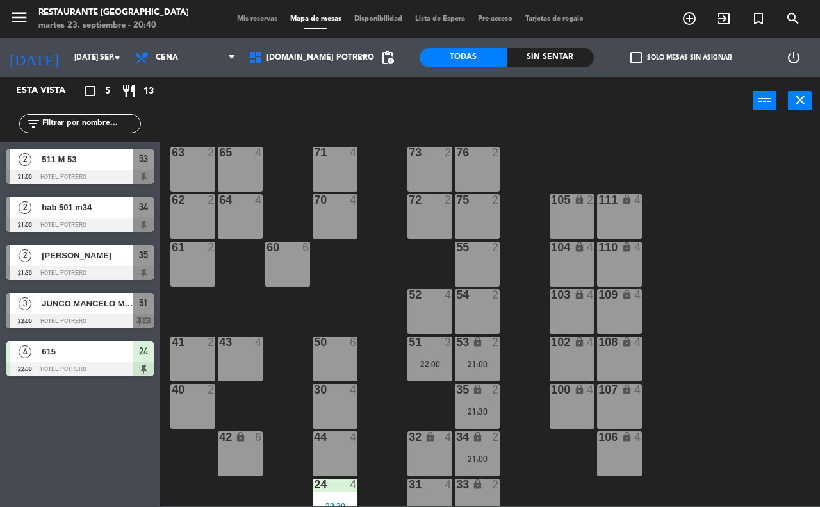
click at [475, 356] on div "53 lock 2 21:00" at bounding box center [477, 358] width 45 height 45
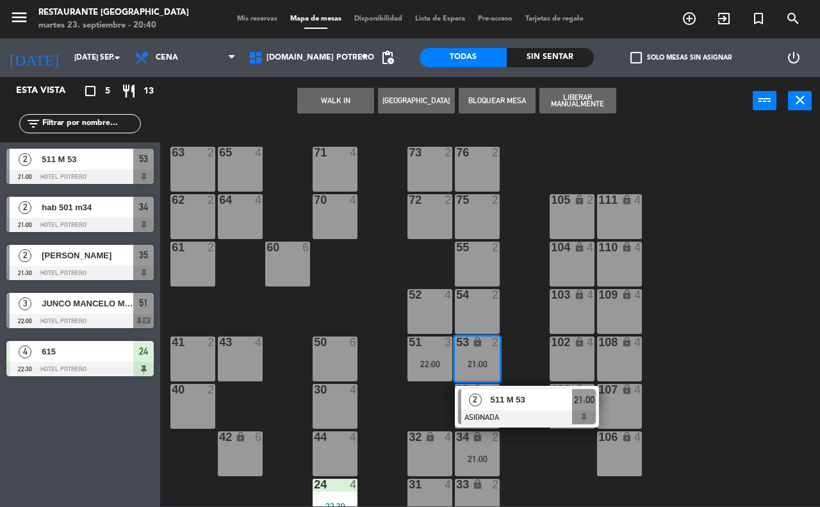
click at [519, 327] on div "65 4 71 4 73 2 76 2 63 2 64 4 62 2 70 4 72 2 75 2 105 lock 2 111 lock 4 55 2 60…" at bounding box center [493, 315] width 651 height 382
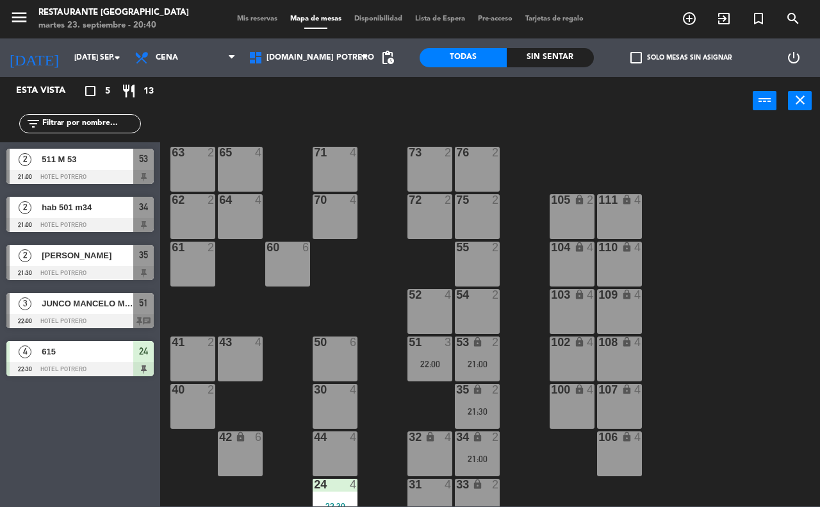
click at [426, 353] on div "51 3 22:00" at bounding box center [429, 358] width 45 height 45
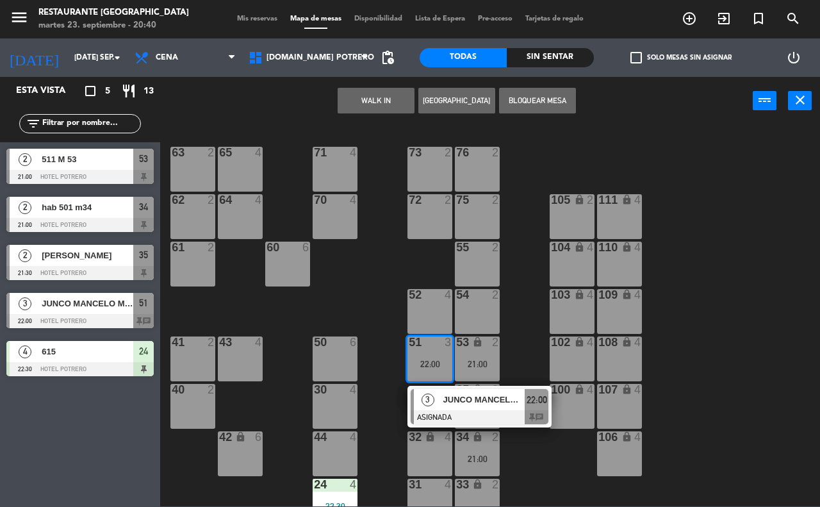
click at [549, 256] on div "104 lock 4" at bounding box center [571, 263] width 45 height 45
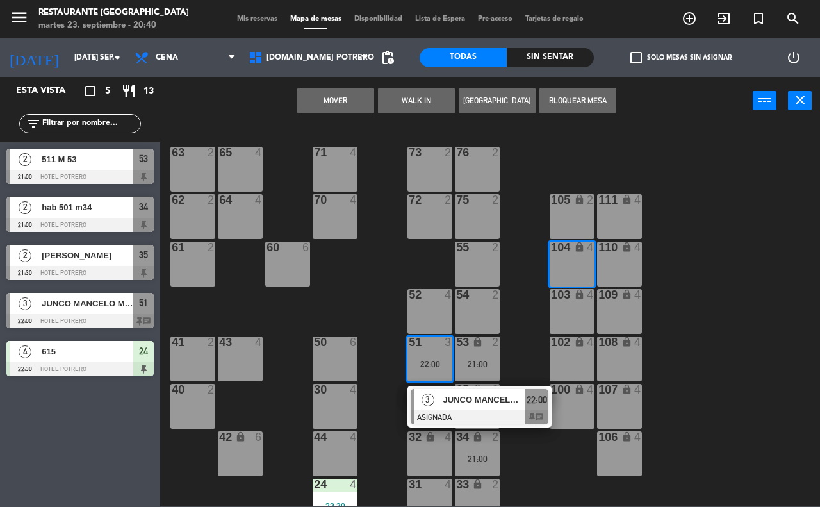
click at [517, 222] on div "65 4 71 4 73 2 76 2 63 2 64 4 62 2 70 4 72 2 75 2 105 lock 2 111 lock 4 55 2 60…" at bounding box center [493, 315] width 651 height 382
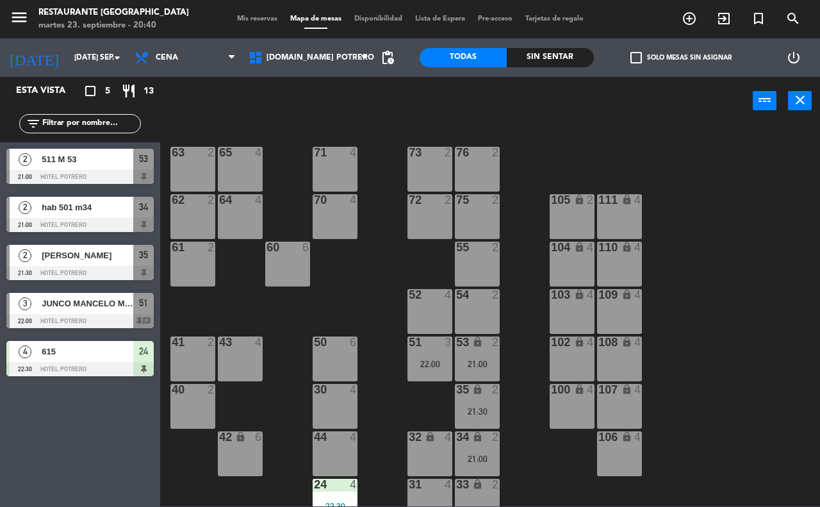
click at [428, 363] on div "22:00" at bounding box center [429, 363] width 45 height 9
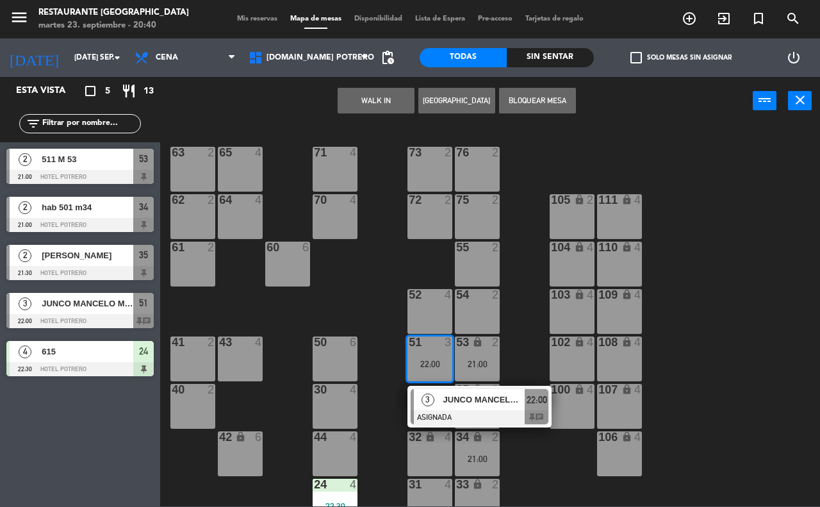
click at [458, 395] on span "JUNCO MANCELO M 51 CUMPLE" at bounding box center [484, 399] width 82 height 13
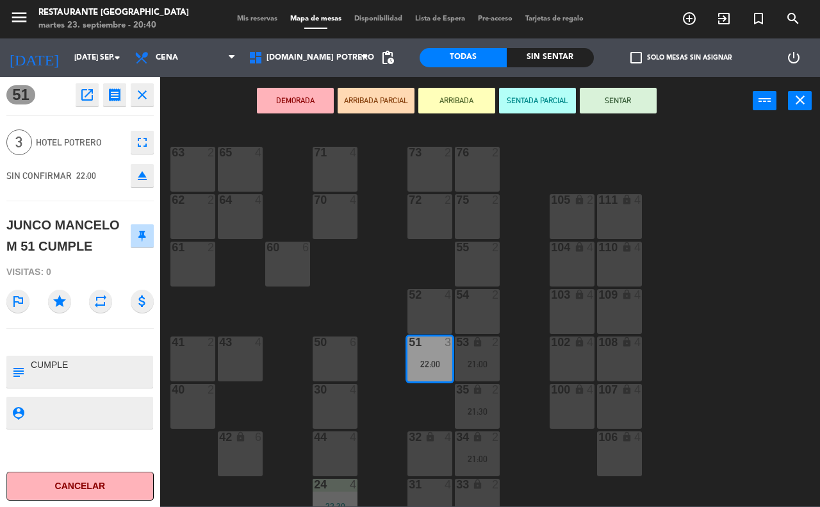
click at [539, 316] on div "65 4 71 4 73 2 76 2 63 2 64 4 62 2 70 4 72 2 75 2 105 lock 2 111 lock 4 55 2 60…" at bounding box center [493, 315] width 651 height 382
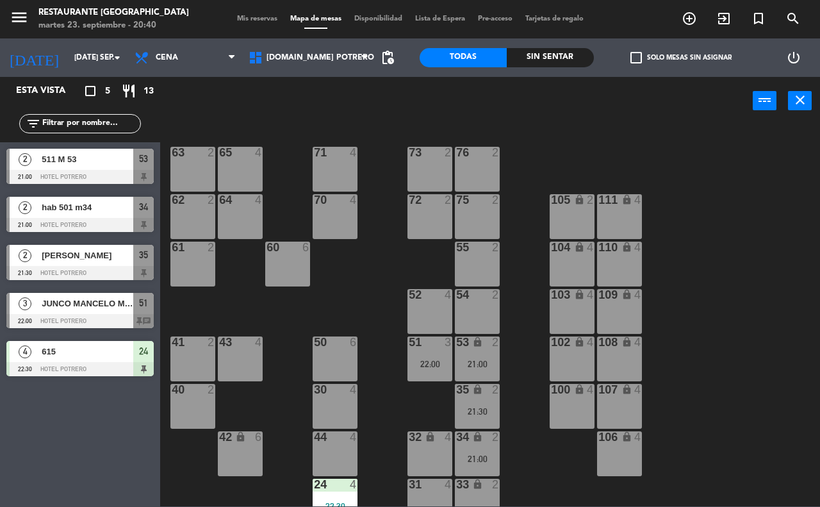
click at [467, 389] on div "lock" at bounding box center [477, 390] width 21 height 12
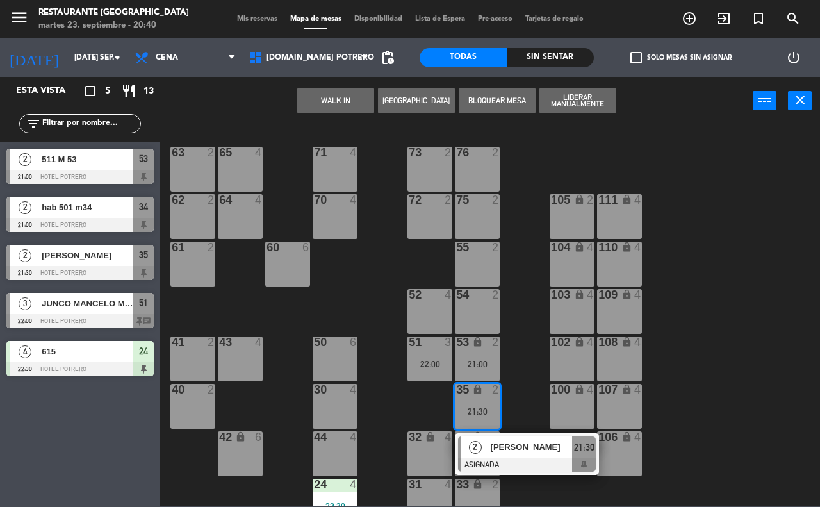
click at [531, 349] on div "65 4 71 4 73 2 76 2 63 2 64 4 62 2 70 4 72 2 75 2 105 lock 2 111 lock 4 55 2 60…" at bounding box center [493, 315] width 651 height 382
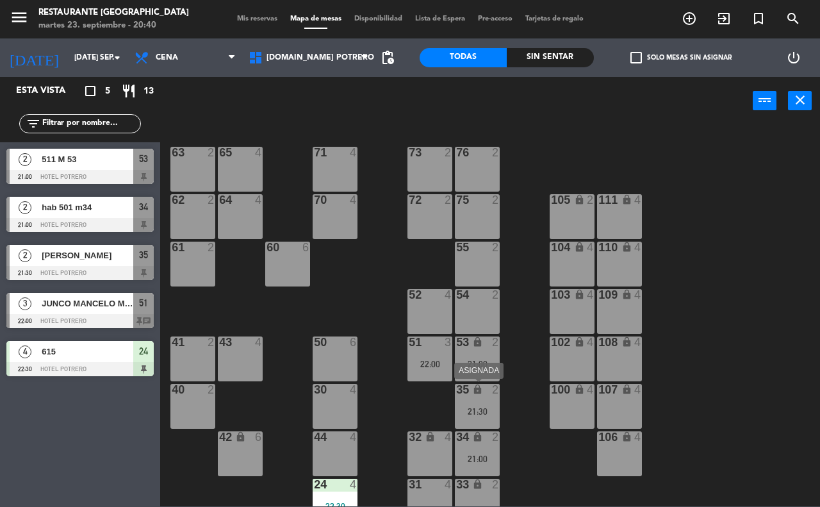
scroll to position [80, 0]
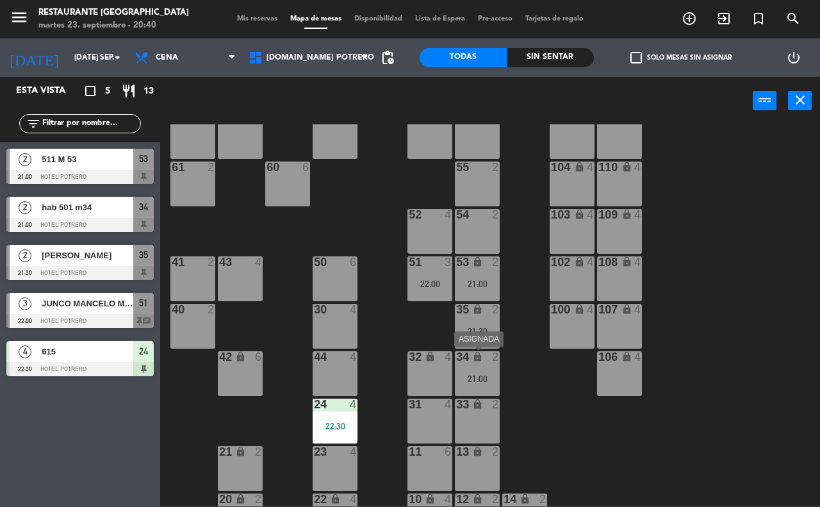
click at [476, 377] on div "21:00" at bounding box center [477, 378] width 45 height 9
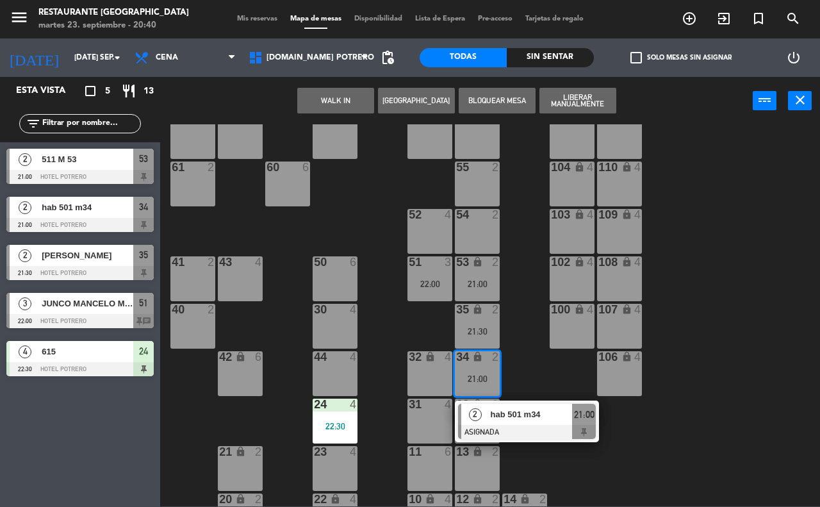
click at [523, 345] on div "65 4 71 4 73 2 76 2 63 2 64 4 62 2 70 4 72 2 75 2 105 lock 2 111 lock 4 55 2 60…" at bounding box center [493, 315] width 651 height 382
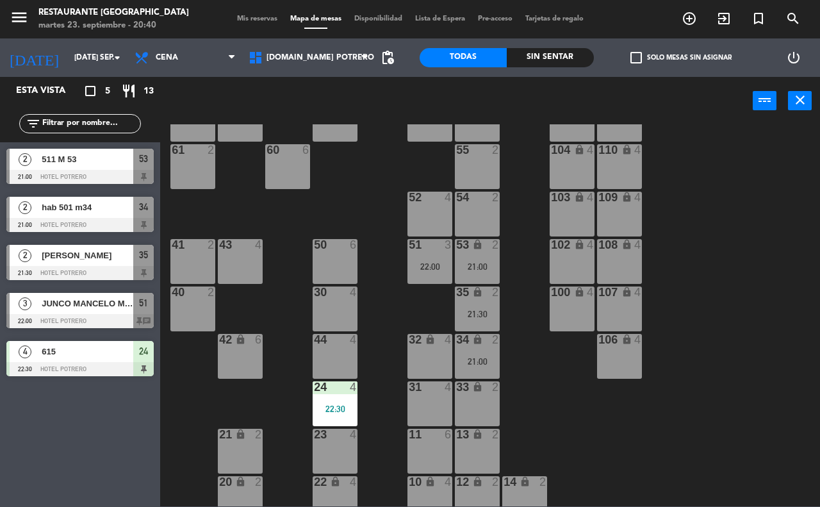
scroll to position [112, 0]
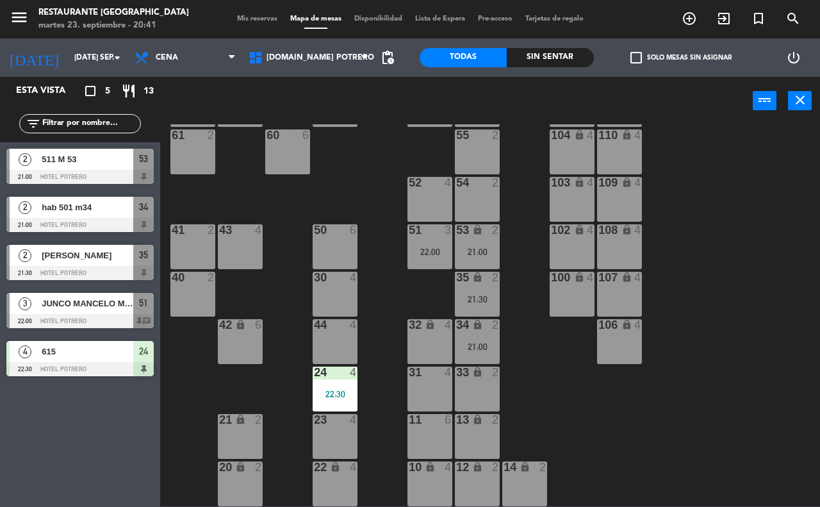
click at [466, 338] on div "34 lock 2 21:00" at bounding box center [477, 341] width 45 height 45
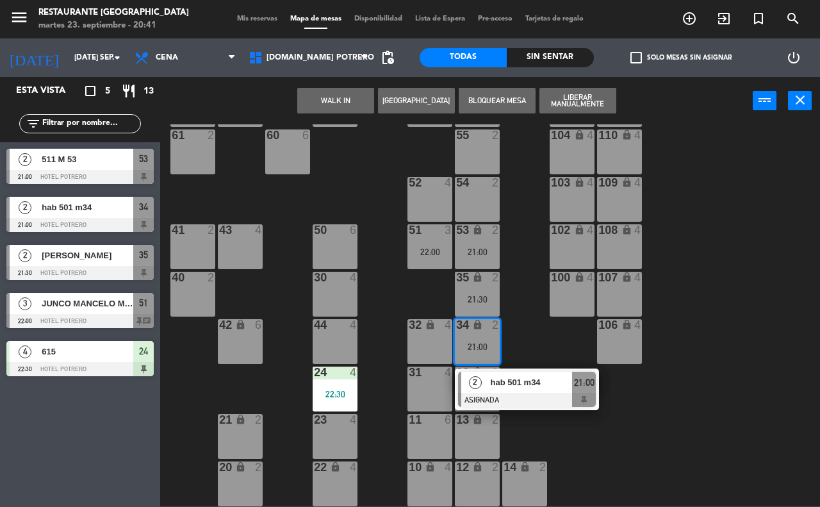
click at [513, 232] on div "65 4 71 4 73 2 76 2 63 2 64 4 62 2 70 4 72 2 75 2 105 lock 2 111 lock 4 55 2 60…" at bounding box center [493, 315] width 651 height 382
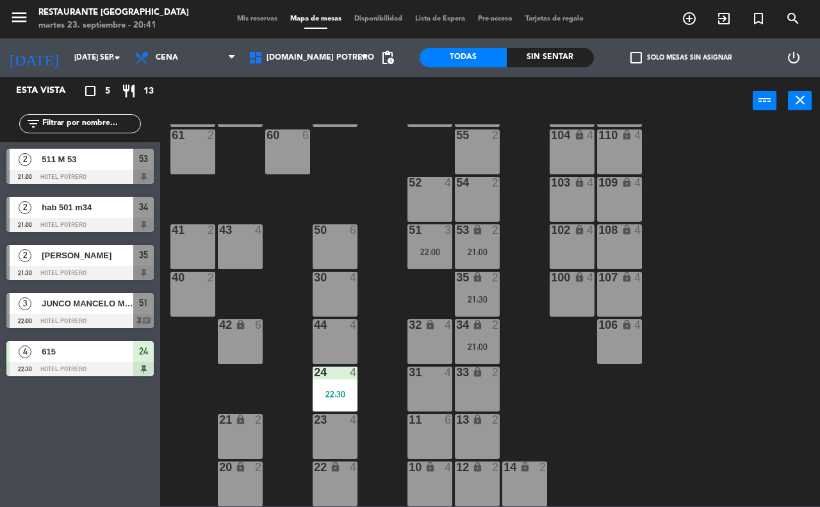
click at [477, 245] on div "53 lock 2 21:00" at bounding box center [477, 246] width 45 height 45
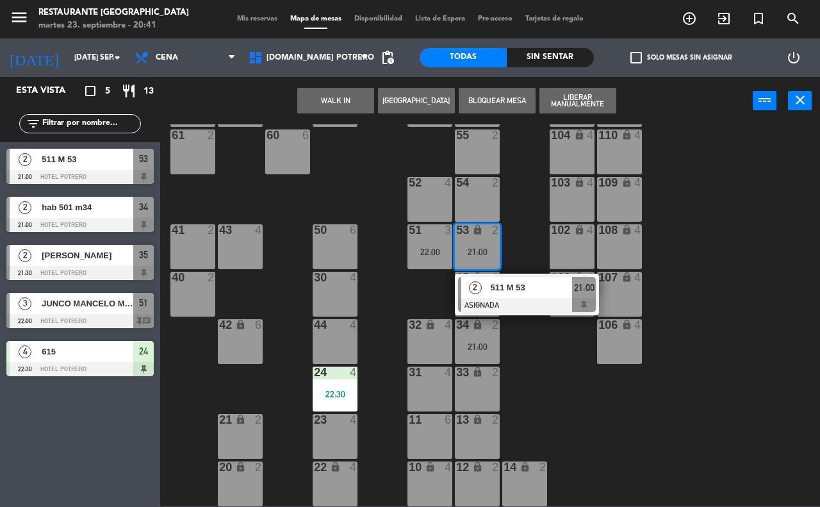
click at [523, 227] on div "65 4 71 4 73 2 76 2 63 2 64 4 62 2 70 4 72 2 75 2 105 lock 2 111 lock 4 55 2 60…" at bounding box center [493, 315] width 651 height 382
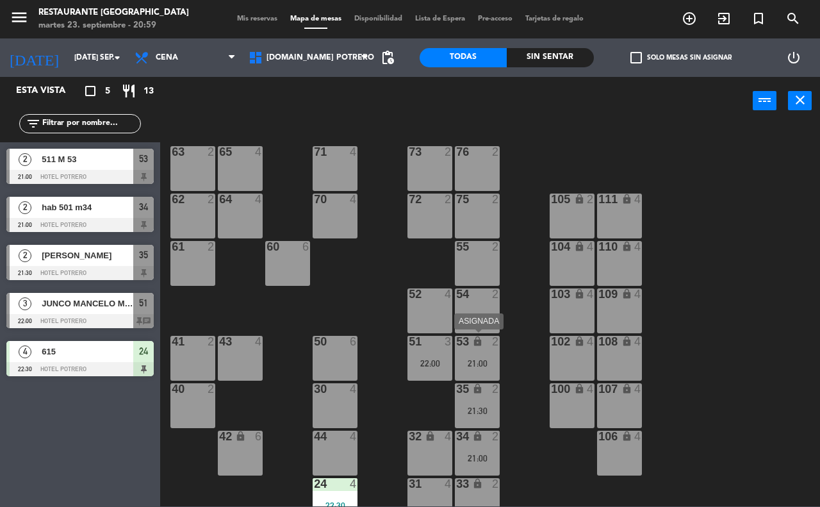
scroll to position [0, 0]
click at [476, 354] on div "53 lock 2 21:00" at bounding box center [477, 358] width 45 height 45
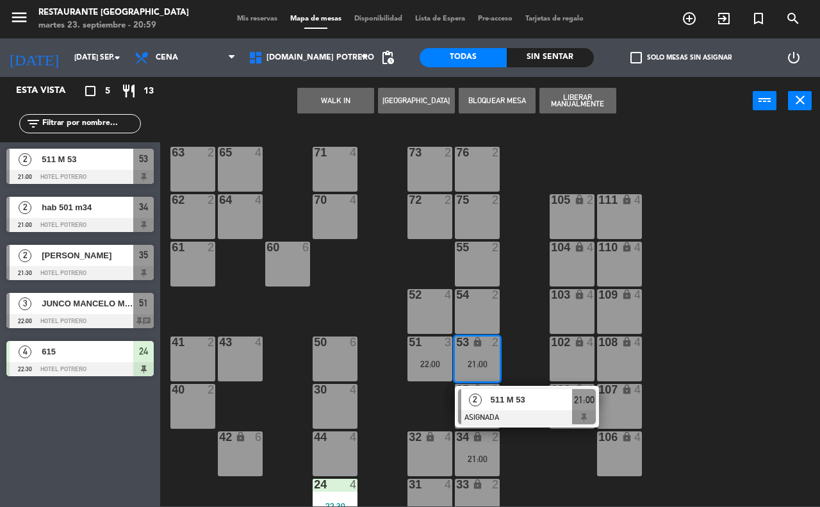
click at [533, 314] on div "65 4 71 4 73 2 76 2 63 2 64 4 62 2 70 4 72 2 75 2 105 lock 2 111 lock 4 55 2 60…" at bounding box center [493, 315] width 651 height 382
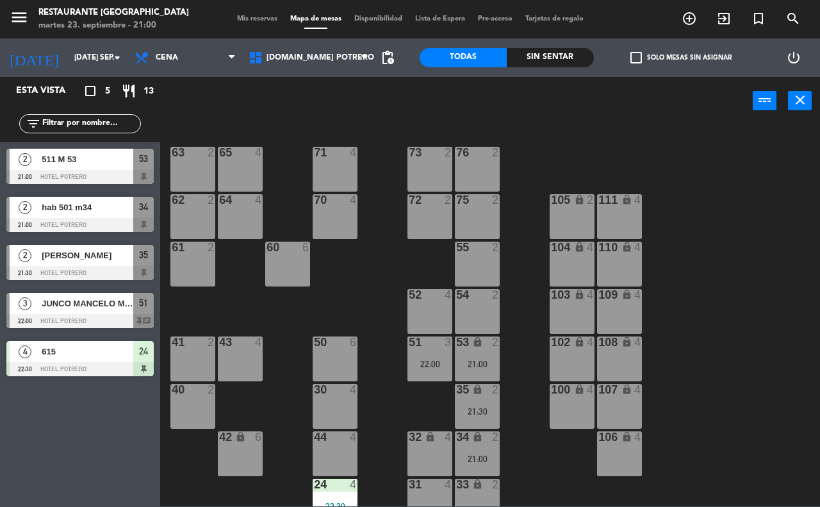
click at [414, 218] on div "72 2" at bounding box center [429, 216] width 45 height 45
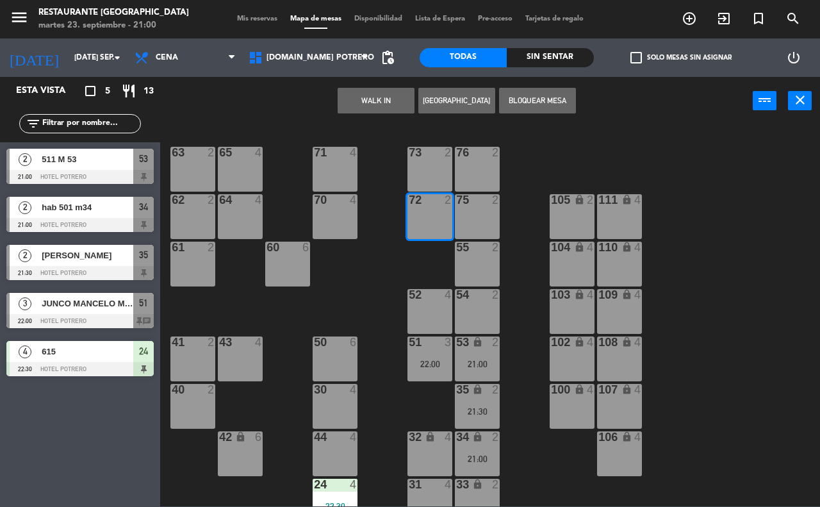
click at [525, 92] on button "Bloquear Mesa" at bounding box center [537, 101] width 77 height 26
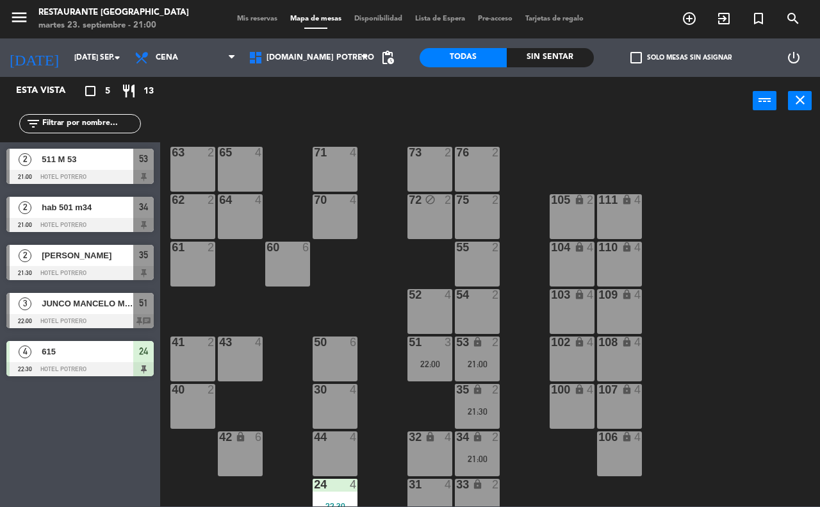
click at [418, 302] on div "52 4" at bounding box center [429, 311] width 45 height 45
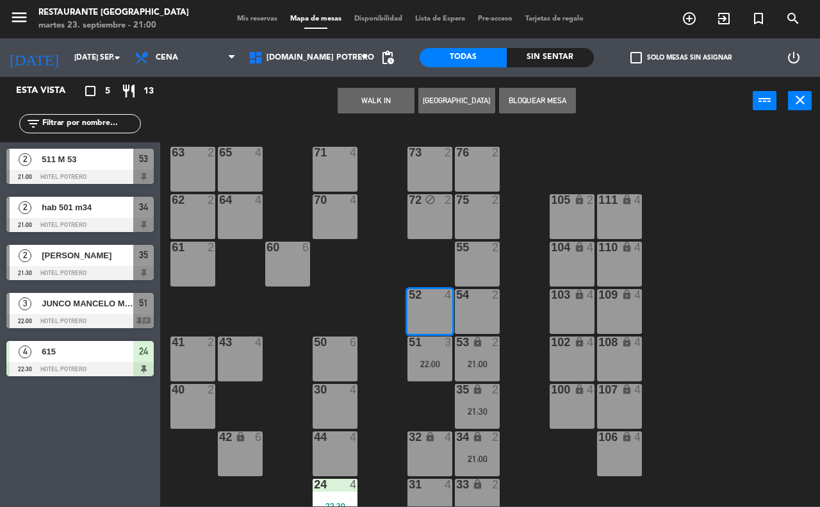
click at [532, 93] on button "Bloquear Mesa" at bounding box center [537, 101] width 77 height 26
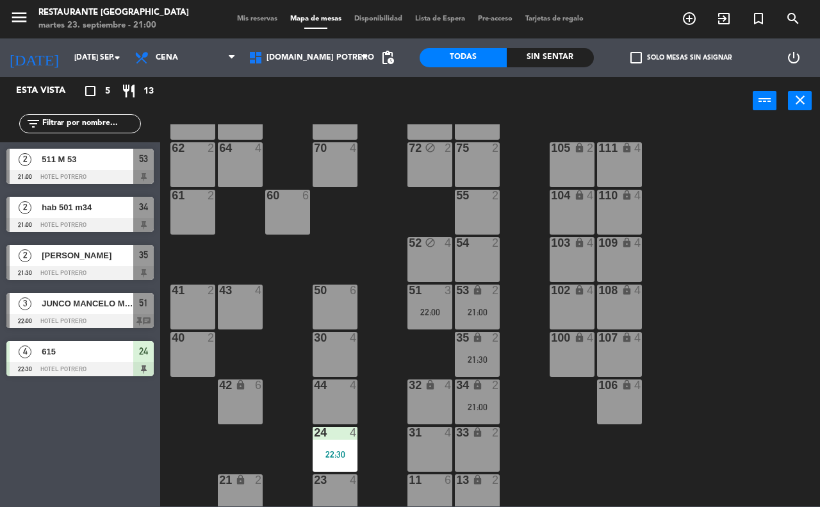
scroll to position [112, 0]
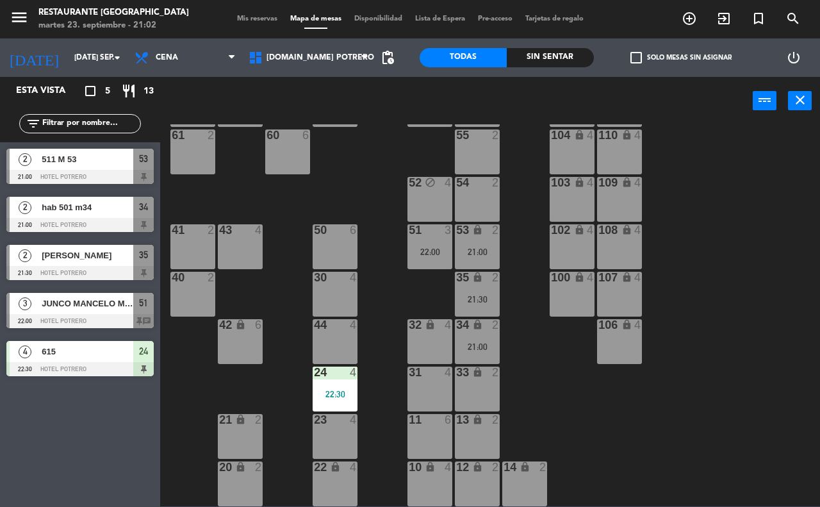
click at [61, 120] on input "text" at bounding box center [90, 124] width 99 height 14
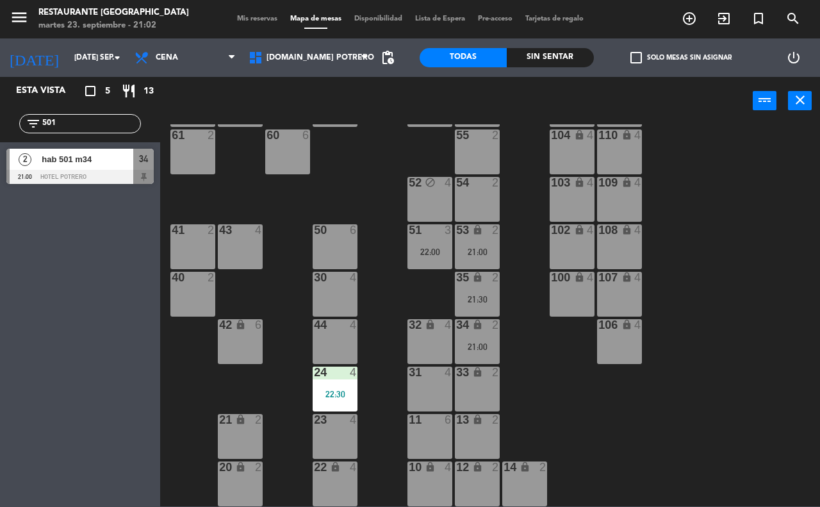
type input "501"
click at [51, 154] on div "2 hab 501 m34 21:00 Hotel Potrero 34 2 hab 501 m34 21:00 [GEOGRAPHIC_DATA]" at bounding box center [80, 168] width 160 height 52
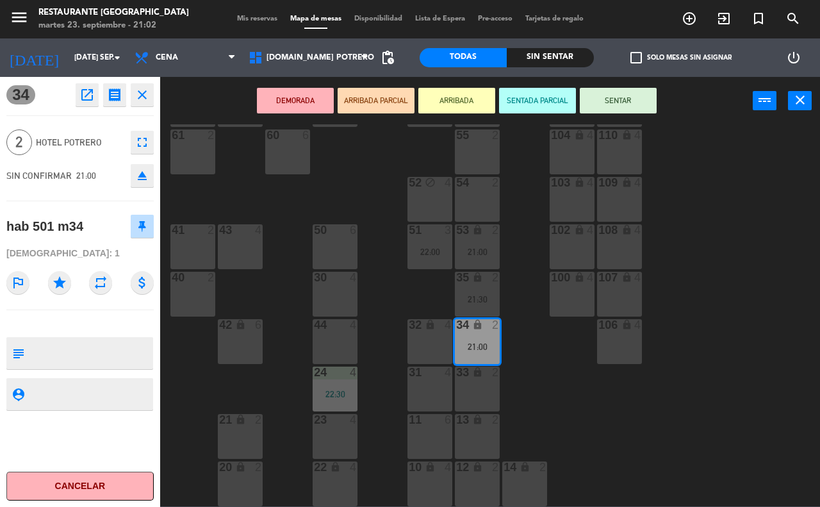
click at [623, 97] on button "SENTAR" at bounding box center [618, 101] width 77 height 26
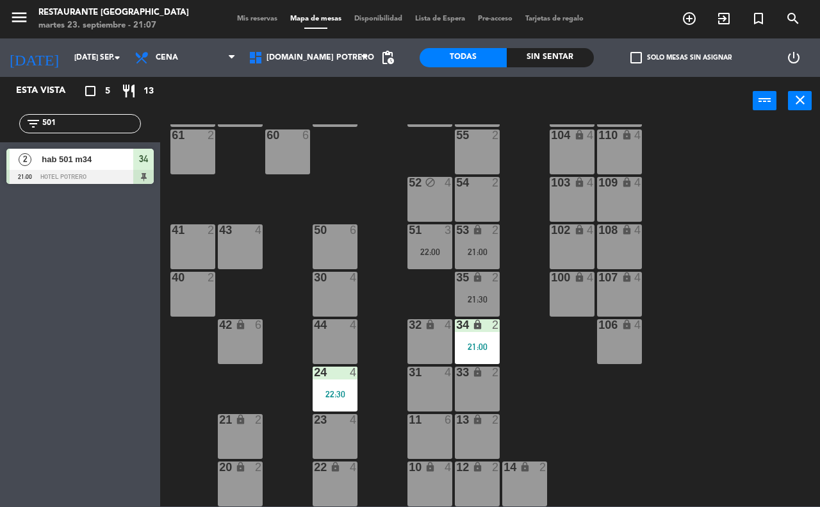
click at [62, 124] on input "501" at bounding box center [90, 124] width 99 height 14
type input "5"
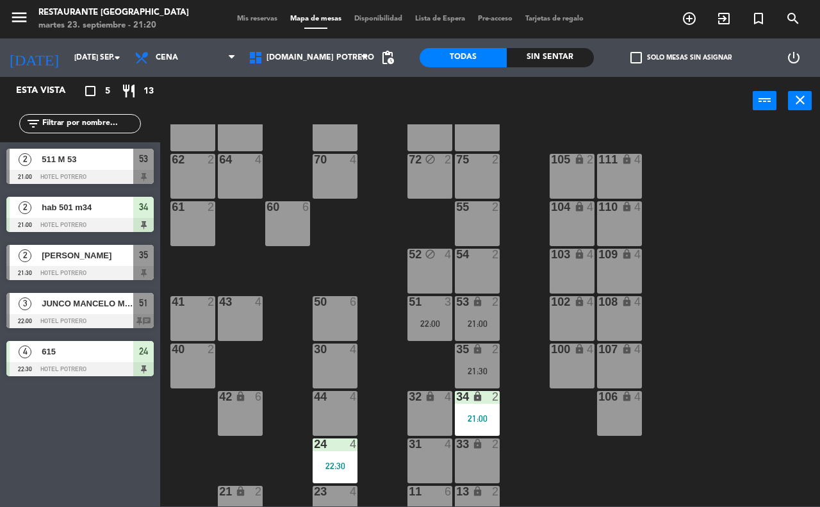
scroll to position [80, 0]
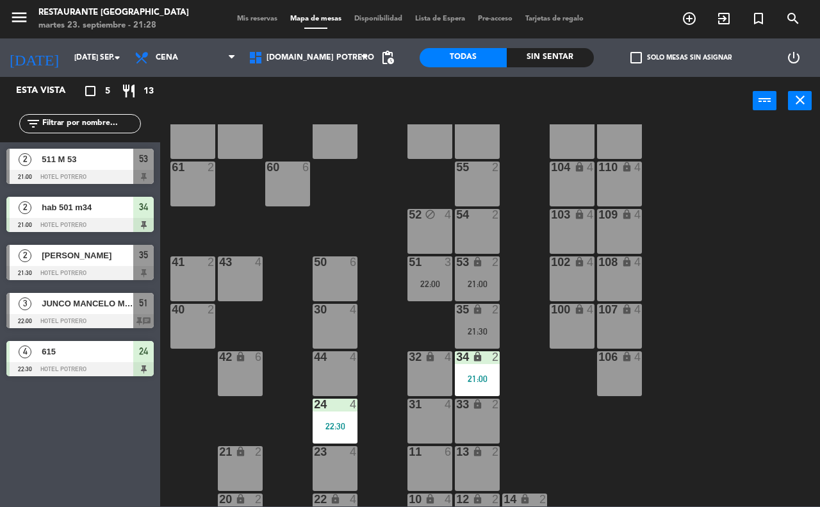
click at [112, 124] on input "text" at bounding box center [90, 124] width 99 height 14
click at [54, 125] on input "text" at bounding box center [90, 124] width 99 height 14
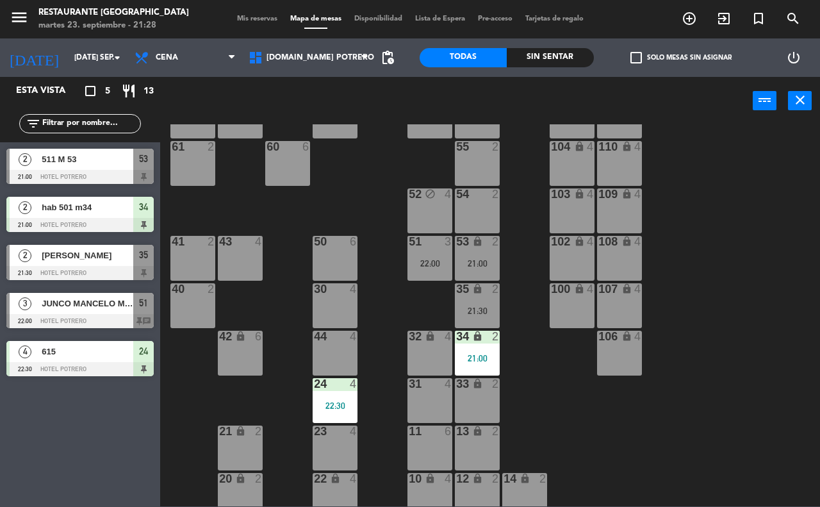
scroll to position [112, 0]
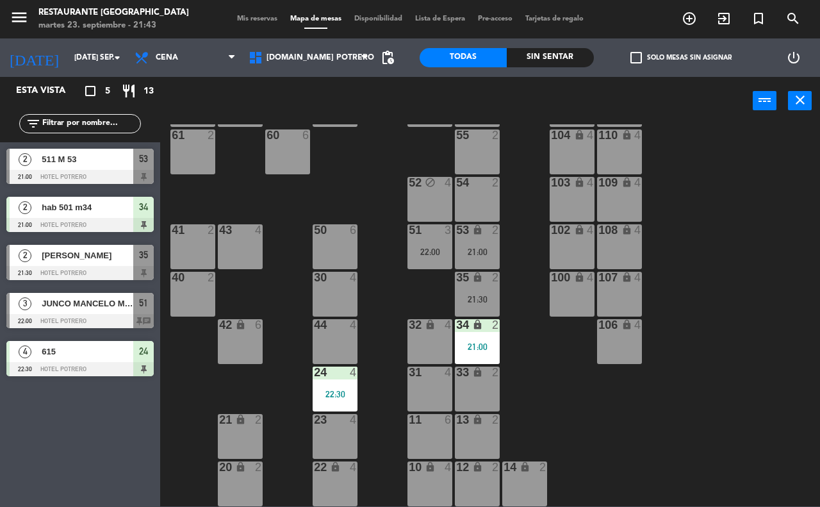
click at [96, 127] on input "text" at bounding box center [90, 124] width 99 height 14
click at [100, 134] on div "filter_list" at bounding box center [80, 123] width 160 height 37
click at [100, 131] on div "filter_list" at bounding box center [80, 123] width 122 height 19
click at [104, 118] on input "text" at bounding box center [90, 124] width 99 height 14
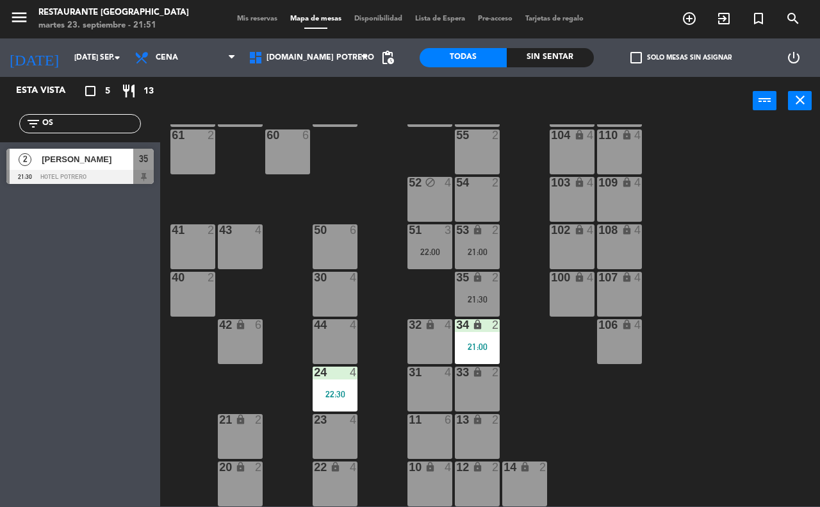
type input "OS"
click at [110, 173] on div at bounding box center [79, 177] width 147 height 14
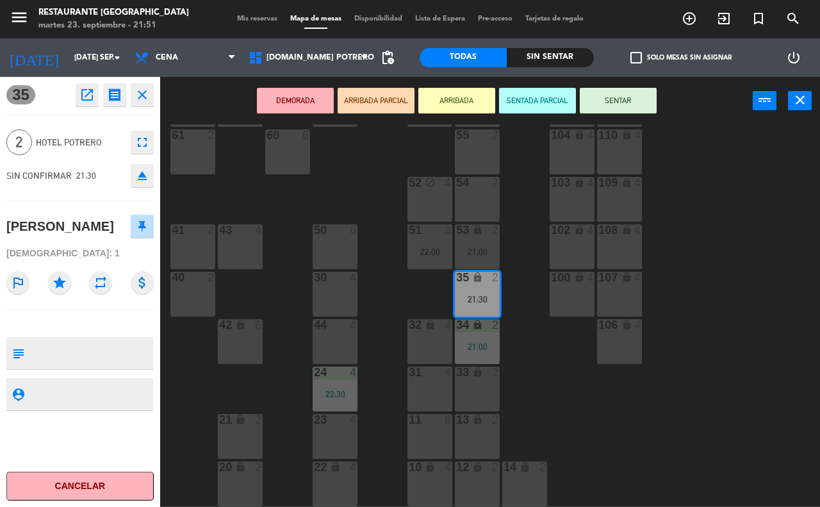
click at [571, 319] on div "65 4 71 4 73 2 76 2 63 2 64 4 62 2 70 4 72 block 2 75 2 105 lock 2 111 lock 4 5…" at bounding box center [493, 315] width 651 height 382
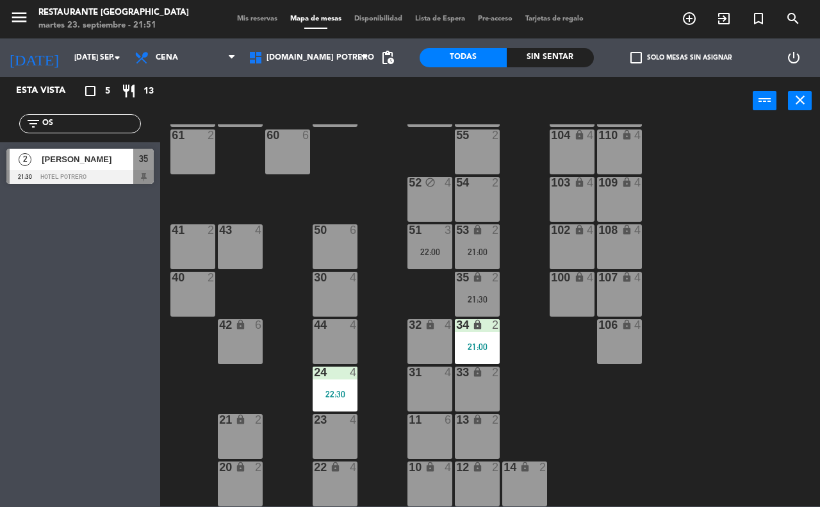
click at [457, 280] on div "35" at bounding box center [456, 278] width 1 height 12
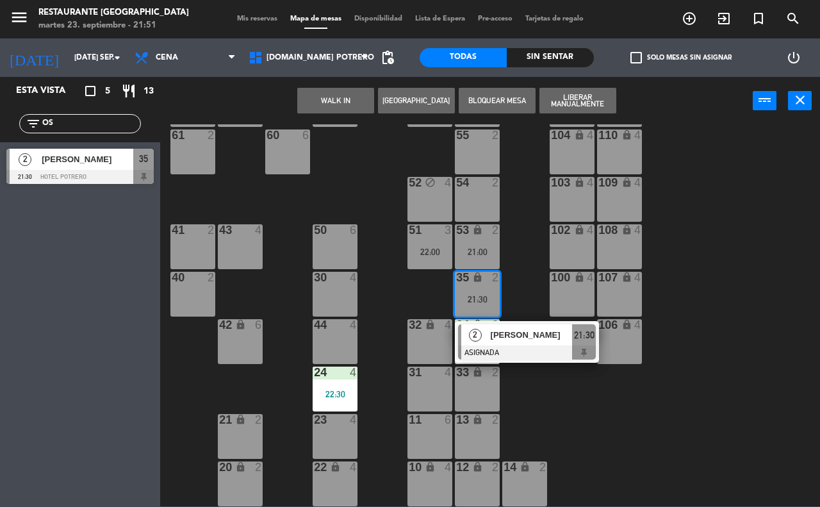
click at [477, 229] on icon "lock" at bounding box center [477, 229] width 11 height 11
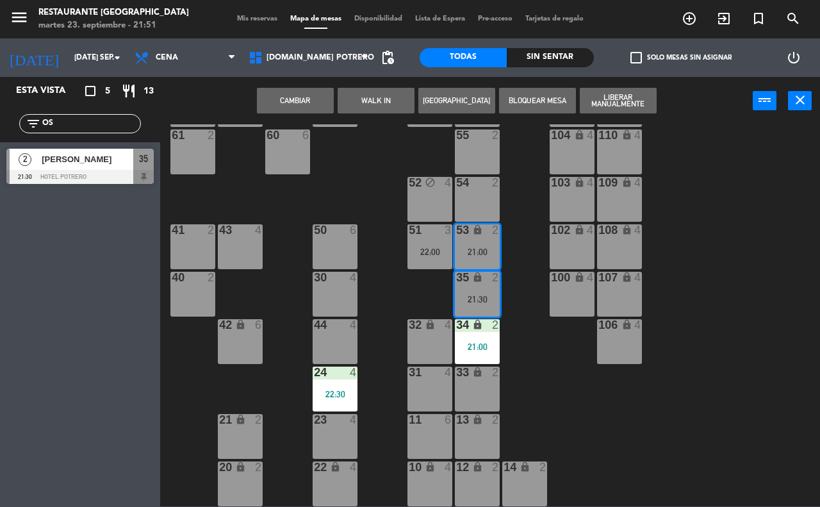
click at [551, 206] on div "103 lock 4" at bounding box center [571, 199] width 45 height 45
click at [531, 311] on div "65 4 71 4 73 2 76 2 63 2 64 4 62 2 70 4 72 block 2 75 2 105 lock 2 111 lock 4 5…" at bounding box center [493, 315] width 651 height 382
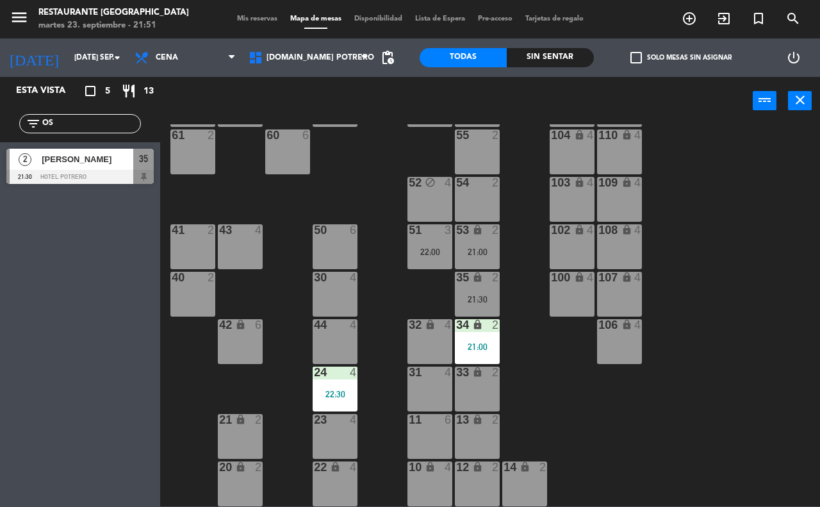
click at [483, 245] on div "53 lock 2 21:00" at bounding box center [477, 246] width 45 height 45
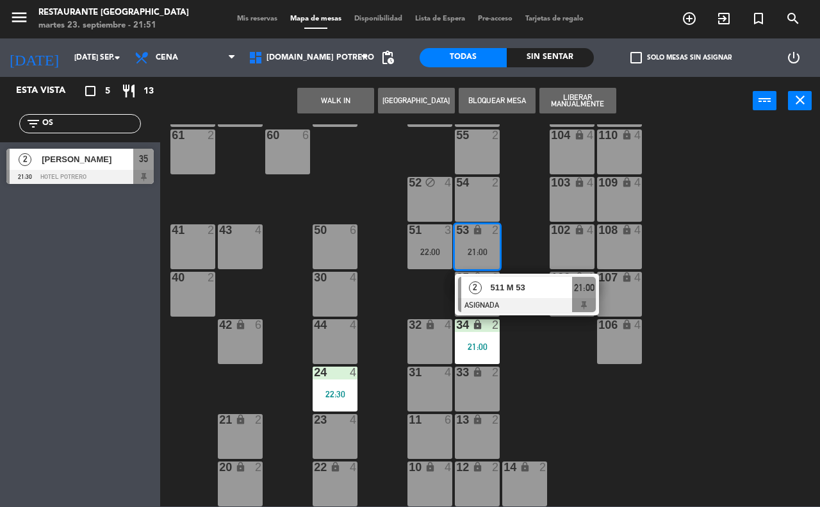
click at [526, 216] on div "65 4 71 4 73 2 76 2 63 2 64 4 62 2 70 4 72 block 2 75 2 105 lock 2 111 lock 4 5…" at bounding box center [493, 315] width 651 height 382
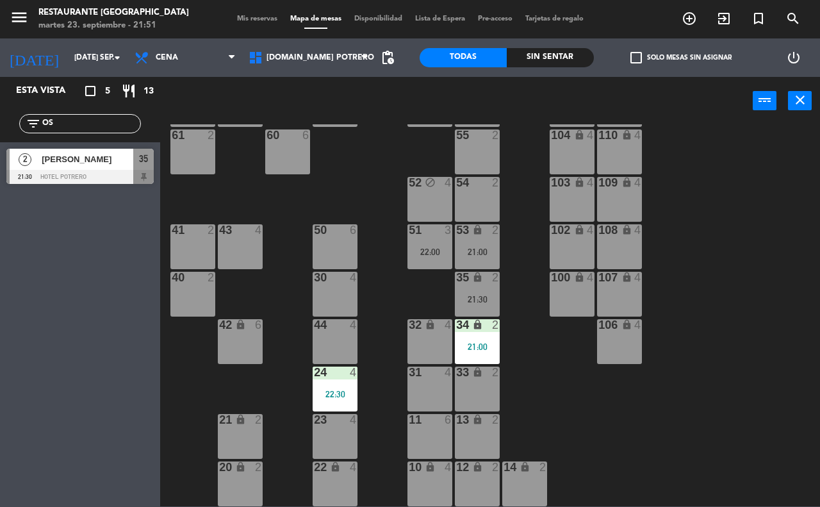
click at [485, 289] on div "35 lock 2 21:30" at bounding box center [477, 294] width 45 height 45
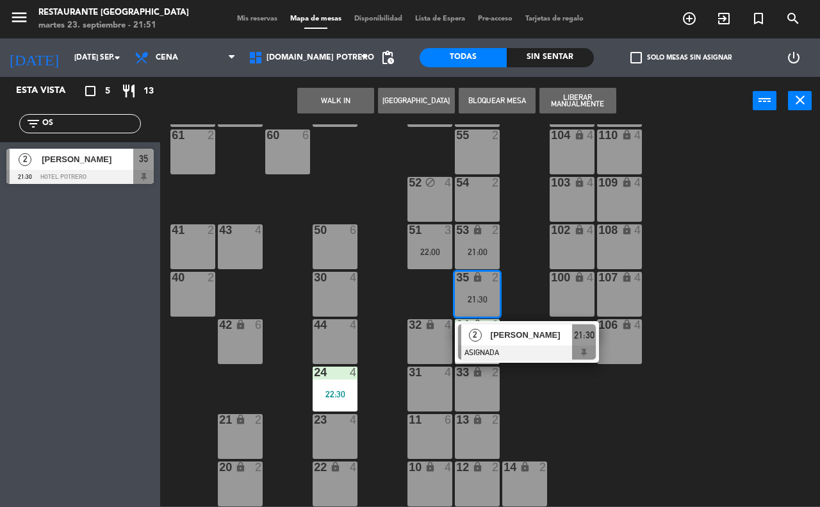
click at [485, 197] on div "54 2" at bounding box center [477, 199] width 45 height 45
click at [343, 104] on button "Mover" at bounding box center [335, 101] width 77 height 26
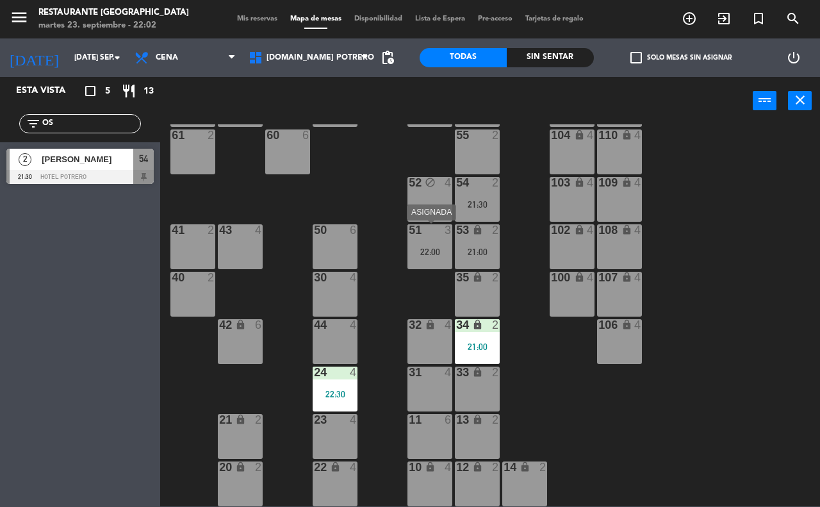
click at [427, 232] on div at bounding box center [429, 230] width 21 height 12
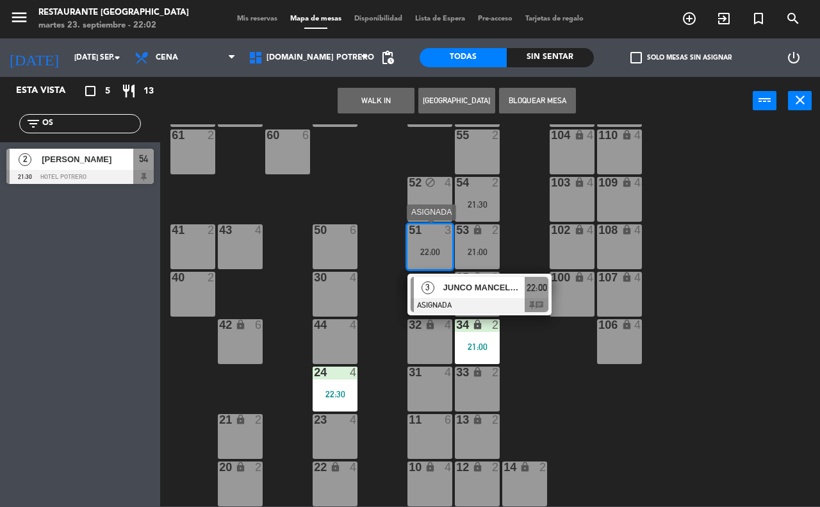
click at [491, 288] on span "JUNCO MANCELO M 51 CUMPLE" at bounding box center [484, 286] width 82 height 13
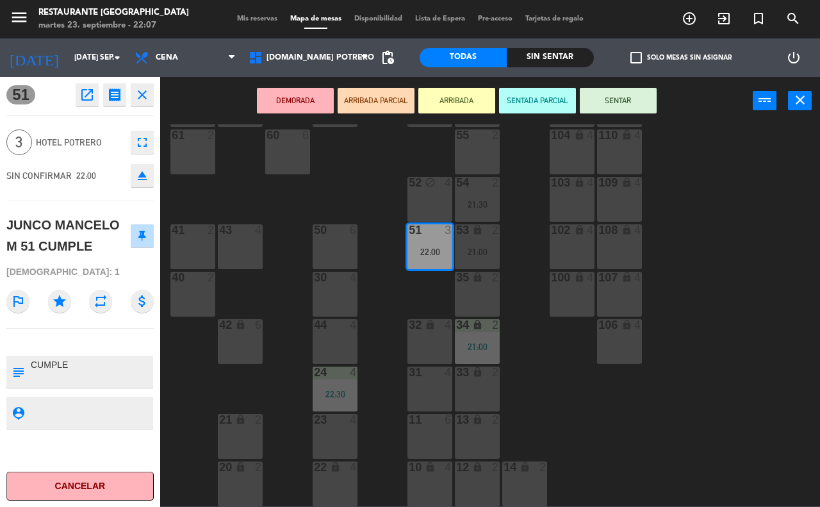
click at [811, 382] on div "65 4 71 4 73 2 76 2 63 2 64 4 62 2 70 4 72 block 2 75 2 105 lock 2 111 lock 4 5…" at bounding box center [493, 315] width 651 height 382
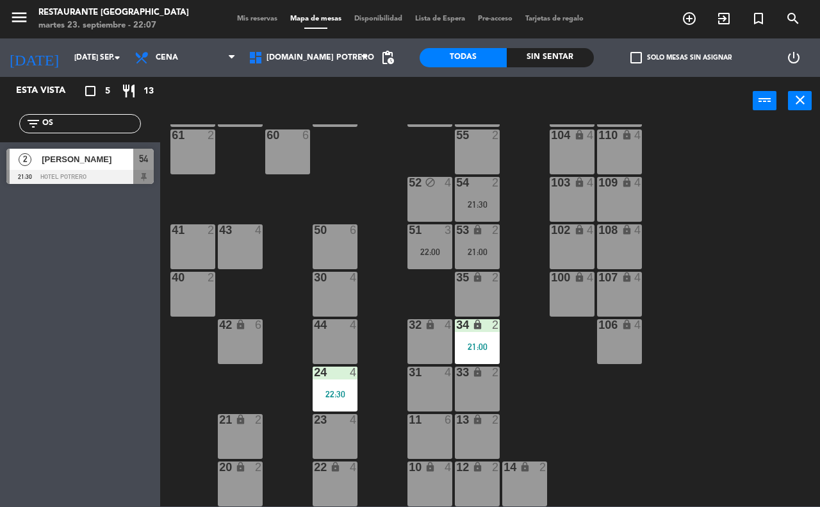
click at [478, 242] on div "53 lock 2 21:00" at bounding box center [477, 246] width 45 height 45
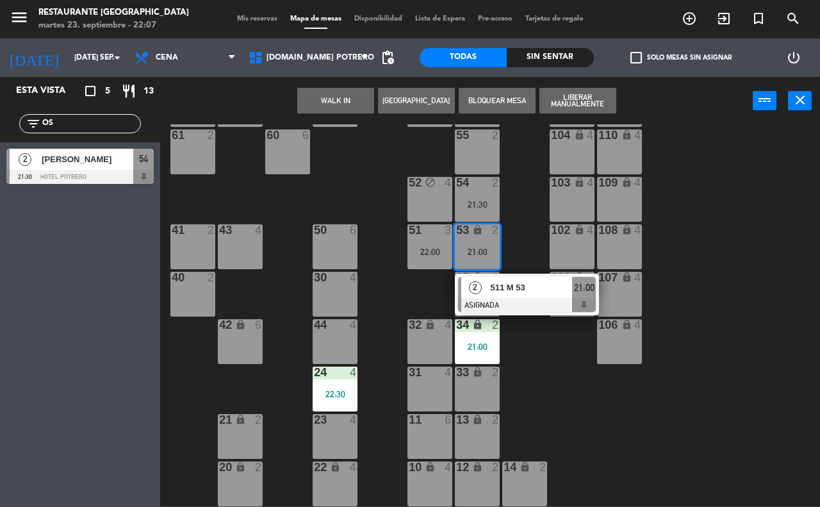
click at [508, 239] on div "65 4 71 4 73 2 76 2 63 2 64 4 62 2 70 4 72 block 2 75 2 105 lock 2 111 lock 4 5…" at bounding box center [493, 315] width 651 height 382
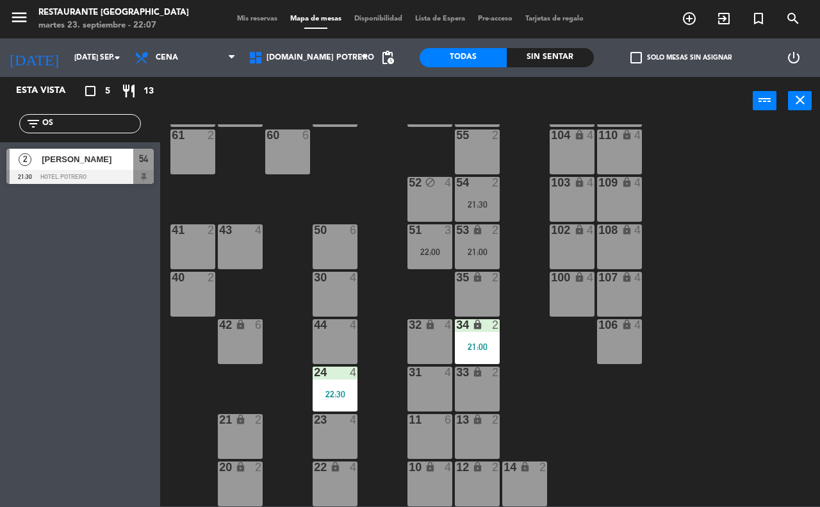
click at [484, 200] on div "21:30" at bounding box center [477, 204] width 45 height 9
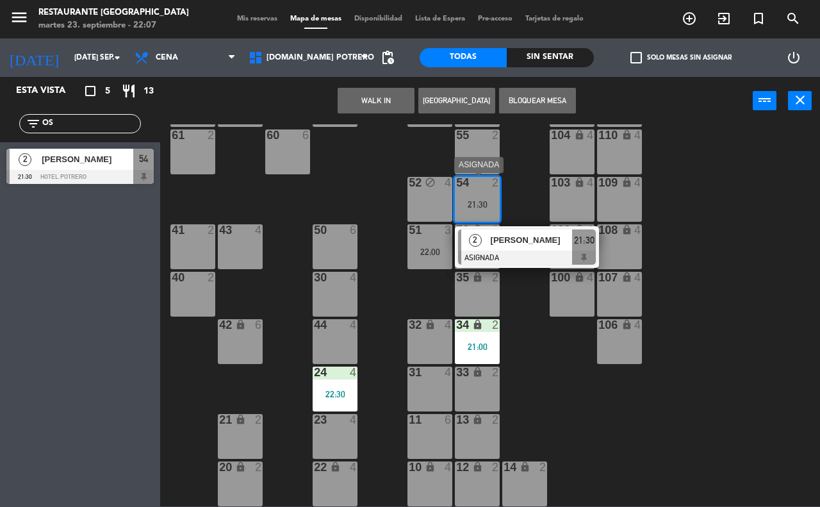
click at [510, 245] on span "[PERSON_NAME]" at bounding box center [532, 239] width 82 height 13
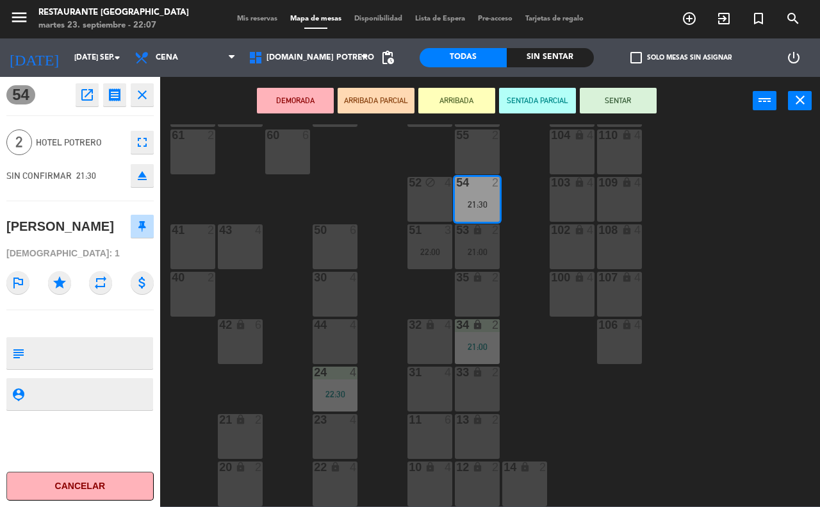
click at [612, 85] on div "DEMORADA ARRIBADA PARCIAL ARRIBADA SENTADA PARCIAL SENTAR power_input close" at bounding box center [456, 101] width 592 height 49
click at [608, 94] on button "SENTAR" at bounding box center [618, 101] width 77 height 26
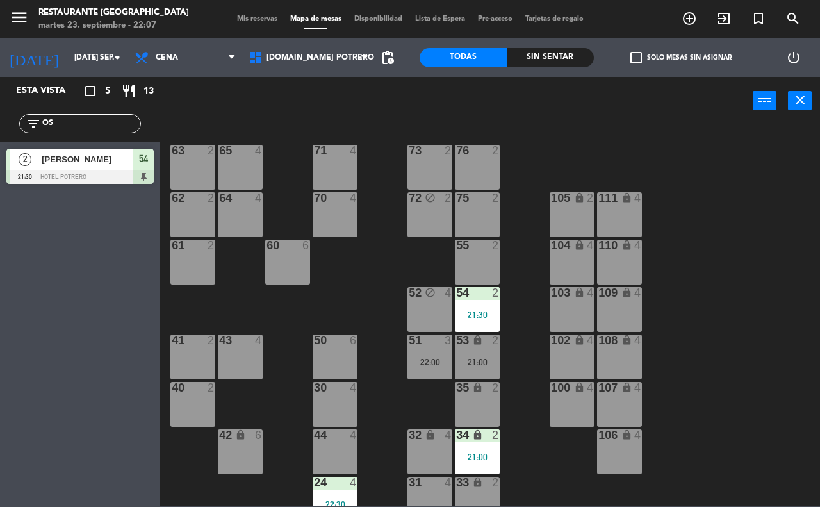
scroll to position [0, 0]
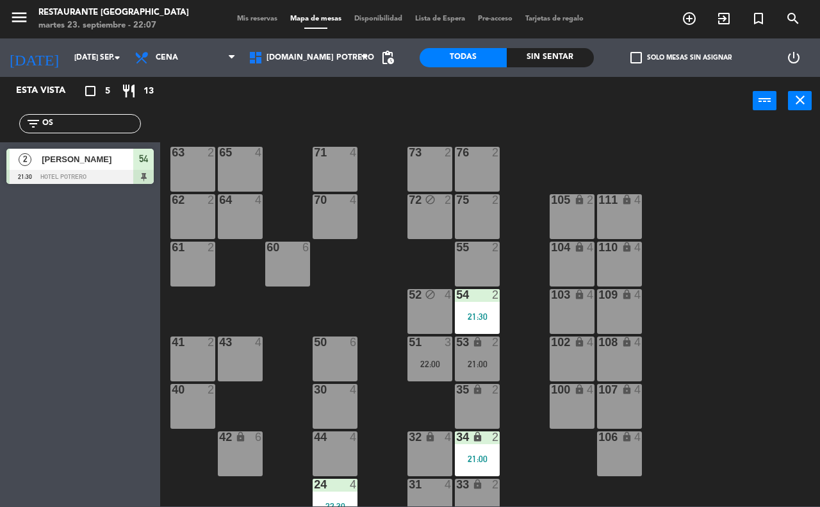
click at [433, 165] on div "73 2" at bounding box center [429, 169] width 45 height 45
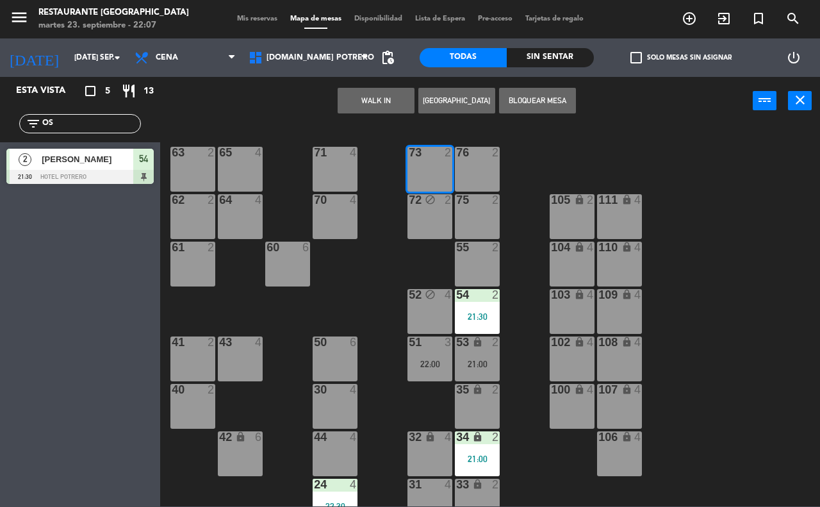
click at [558, 91] on button "Bloquear Mesa" at bounding box center [537, 101] width 77 height 26
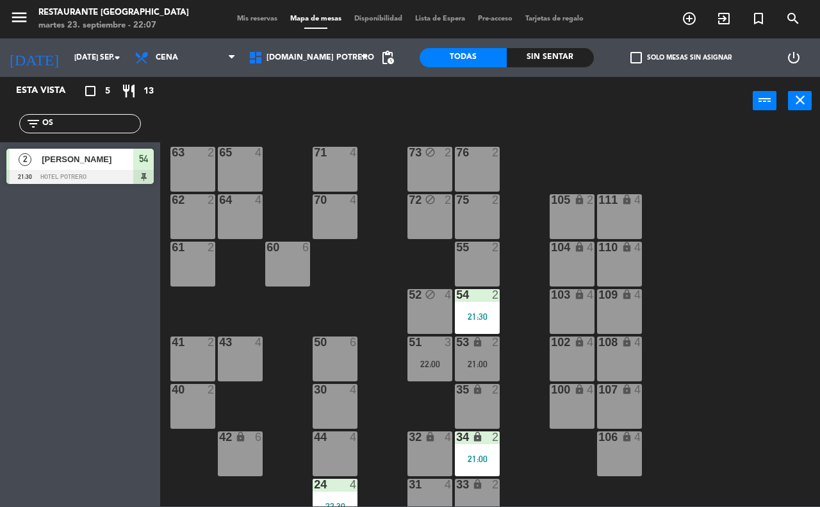
click at [475, 221] on div "75 2" at bounding box center [477, 216] width 45 height 45
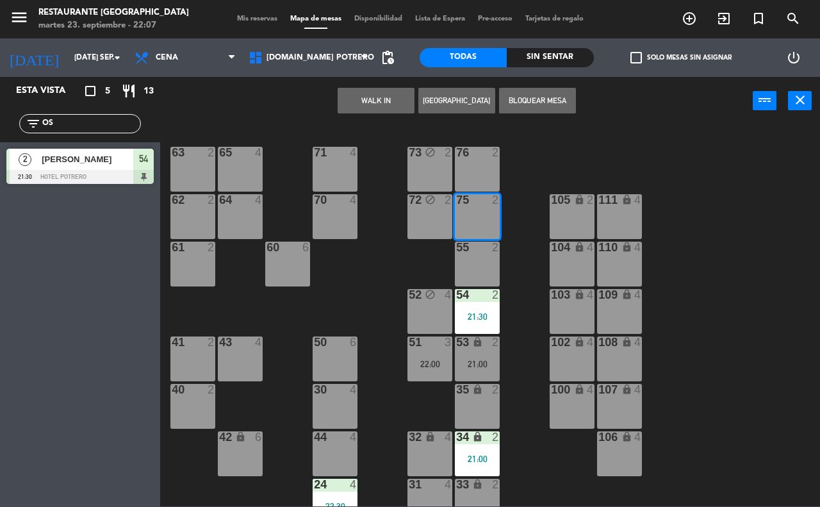
click at [536, 216] on div "65 4 71 4 73 block 2 76 2 63 2 64 4 62 2 70 4 72 block 2 75 2 105 lock 2 111 lo…" at bounding box center [493, 315] width 651 height 382
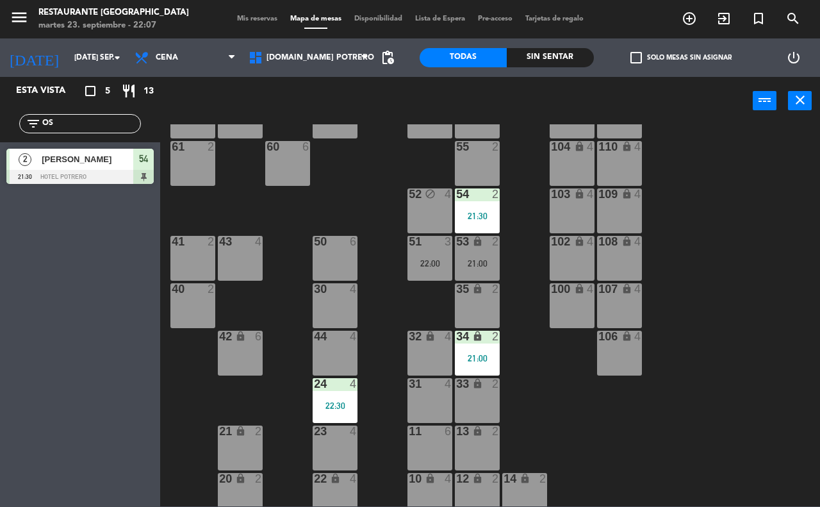
scroll to position [112, 0]
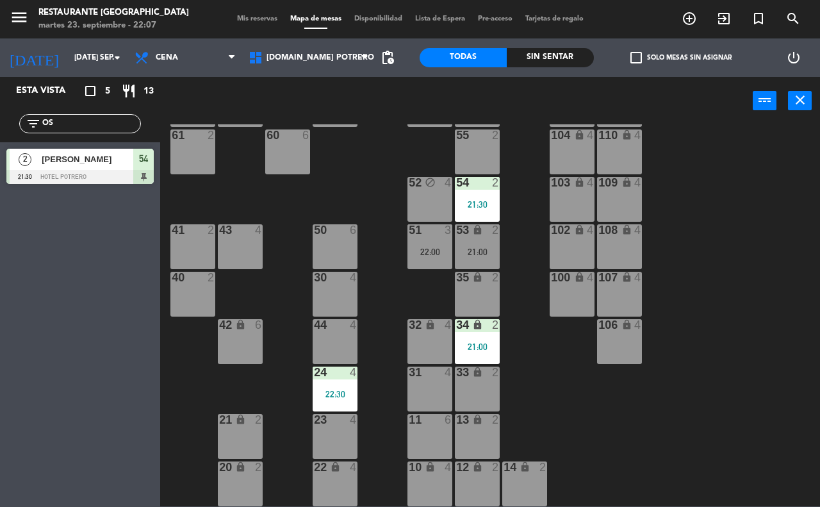
click at [248, 237] on div "43 4" at bounding box center [240, 246] width 45 height 45
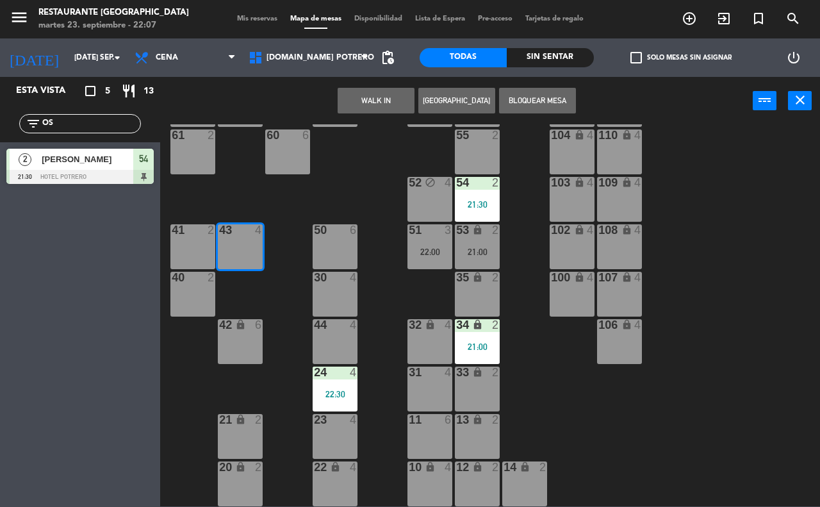
click at [537, 96] on button "Bloquear Mesa" at bounding box center [537, 101] width 77 height 26
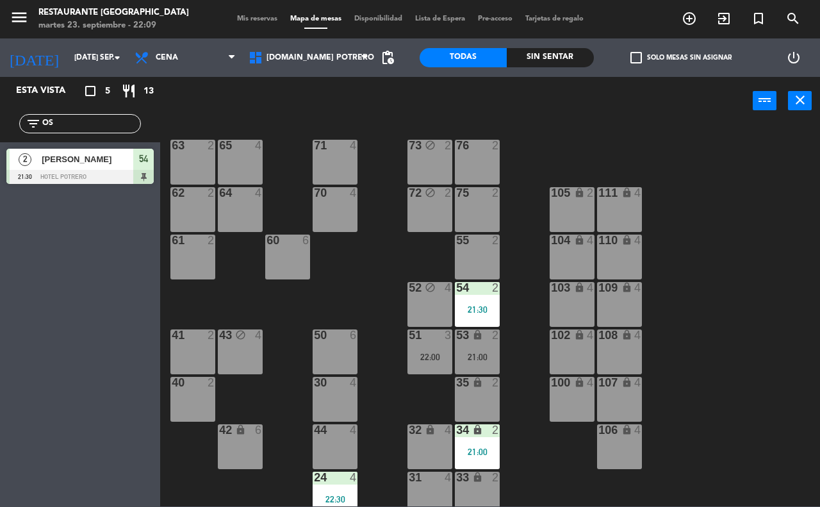
scroll to position [0, 0]
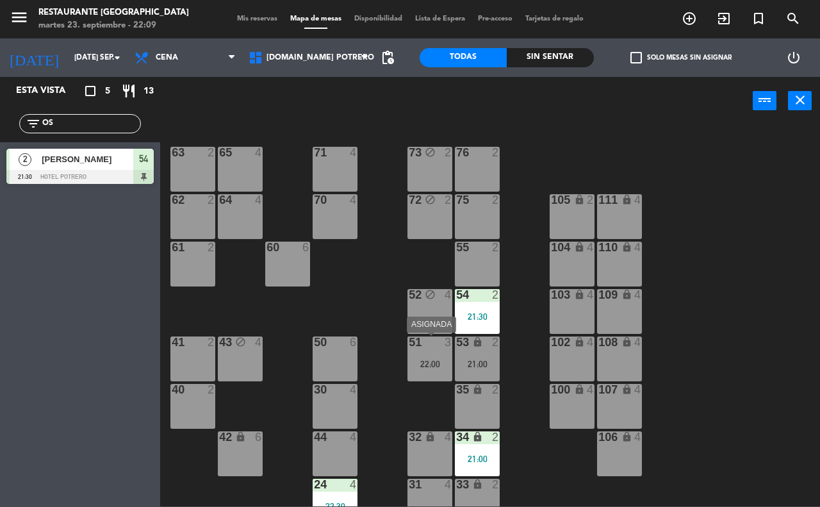
click at [425, 357] on div "51 3 22:00" at bounding box center [429, 358] width 45 height 45
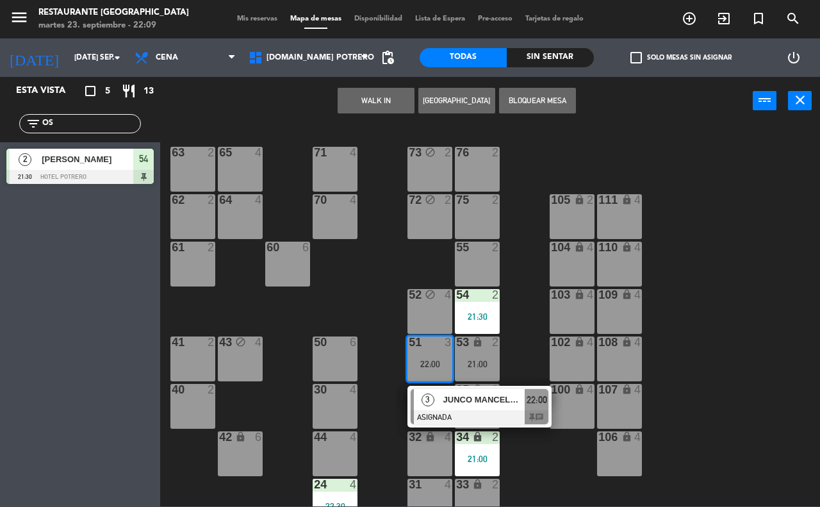
click at [532, 336] on div "65 4 71 4 73 block 2 76 2 63 2 64 4 62 2 70 4 72 block 2 75 2 105 lock 2 111 lo…" at bounding box center [493, 315] width 651 height 382
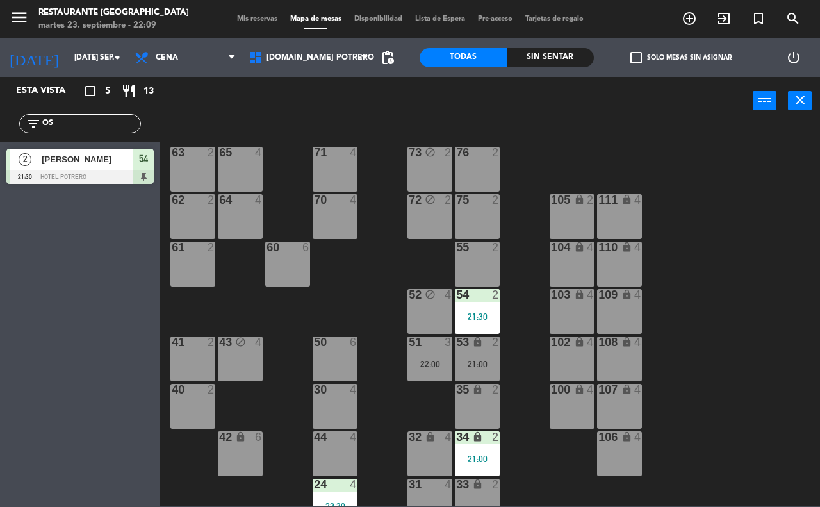
click at [485, 351] on div "53 lock 2 21:00" at bounding box center [477, 358] width 45 height 45
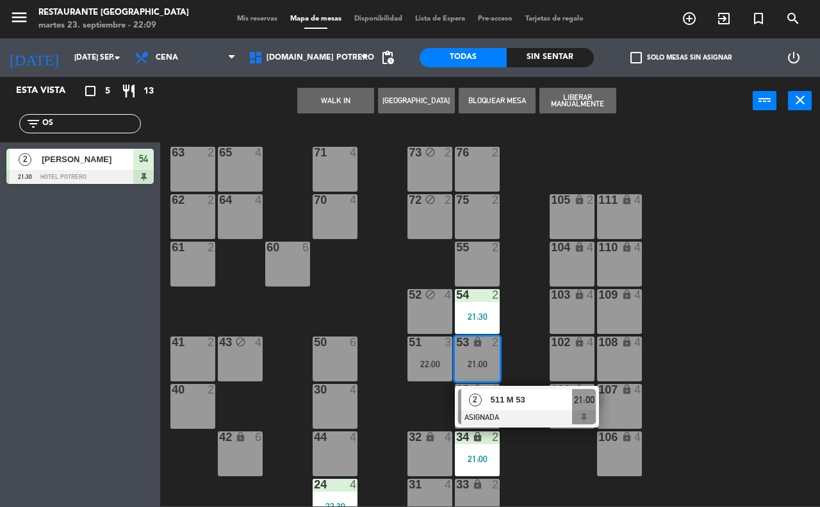
click at [523, 327] on div "65 4 71 4 73 block 2 76 2 63 2 64 4 62 2 70 4 72 block 2 75 2 105 lock 2 111 lo…" at bounding box center [493, 315] width 651 height 382
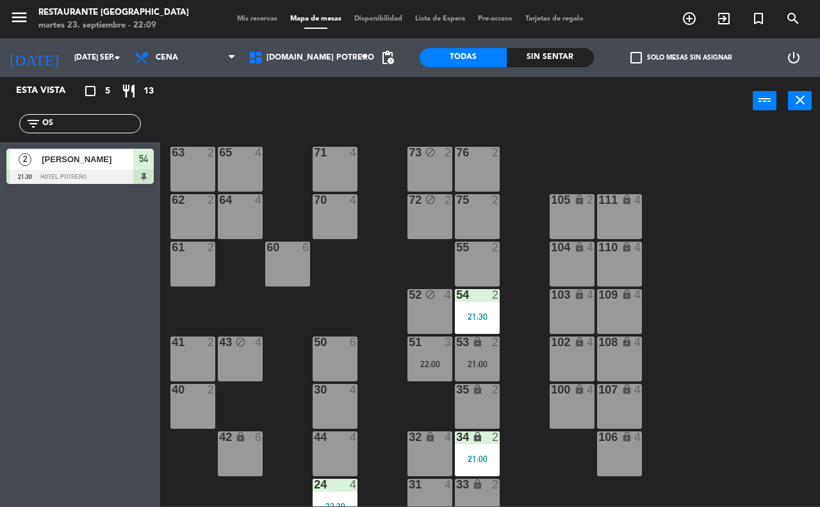
click at [84, 120] on input "OS" at bounding box center [90, 124] width 99 height 14
type input "O"
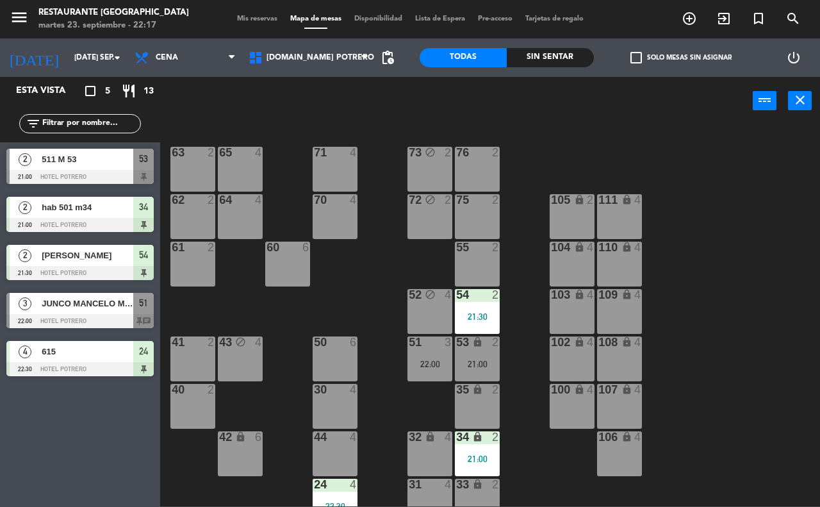
scroll to position [80, 0]
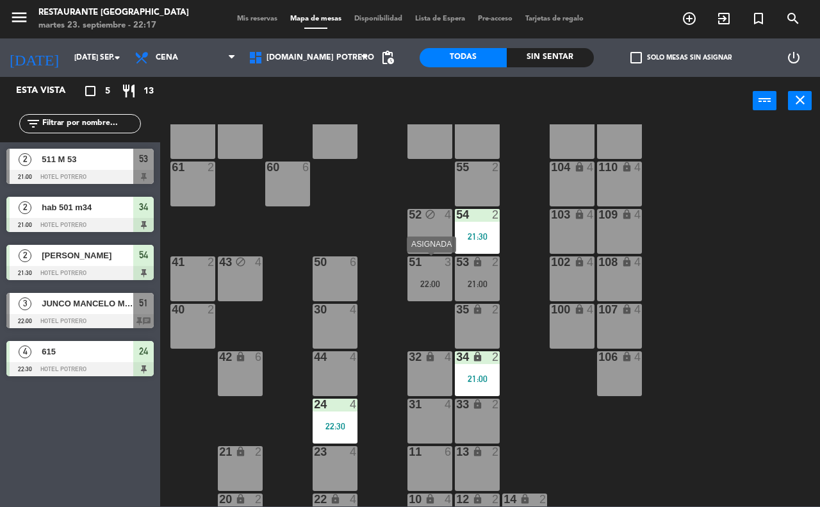
click at [421, 286] on div "22:00" at bounding box center [429, 283] width 45 height 9
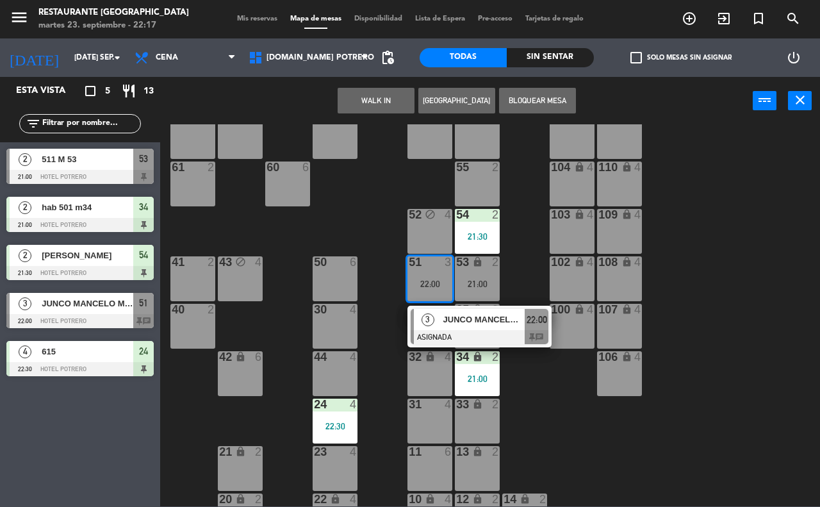
click at [686, 457] on div "65 4 71 4 73 block 2 76 2 63 2 64 4 62 2 70 4 72 block 2 75 2 105 lock 2 111 lo…" at bounding box center [493, 315] width 651 height 382
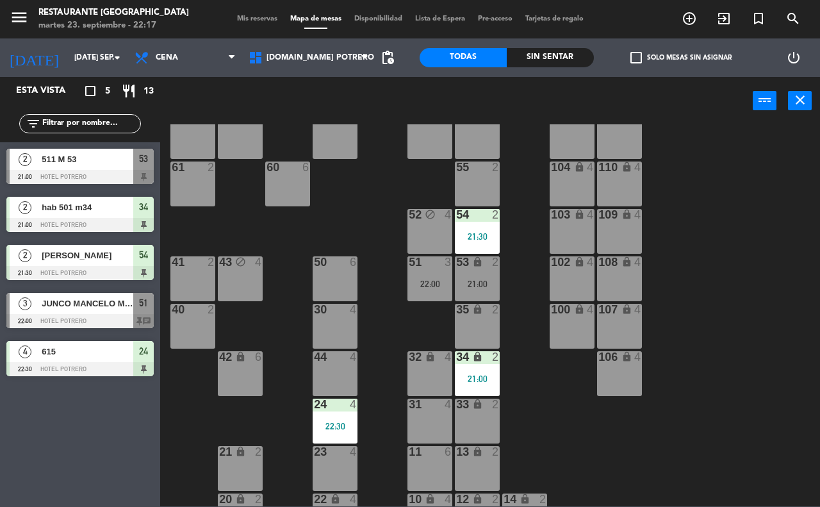
click at [436, 279] on div "22:00" at bounding box center [429, 283] width 45 height 9
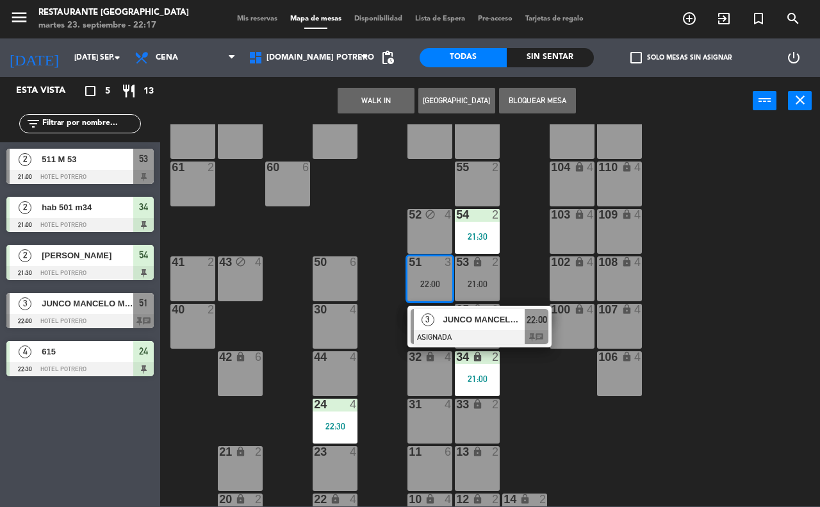
click at [567, 427] on div "65 4 71 4 73 block 2 76 2 63 2 64 4 62 2 70 4 72 block 2 75 2 105 lock 2 111 lo…" at bounding box center [493, 315] width 651 height 382
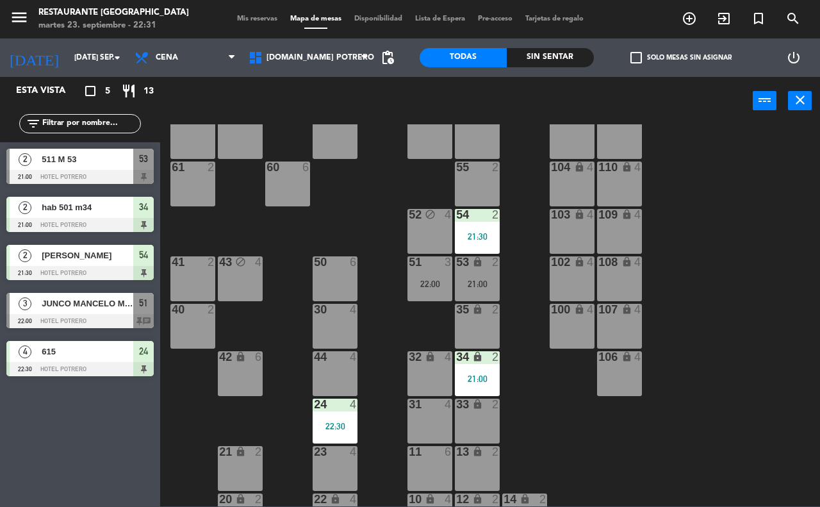
scroll to position [112, 0]
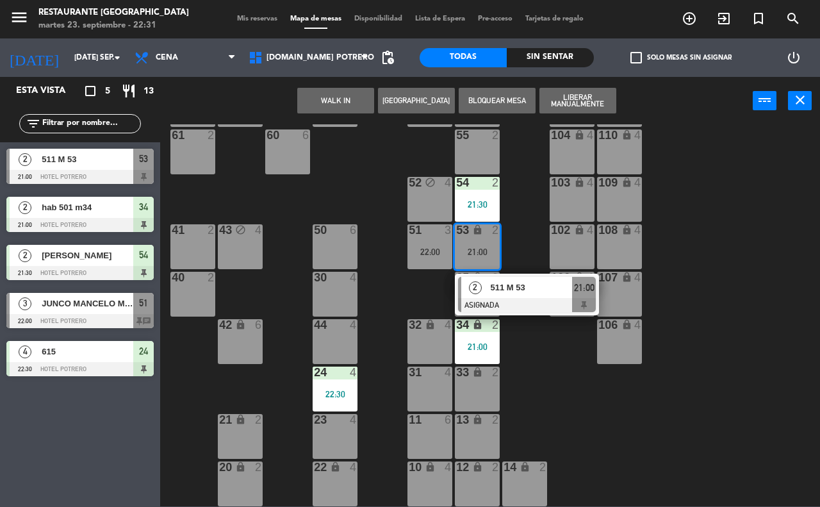
click at [538, 240] on div "65 4 71 4 73 block 2 76 2 63 2 64 4 62 2 70 4 72 block 2 75 2 105 lock 2 111 lo…" at bounding box center [493, 315] width 651 height 382
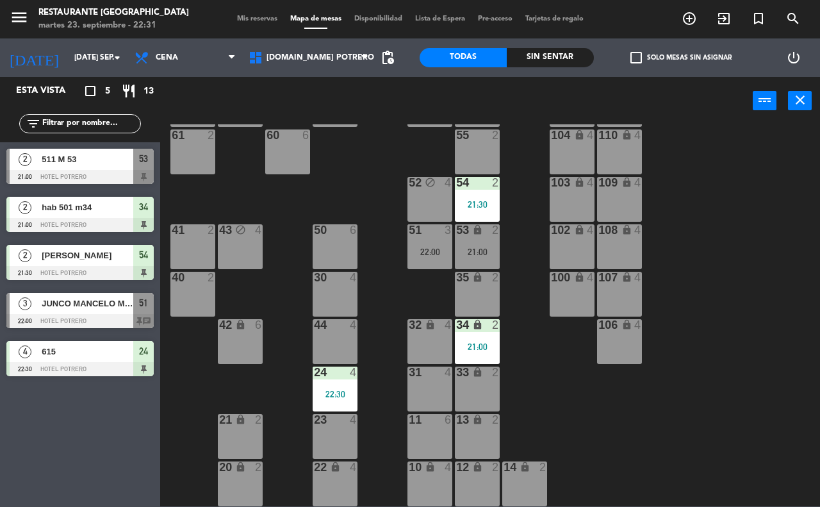
click at [475, 238] on div "53 lock 2 21:00" at bounding box center [477, 246] width 45 height 45
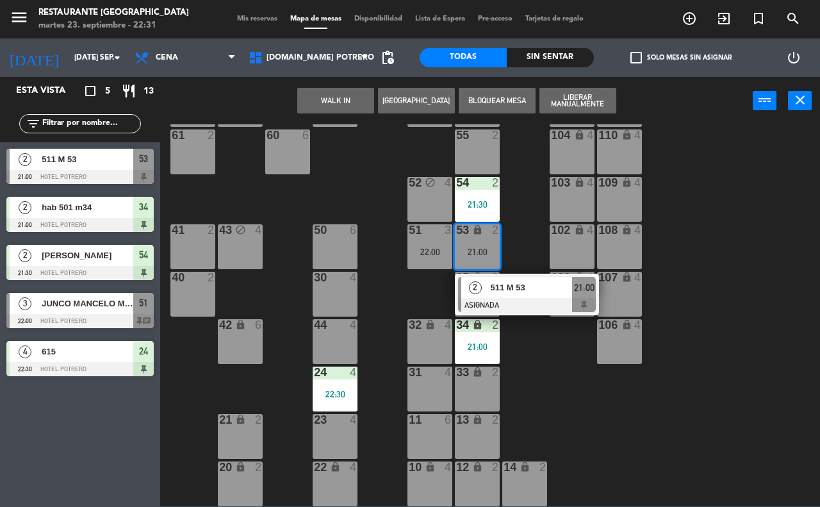
click at [491, 282] on span "511 M 53" at bounding box center [532, 286] width 82 height 13
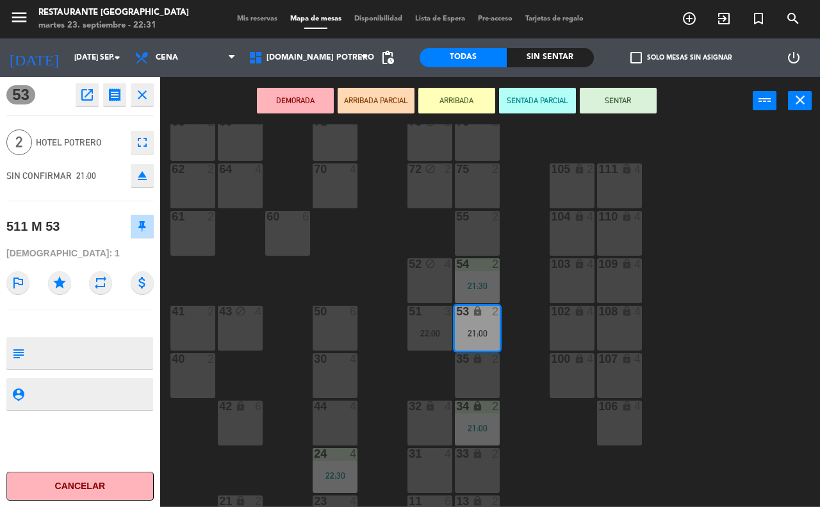
scroll to position [0, 0]
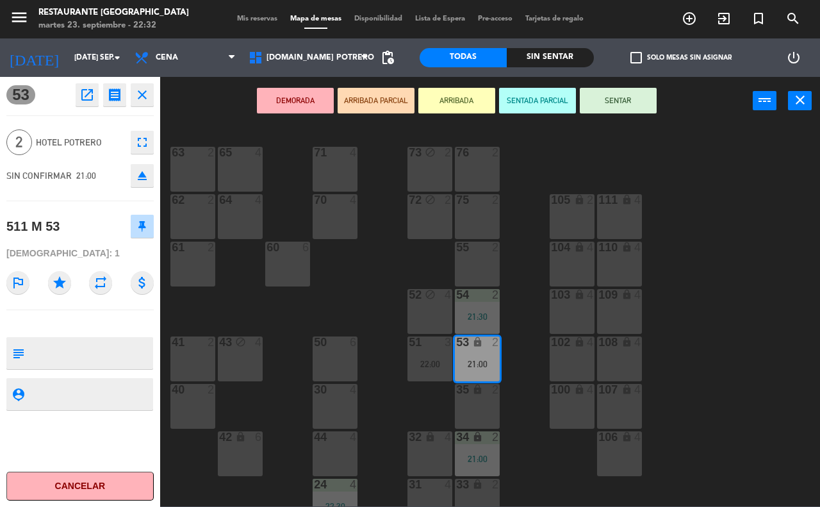
click at [465, 206] on div "75 2" at bounding box center [477, 200] width 45 height 13
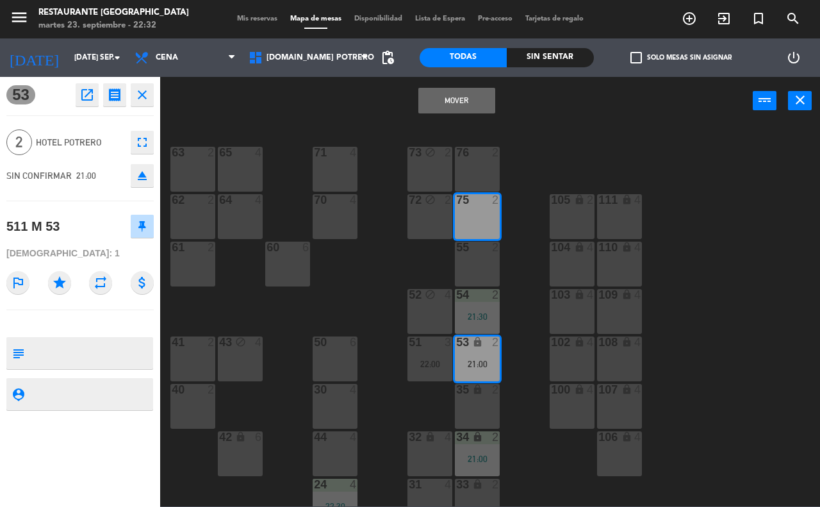
click at [483, 97] on button "Mover" at bounding box center [456, 101] width 77 height 26
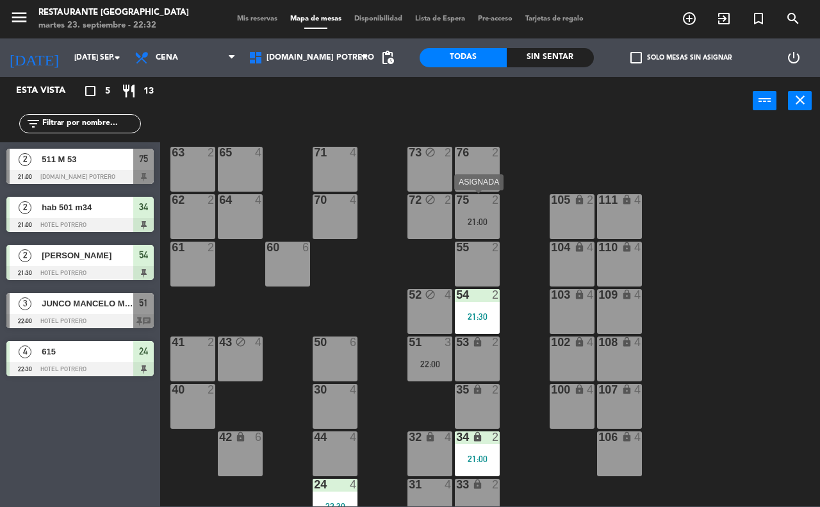
click at [482, 215] on div "75 2 21:00" at bounding box center [477, 216] width 45 height 45
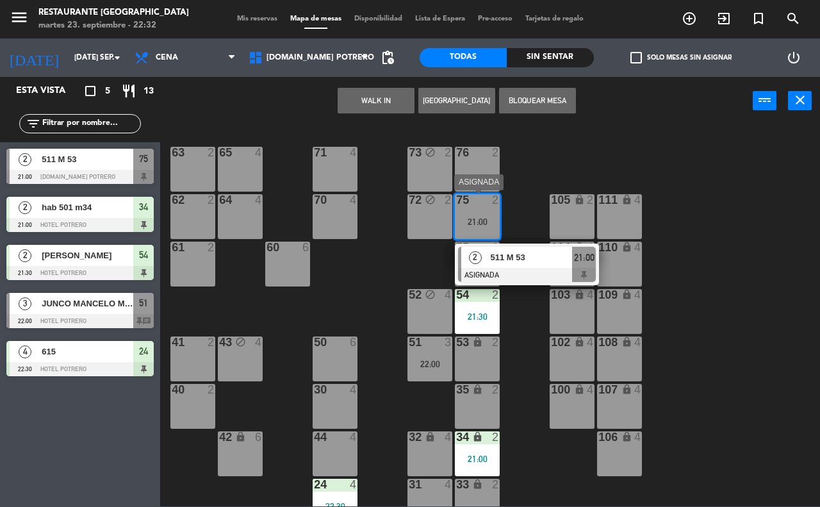
click at [501, 252] on div "2 511 M 53 ASIGNADA 21:00" at bounding box center [526, 264] width 163 height 42
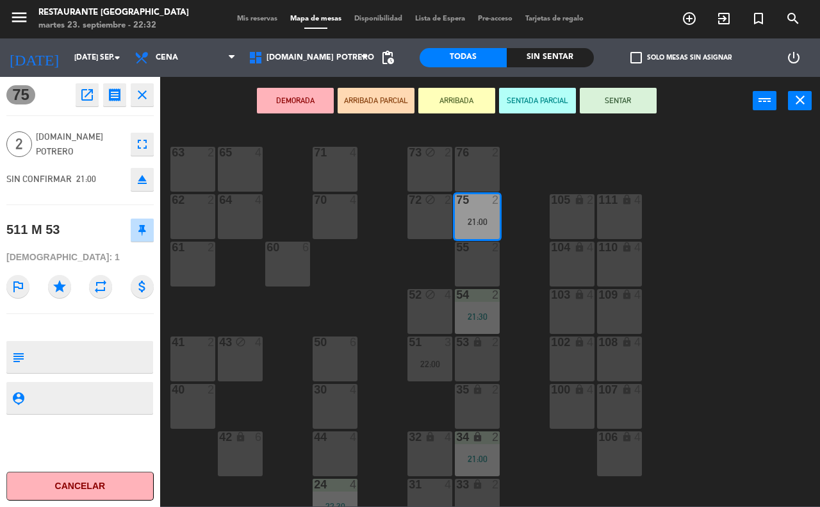
click at [626, 92] on button "SENTAR" at bounding box center [618, 101] width 77 height 26
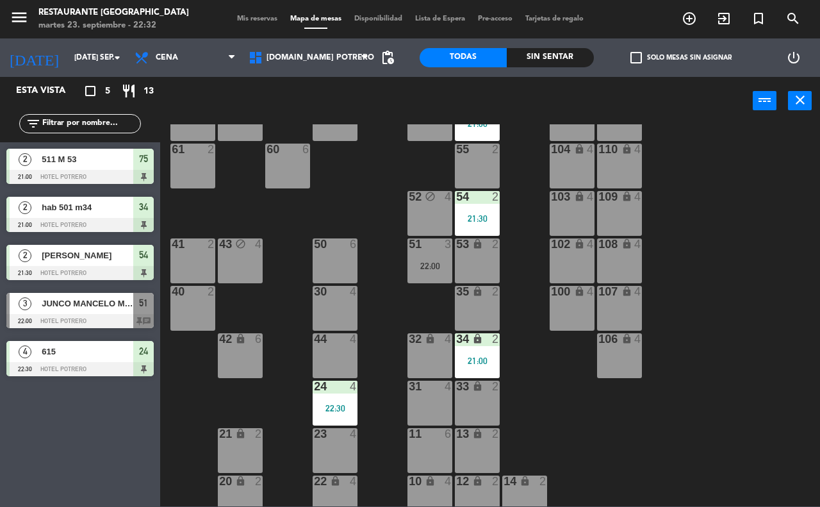
scroll to position [112, 0]
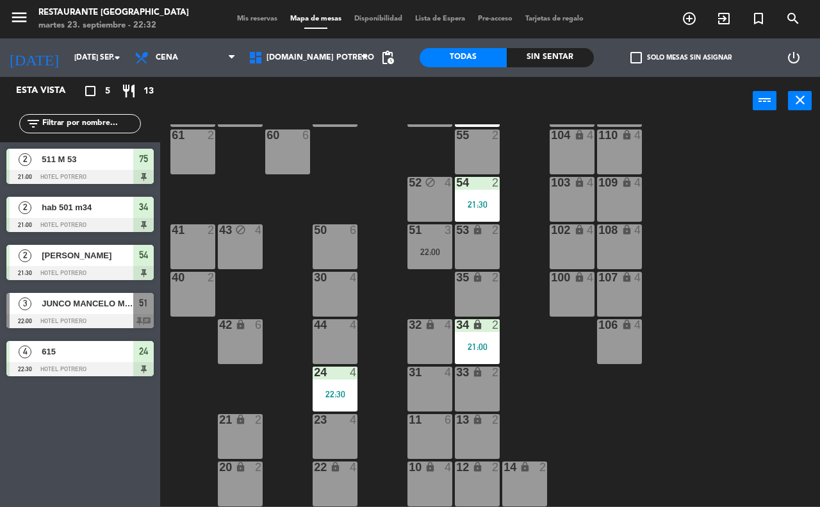
click at [442, 248] on div "22:00" at bounding box center [429, 251] width 45 height 9
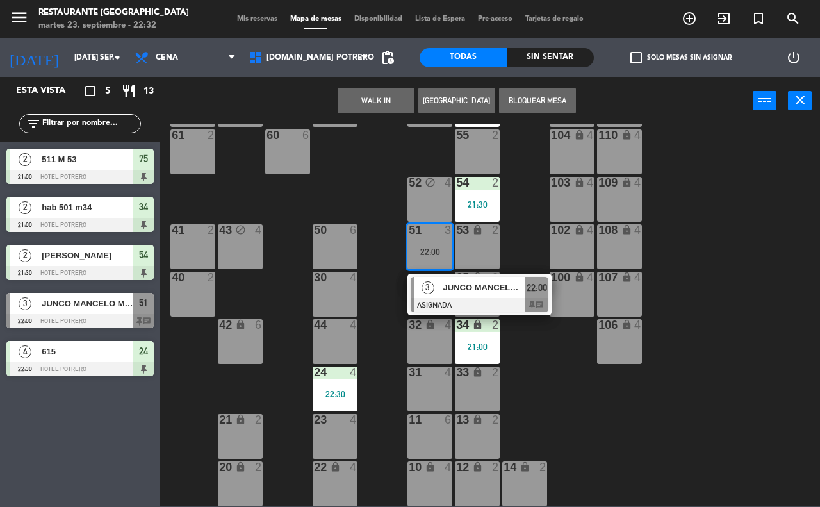
click at [742, 301] on div "65 4 71 4 73 block 2 76 2 63 2 64 4 62 2 70 4 72 block 2 75 2 21:00 105 lock 2 …" at bounding box center [493, 315] width 651 height 382
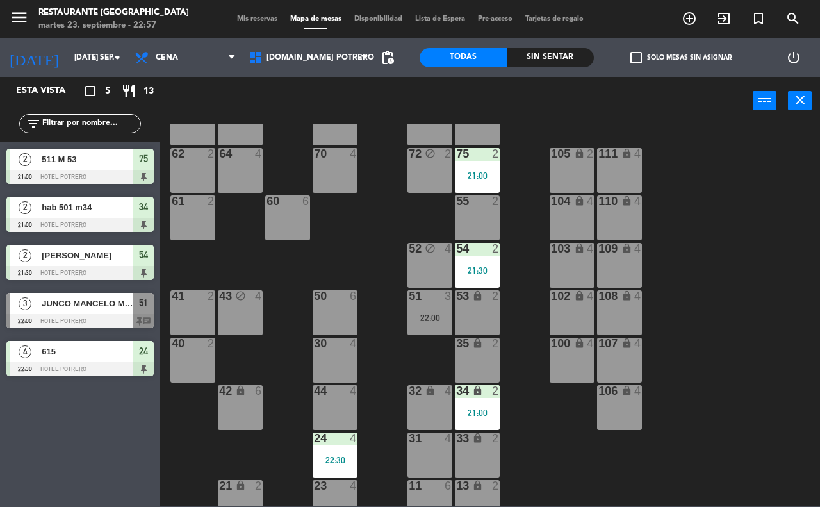
scroll to position [0, 0]
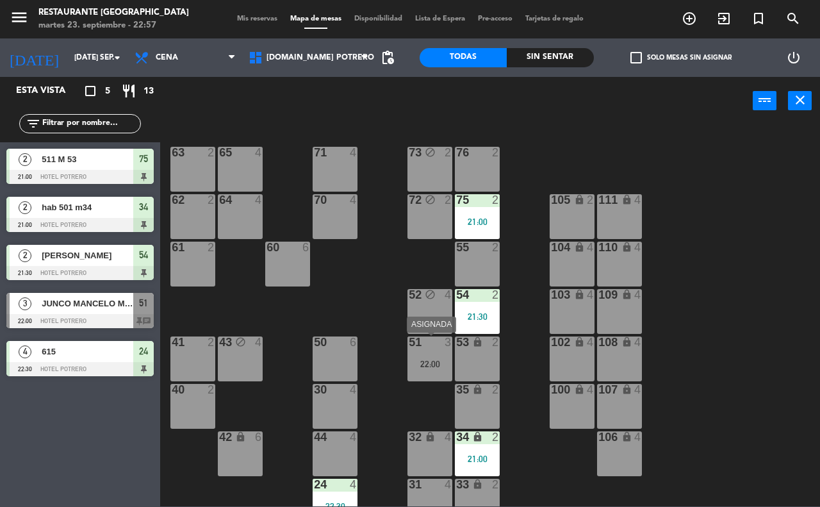
click at [423, 351] on div "51 3 22:00" at bounding box center [429, 358] width 45 height 45
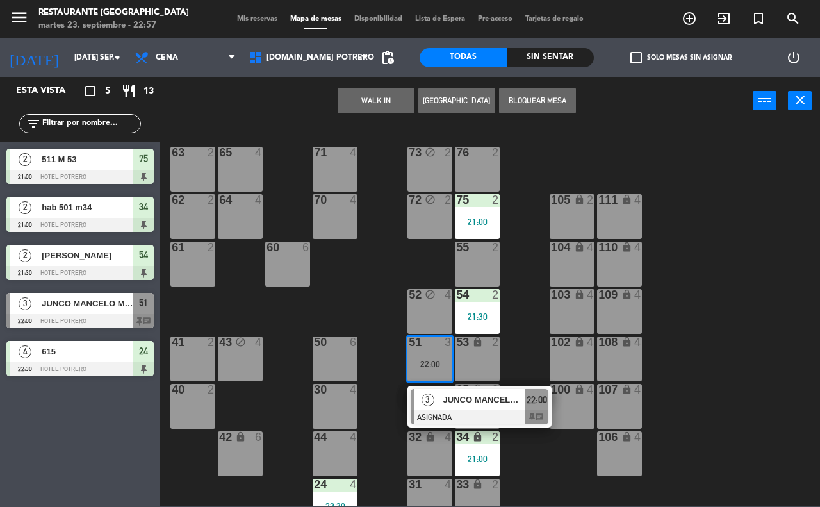
click at [763, 273] on div "65 4 71 4 73 block 2 76 2 63 2 64 4 62 2 70 4 72 block 2 75 2 21:00 105 lock 2 …" at bounding box center [493, 315] width 651 height 382
